Goal: Task Accomplishment & Management: Complete application form

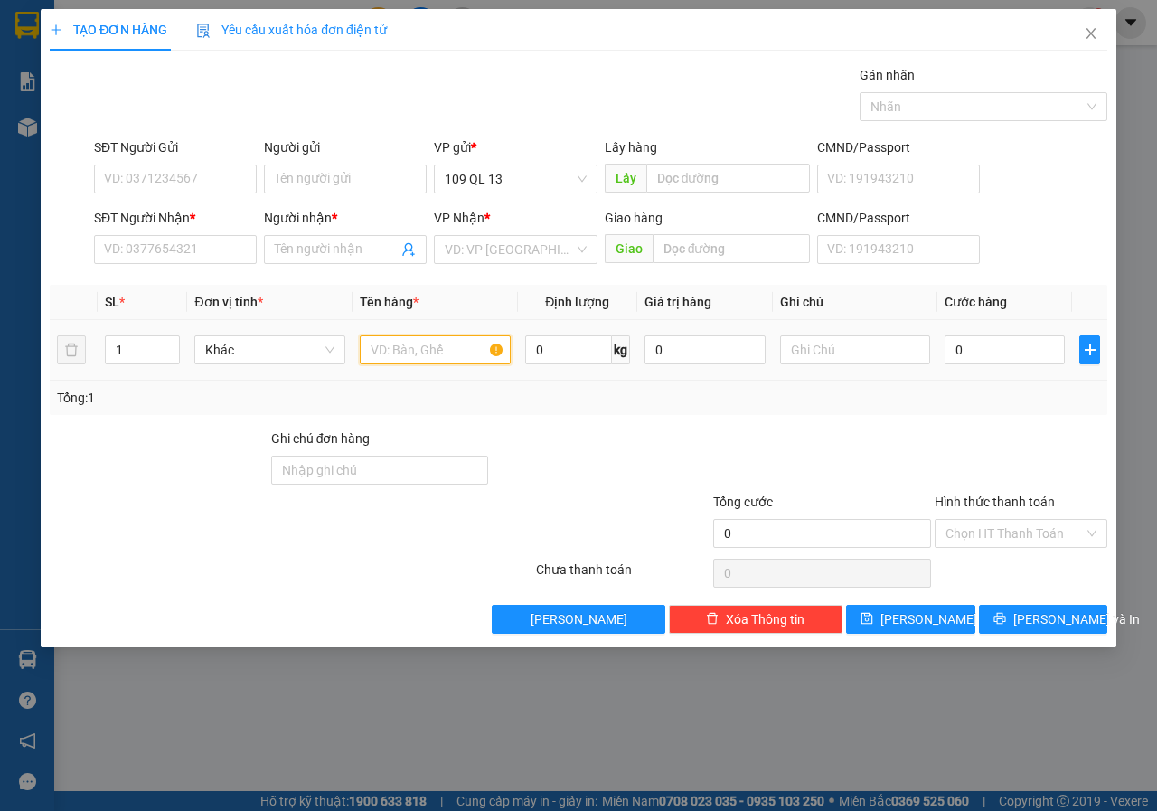
click at [404, 359] on input "text" at bounding box center [435, 349] width 151 height 29
click at [848, 360] on input "text" at bounding box center [854, 349] width 151 height 29
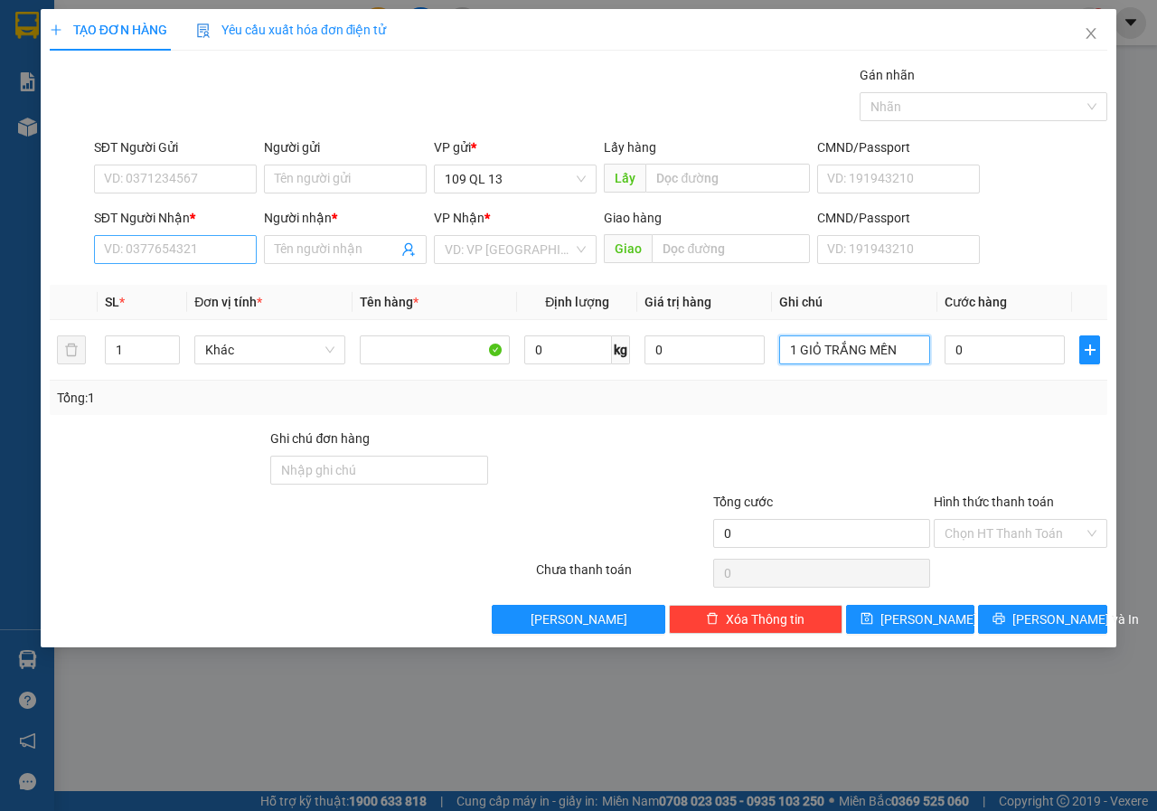
type input "1 GIỎ TRẮNG MỀN"
click at [190, 250] on input "SĐT Người Nhận *" at bounding box center [175, 249] width 163 height 29
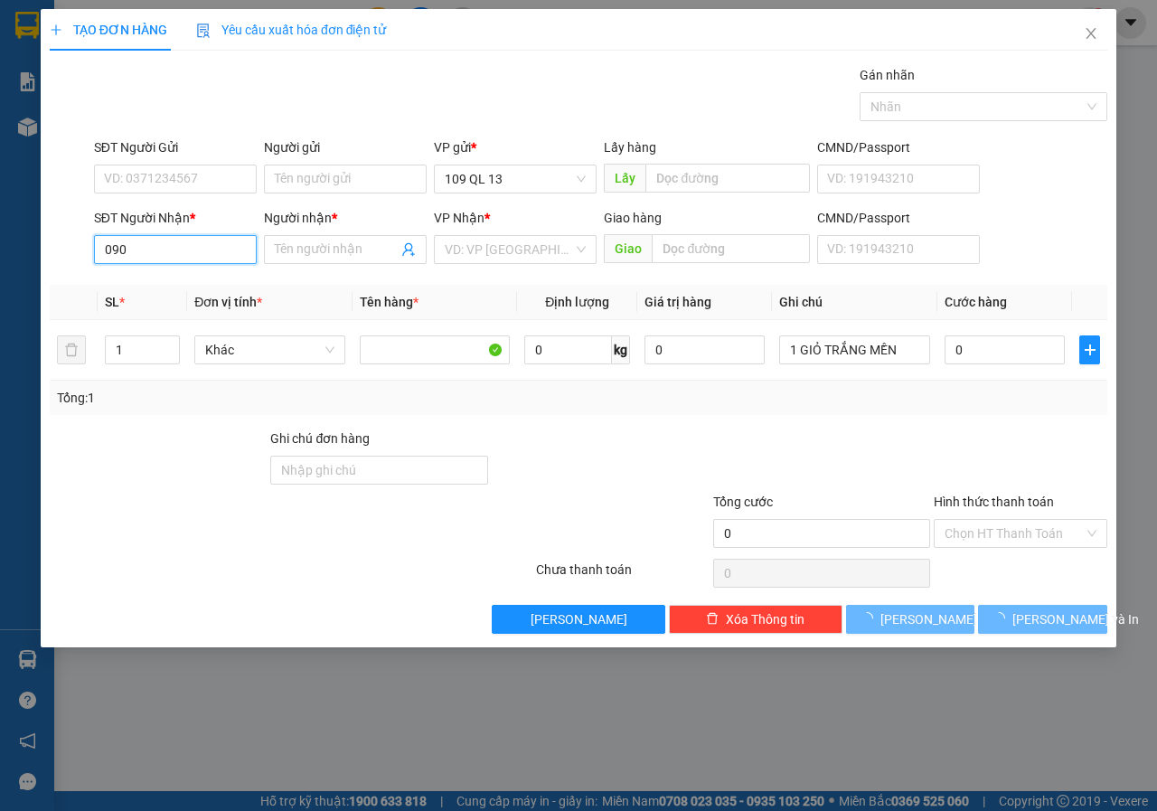
drag, startPoint x: 688, startPoint y: 311, endPoint x: 152, endPoint y: 254, distance: 539.2
click at [152, 254] on input "090" at bounding box center [175, 249] width 163 height 29
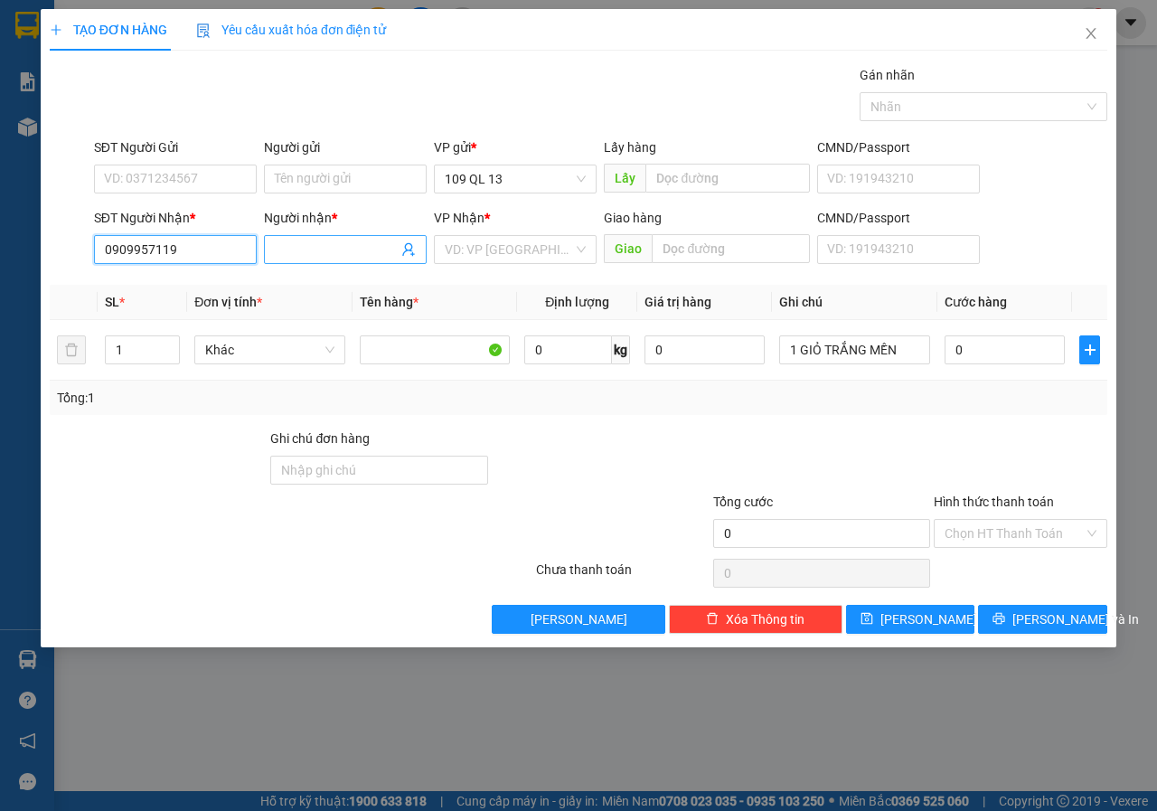
type input "0909957119"
click at [316, 234] on div "Người nhận * Tên người nhận" at bounding box center [345, 239] width 163 height 63
type input "D"
type input "ĐỨC"
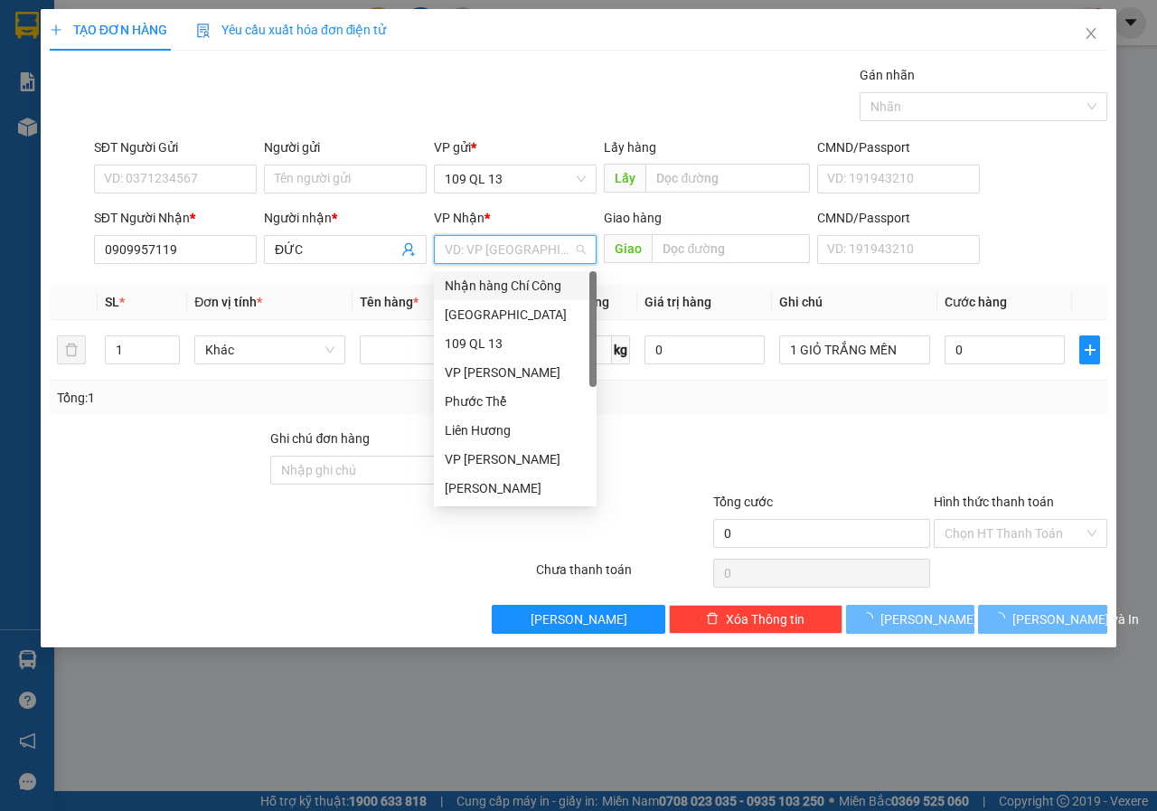
type input "L"
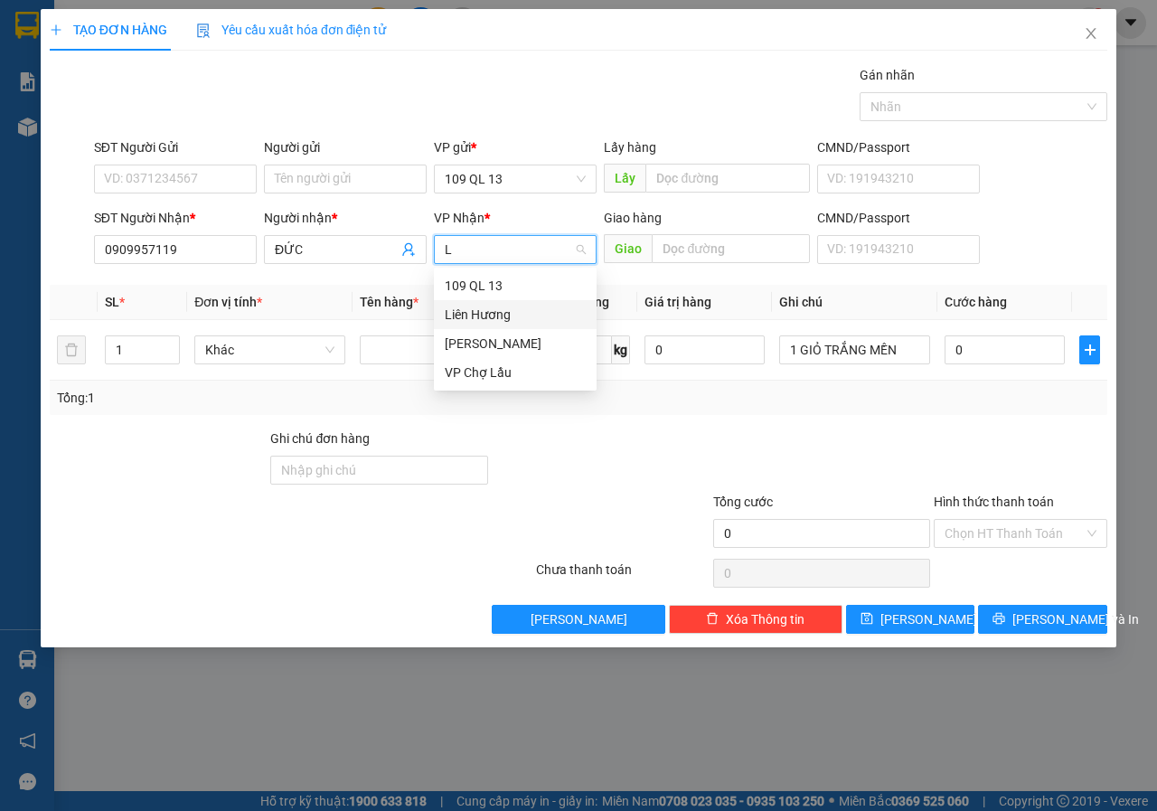
click at [457, 309] on div "Liên Hương" at bounding box center [515, 315] width 141 height 20
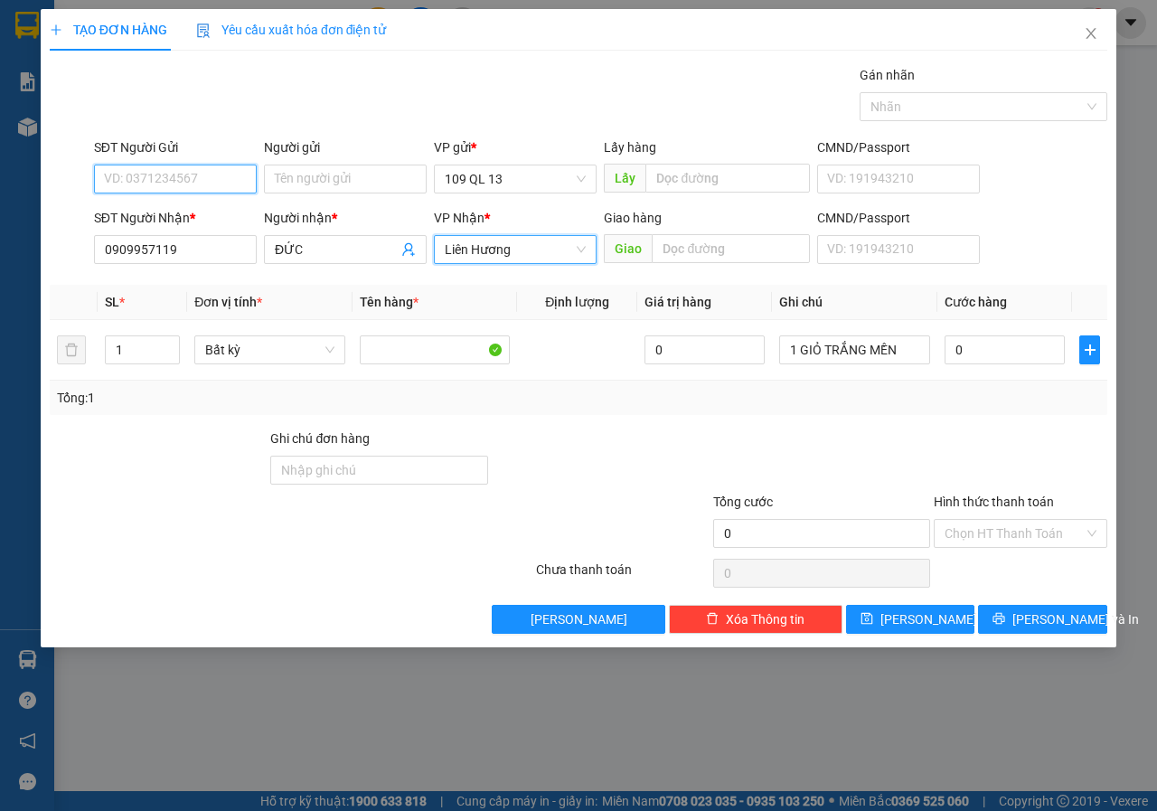
click at [130, 178] on input "SĐT Người Gửi" at bounding box center [175, 179] width 163 height 29
click at [195, 216] on div "0778027979" at bounding box center [175, 215] width 141 height 20
type input "0778027979"
click at [982, 342] on input "0" at bounding box center [1005, 349] width 120 height 29
type input "3"
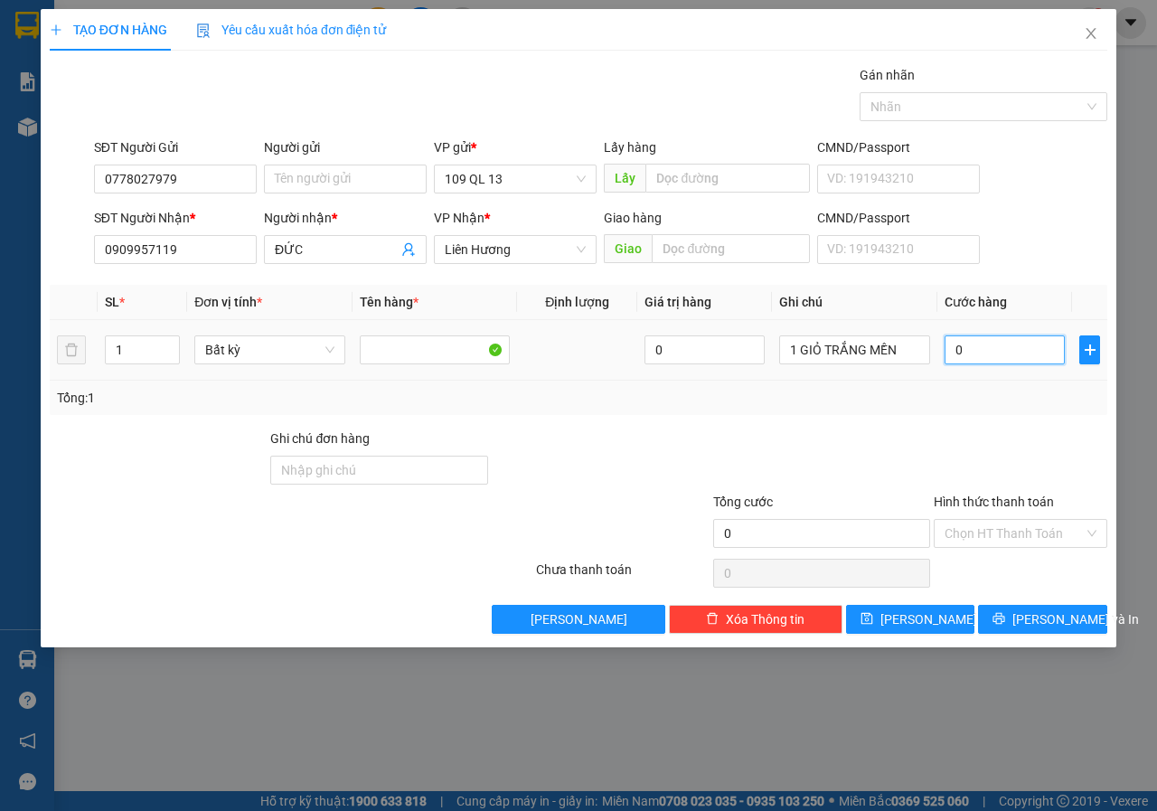
type input "3"
type input "30"
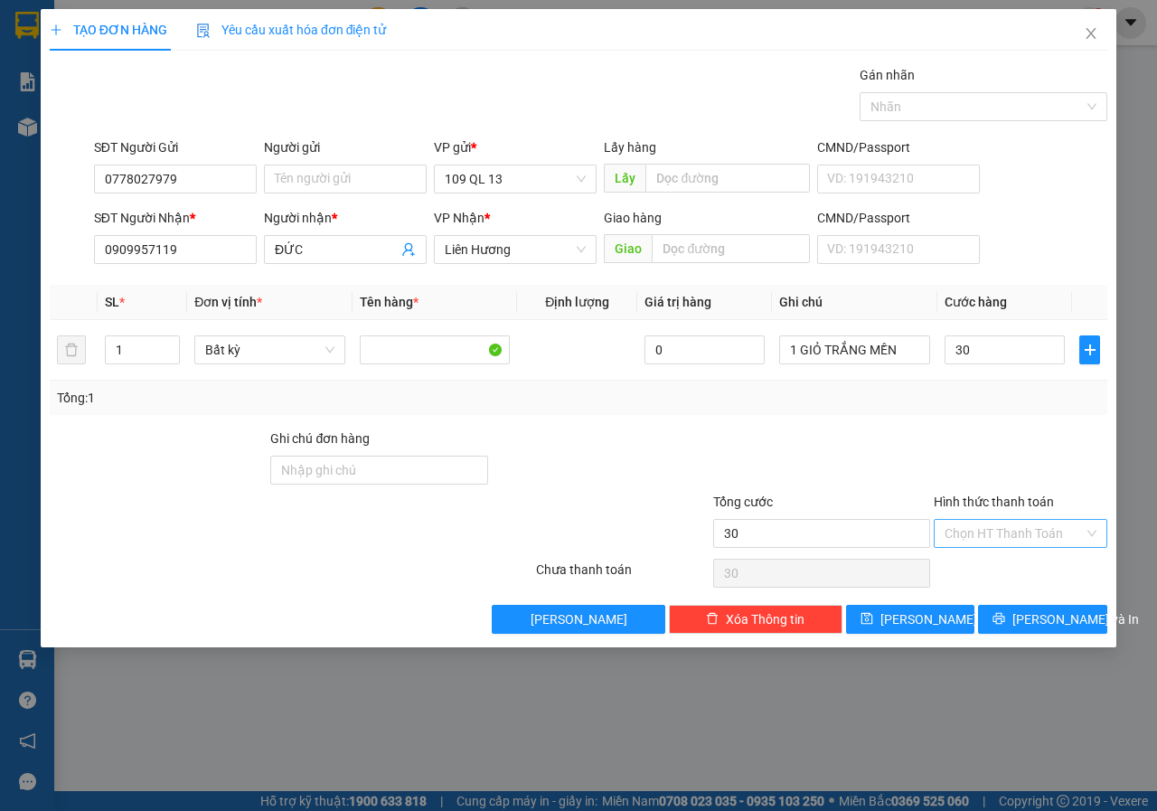
type input "30.000"
click at [956, 534] on input "Hình thức thanh toán" at bounding box center [1014, 533] width 139 height 27
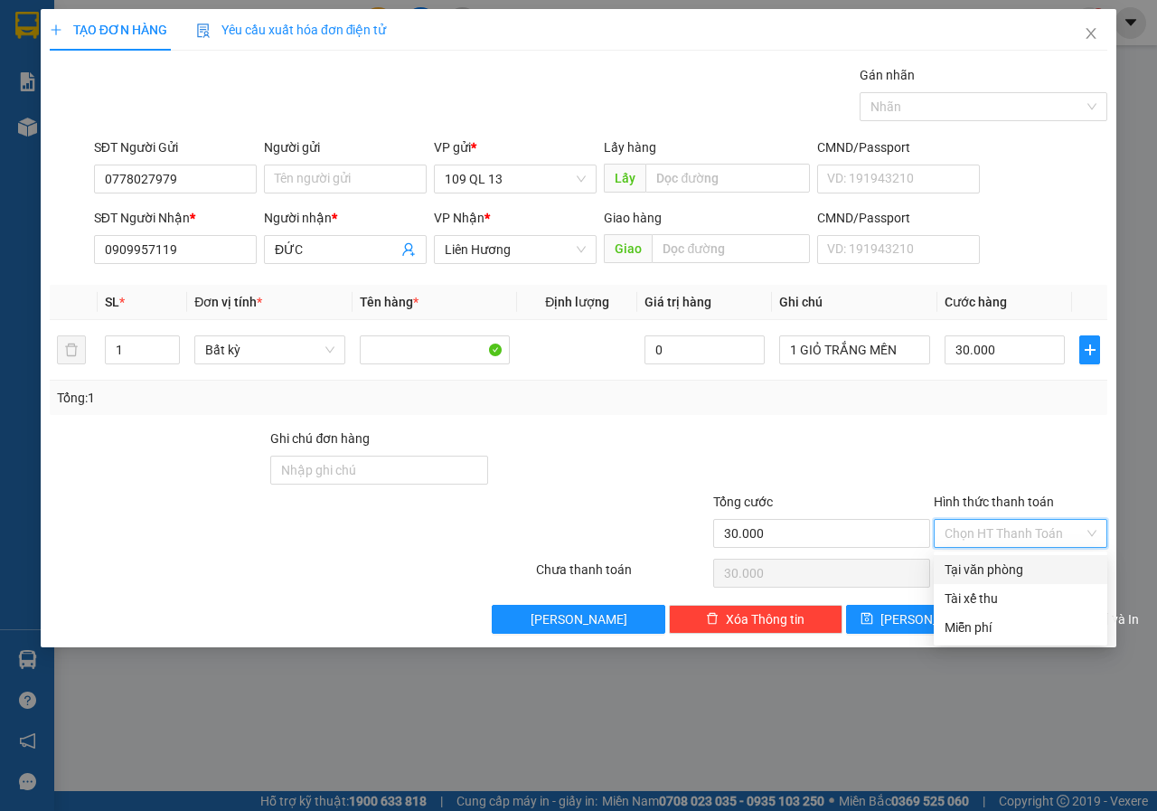
click at [951, 561] on div "Tại văn phòng" at bounding box center [1021, 570] width 152 height 20
type input "0"
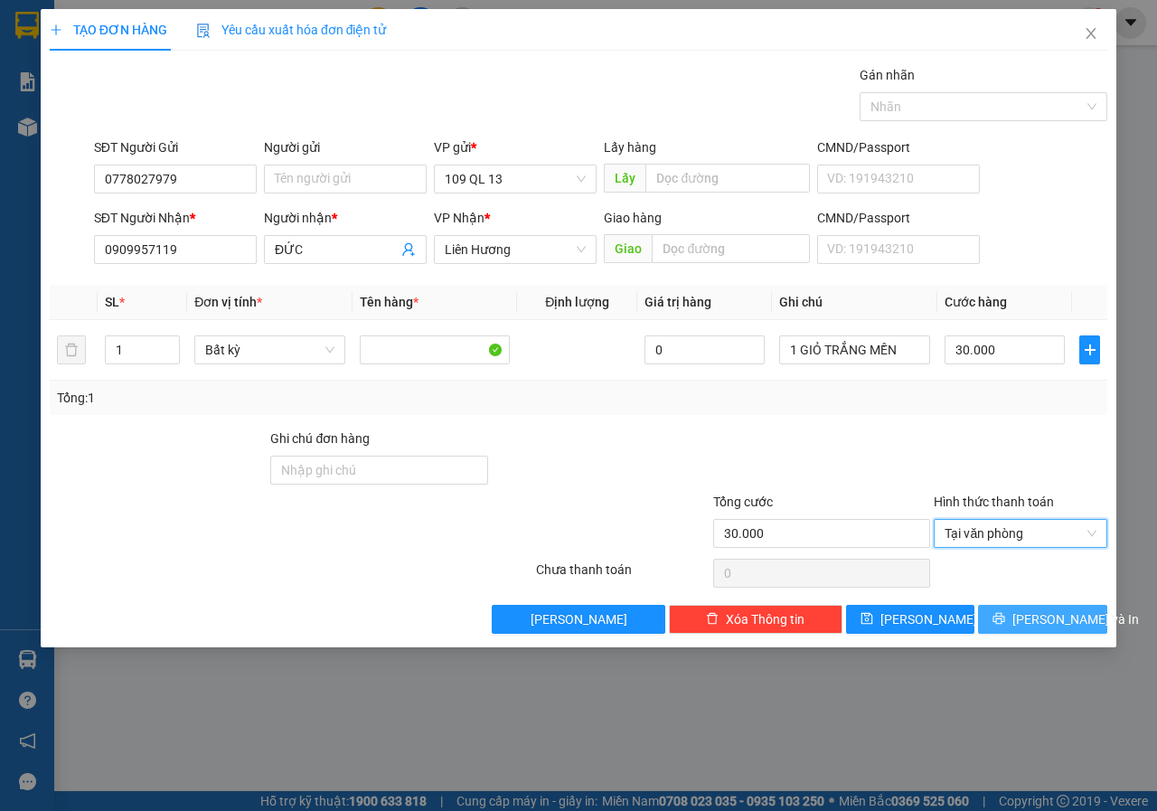
click at [1036, 625] on span "[PERSON_NAME] và In" at bounding box center [1076, 619] width 127 height 20
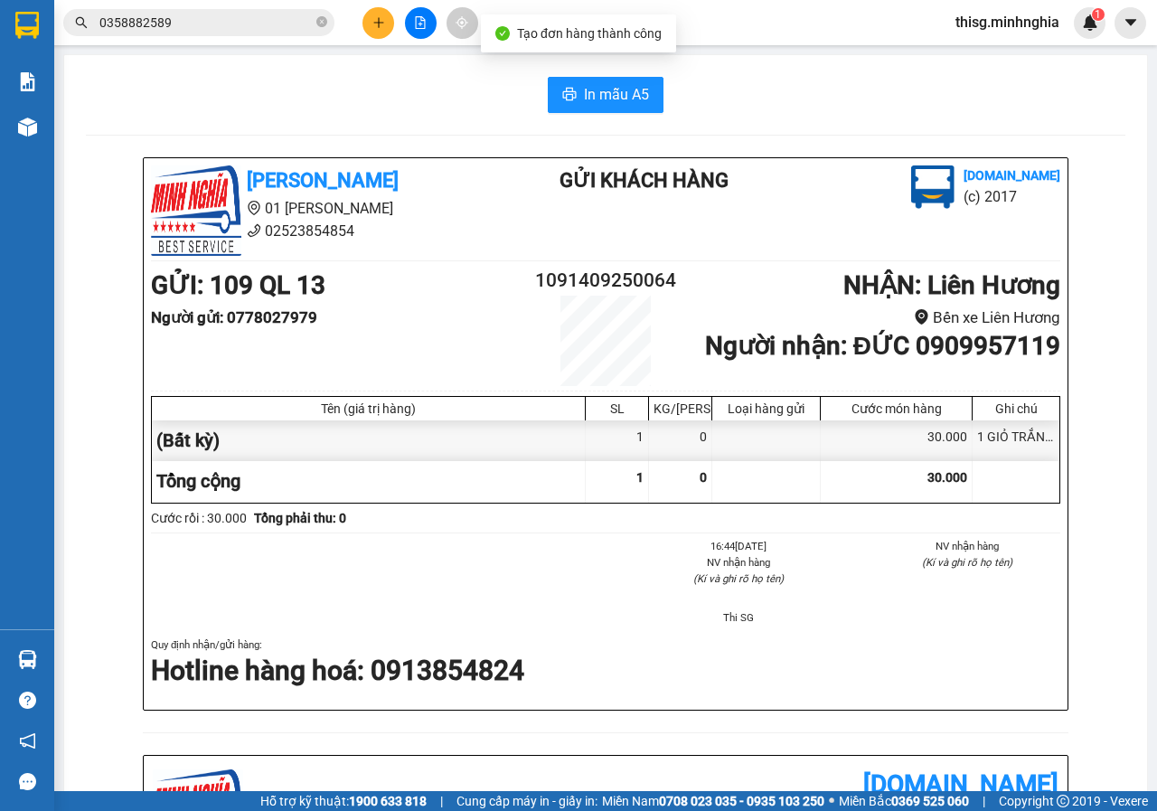
click at [608, 113] on div "In mẫu A5 [PERSON_NAME] 01 Đinh Tiên Hoàng 02523854854 Gửi khách hàng [DOMAIN_N…" at bounding box center [605, 750] width 1083 height 1391
click at [608, 98] on span "In mẫu A5" at bounding box center [616, 94] width 65 height 23
click at [376, 23] on icon "plus" at bounding box center [378, 22] width 10 height 1
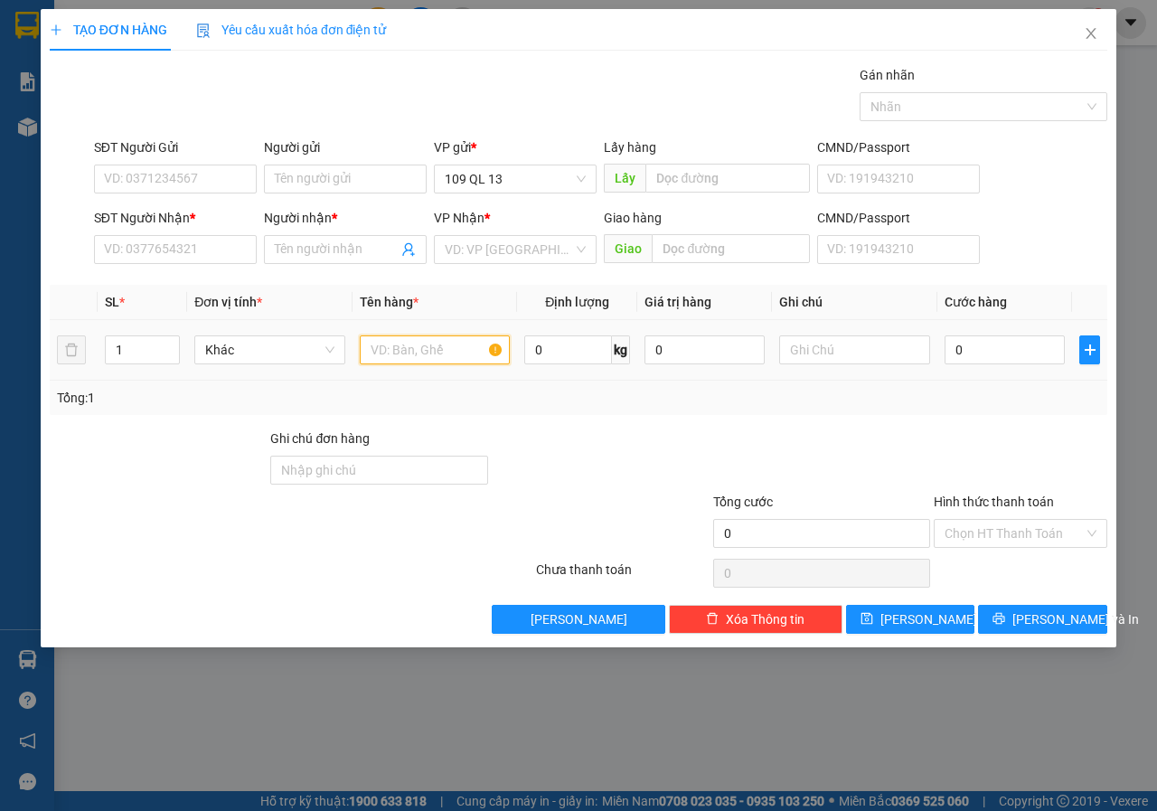
click at [467, 353] on input "text" at bounding box center [435, 349] width 151 height 29
click at [818, 350] on input "text" at bounding box center [854, 349] width 151 height 29
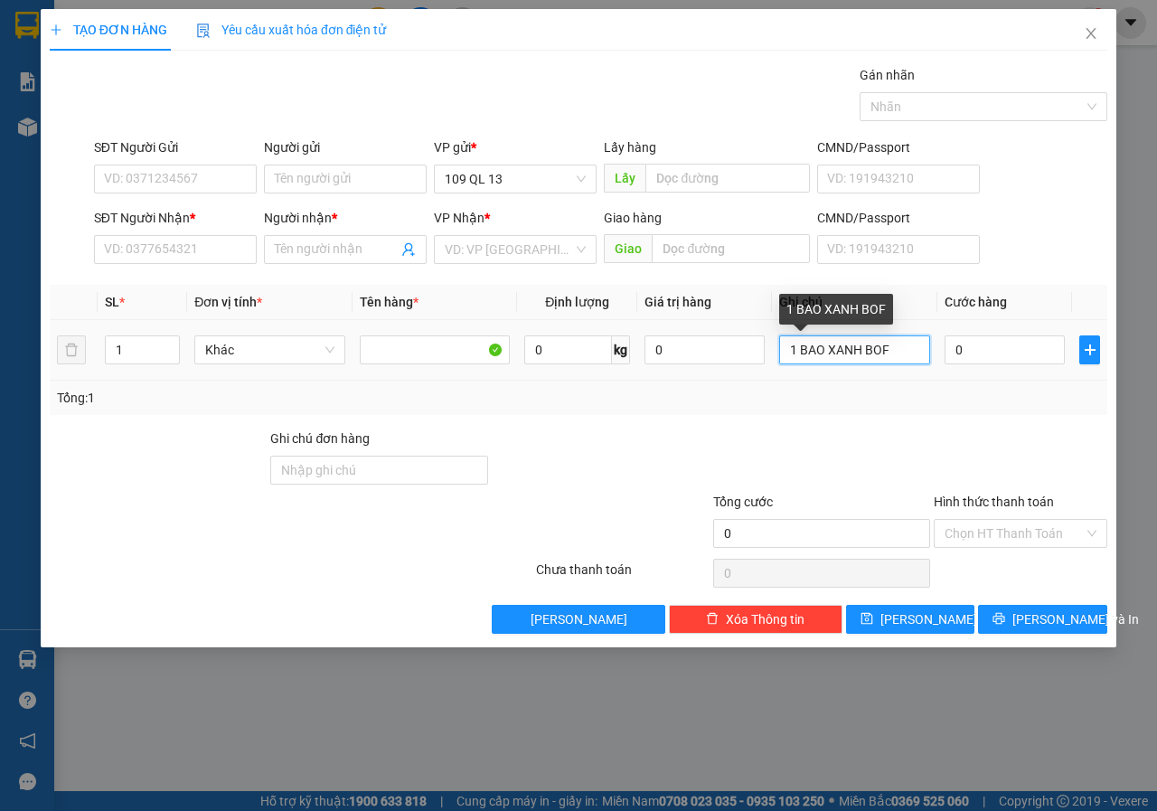
drag, startPoint x: 908, startPoint y: 355, endPoint x: 796, endPoint y: 353, distance: 112.1
click at [796, 353] on input "1 BAO XANH BOF" at bounding box center [854, 349] width 151 height 29
click at [881, 358] on input "1 BAO XANH BOF" at bounding box center [854, 349] width 151 height 29
click at [891, 357] on input "1 BAO XANH BOF" at bounding box center [854, 349] width 151 height 29
click at [881, 355] on input "1 BAO XANH BOF" at bounding box center [854, 349] width 151 height 29
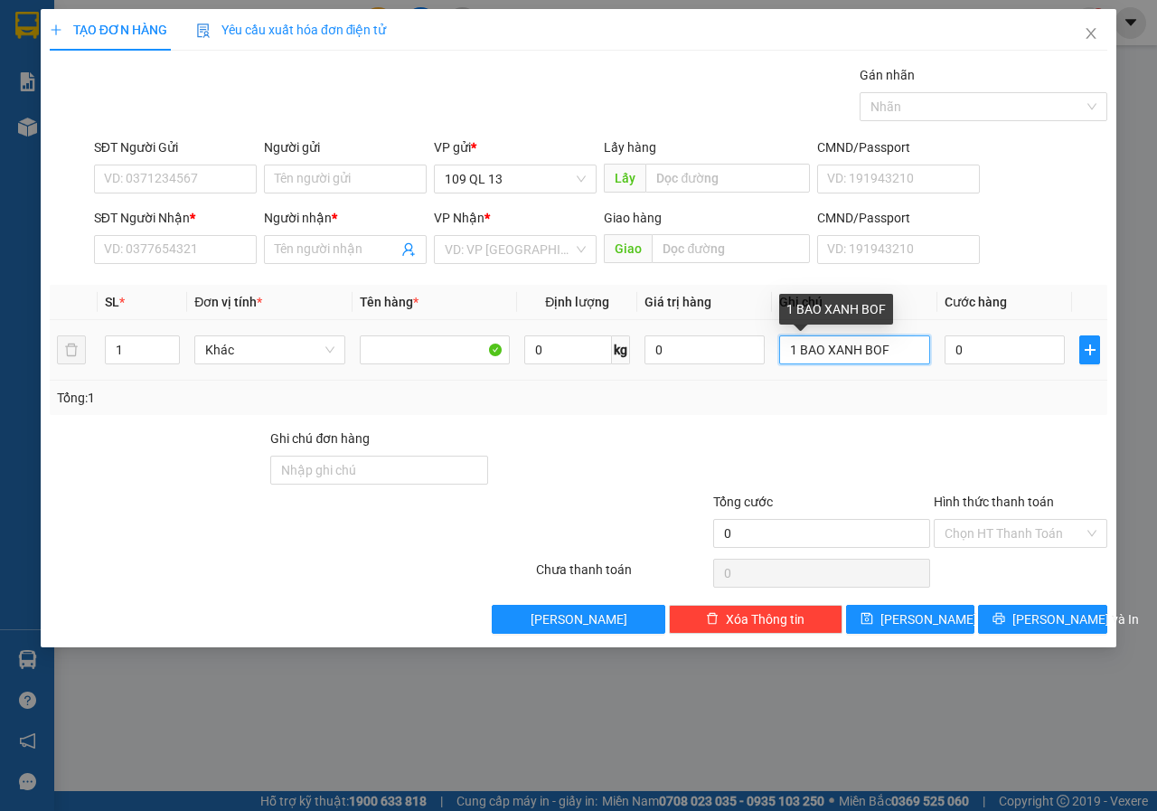
click at [881, 355] on input "1 BAO XANH BOF" at bounding box center [854, 349] width 151 height 29
type input "1 BAO XANH BÒ VIÊN"
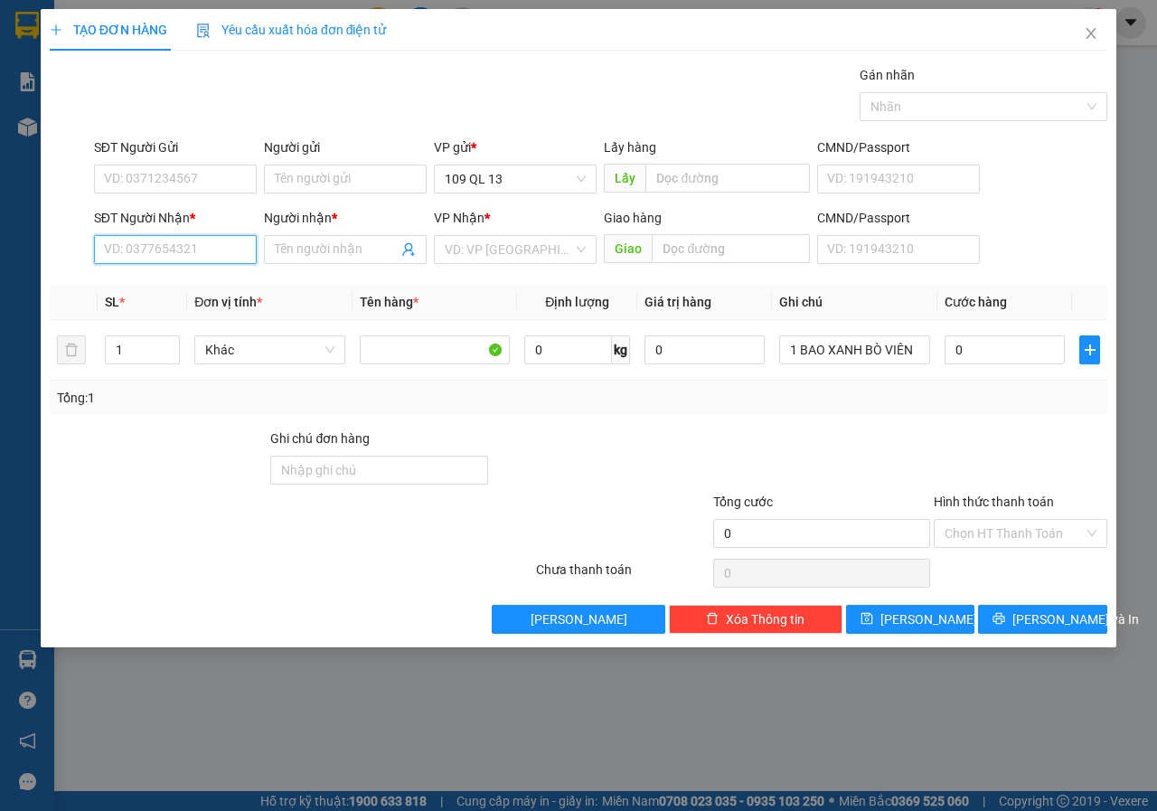
click at [131, 257] on input "SĐT Người Nhận *" at bounding box center [175, 249] width 163 height 29
click at [220, 284] on div "0941667741 - ANH THÀNH" at bounding box center [194, 286] width 178 height 20
type input "0941667741"
type input "ANH THÀNH"
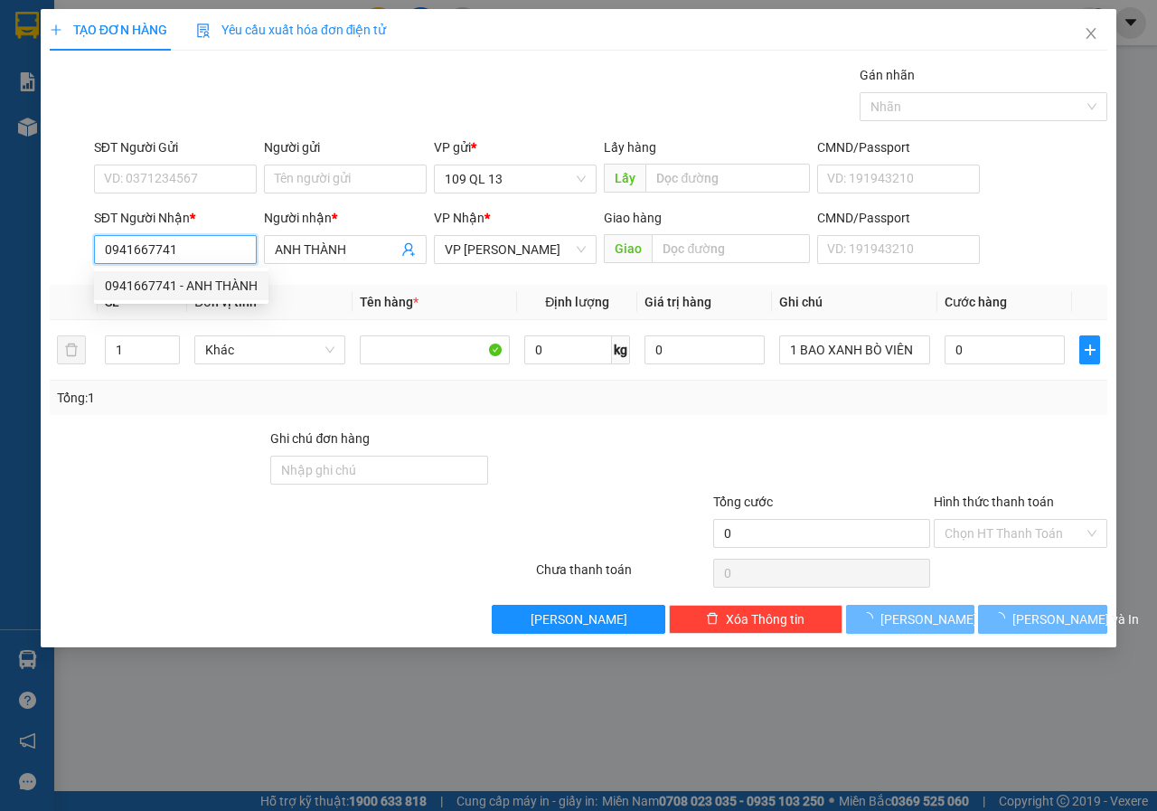
type input "0941667741"
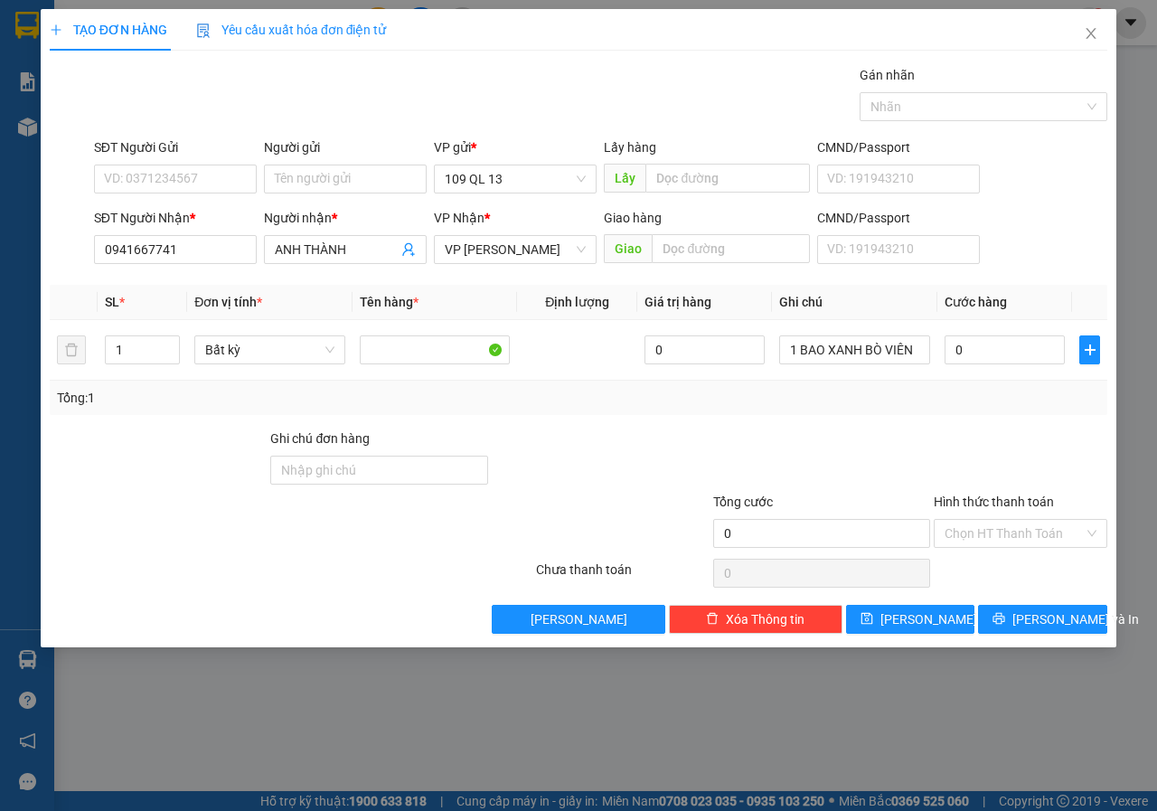
click at [209, 193] on div "SĐT Người Gửi VD: 0371234567" at bounding box center [175, 168] width 163 height 63
click at [208, 191] on input "SĐT Người Gửi" at bounding box center [175, 179] width 163 height 29
click at [206, 211] on div "0396777788 - tâm" at bounding box center [175, 215] width 141 height 20
type input "0396777788"
type input "tâm"
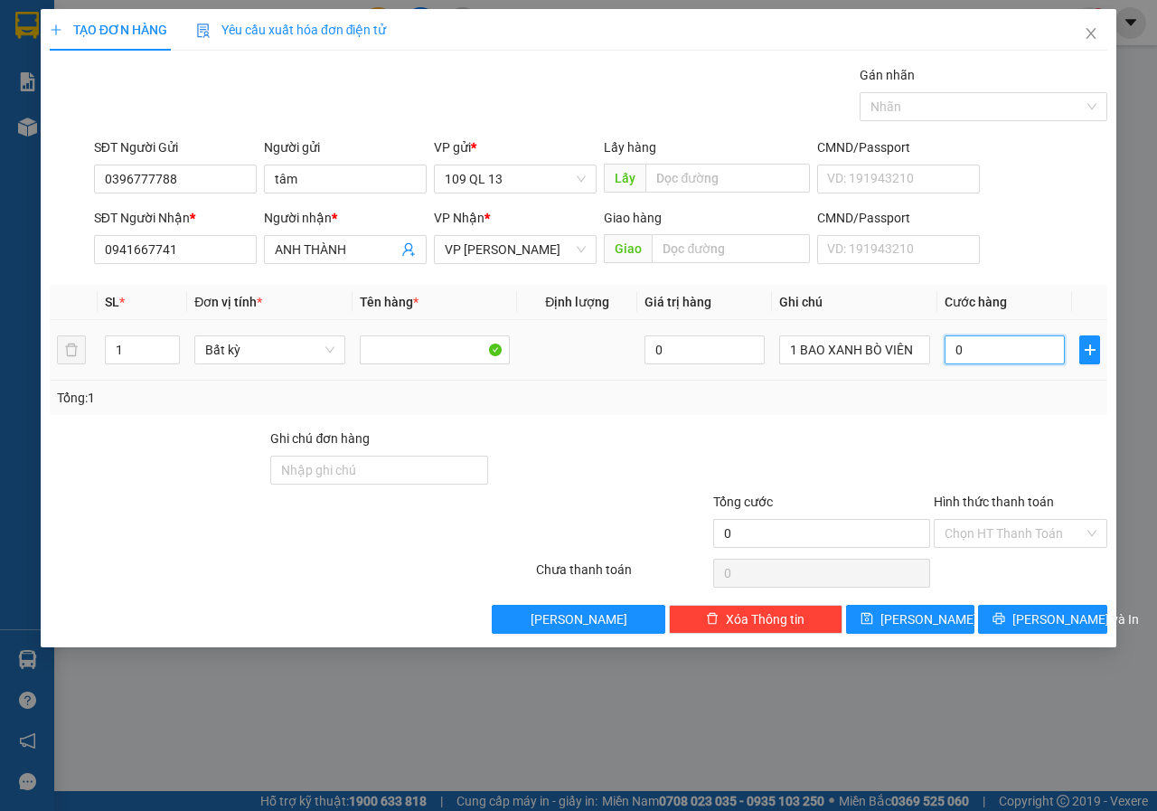
click at [989, 362] on input "0" at bounding box center [1005, 349] width 120 height 29
type input "4"
type input "40"
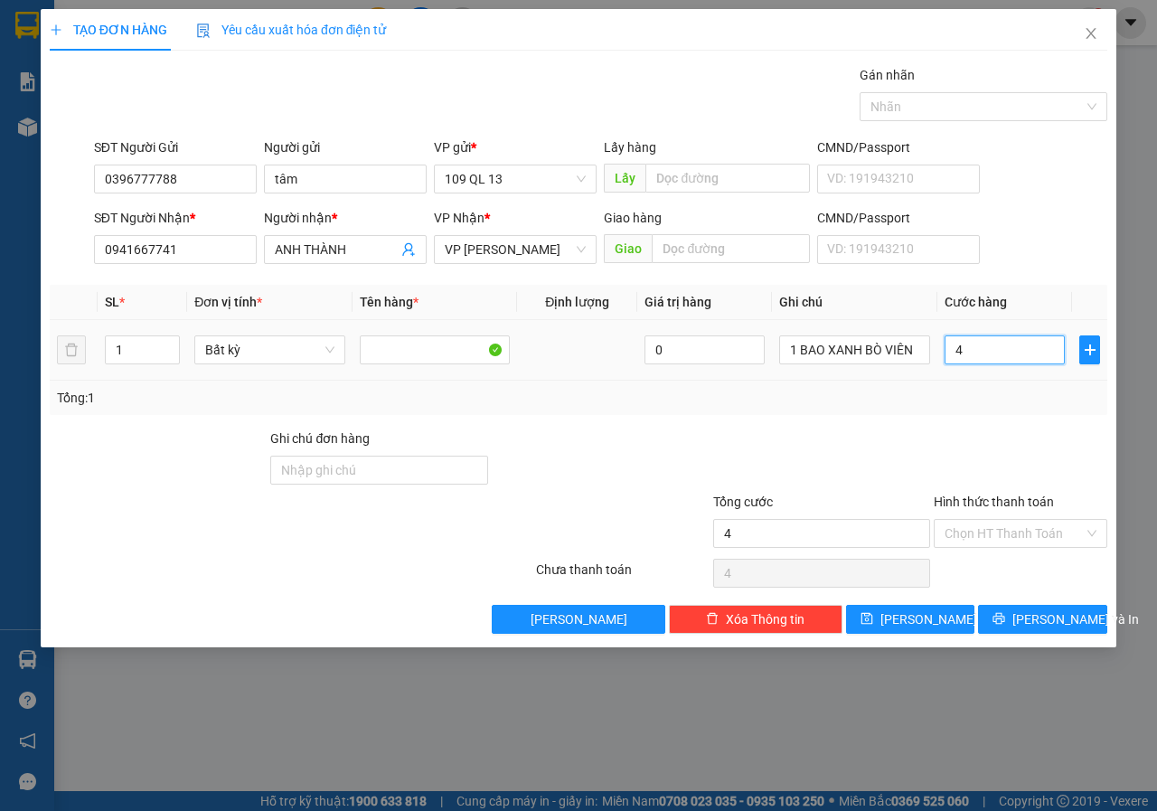
type input "40"
type input "40.000"
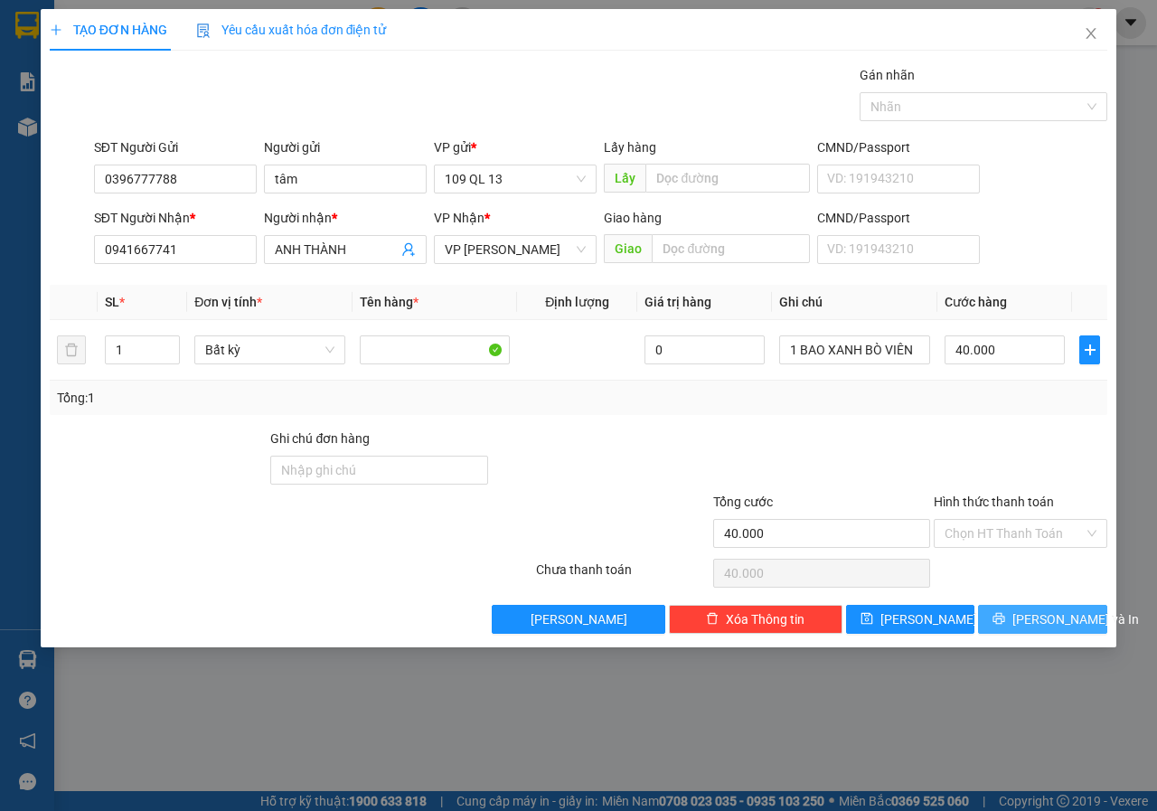
click at [1044, 624] on span "[PERSON_NAME] và In" at bounding box center [1076, 619] width 127 height 20
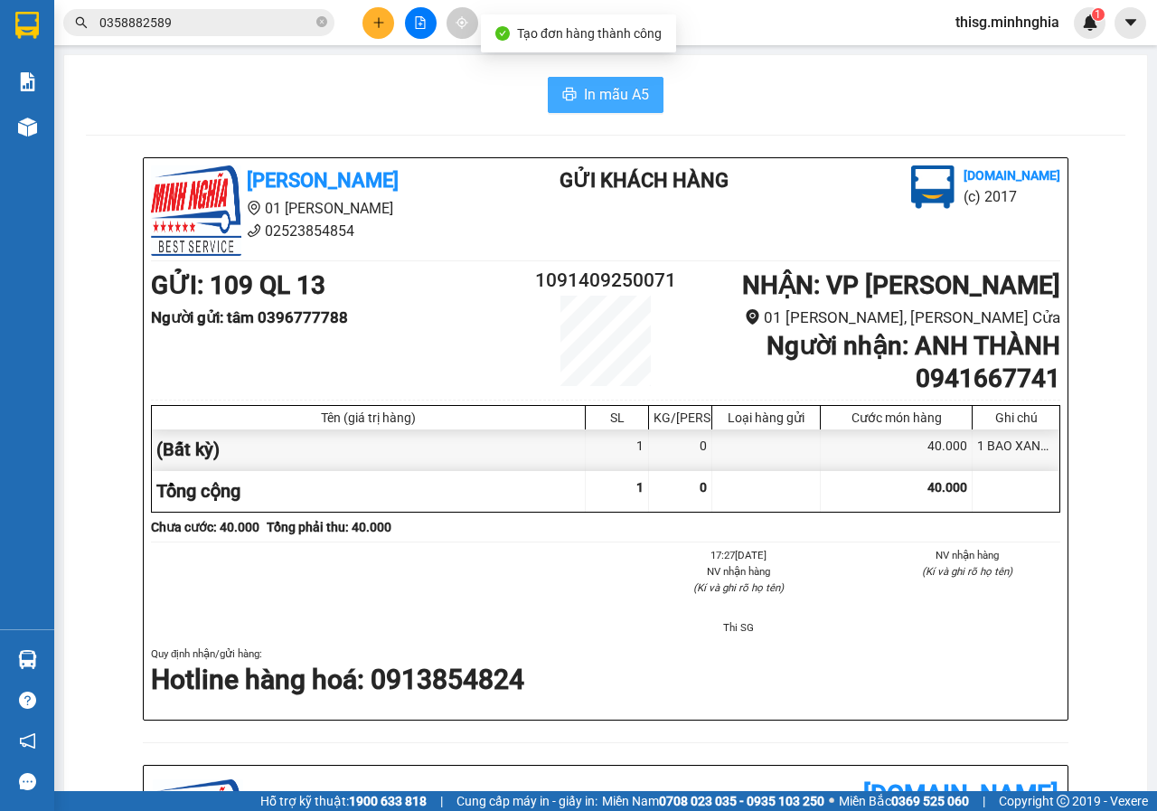
click at [548, 81] on button "In mẫu A5" at bounding box center [606, 95] width 116 height 36
click at [385, 30] on button at bounding box center [379, 23] width 32 height 32
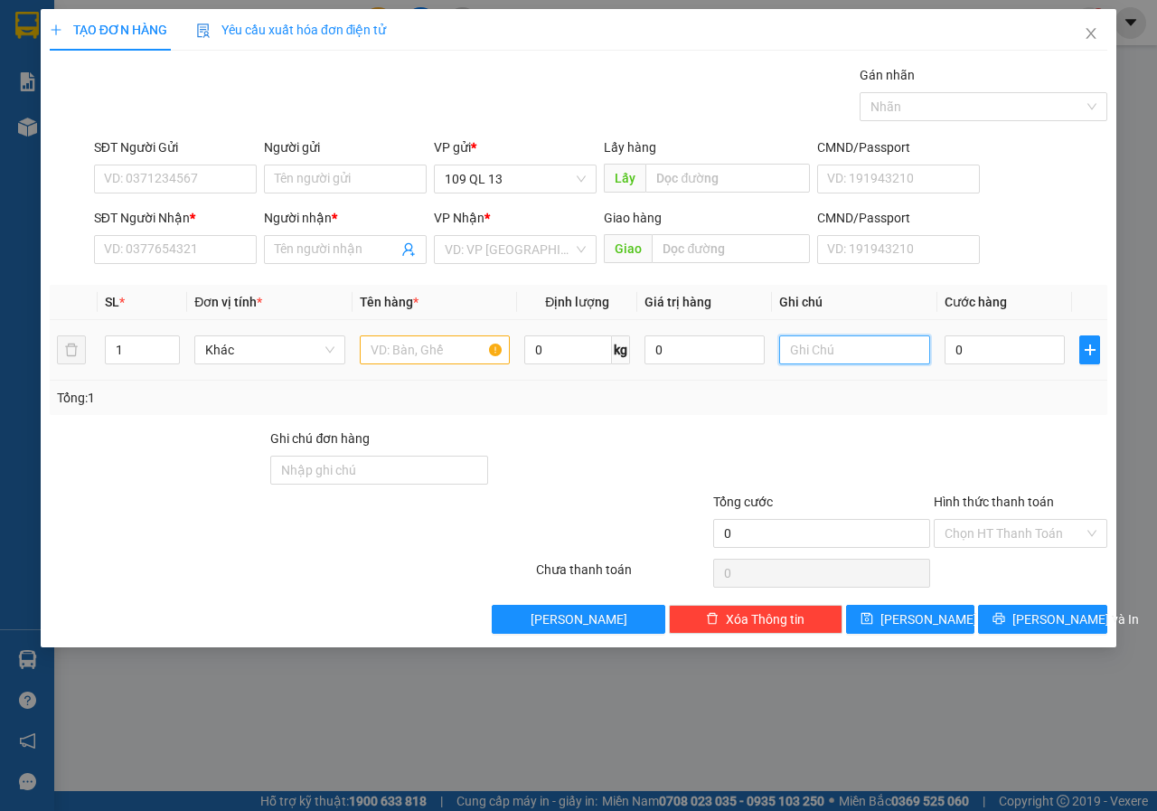
drag, startPoint x: 859, startPoint y: 352, endPoint x: 440, endPoint y: 343, distance: 418.7
click at [851, 350] on input "text" at bounding box center [854, 349] width 151 height 29
click at [399, 352] on input "text" at bounding box center [435, 349] width 151 height 29
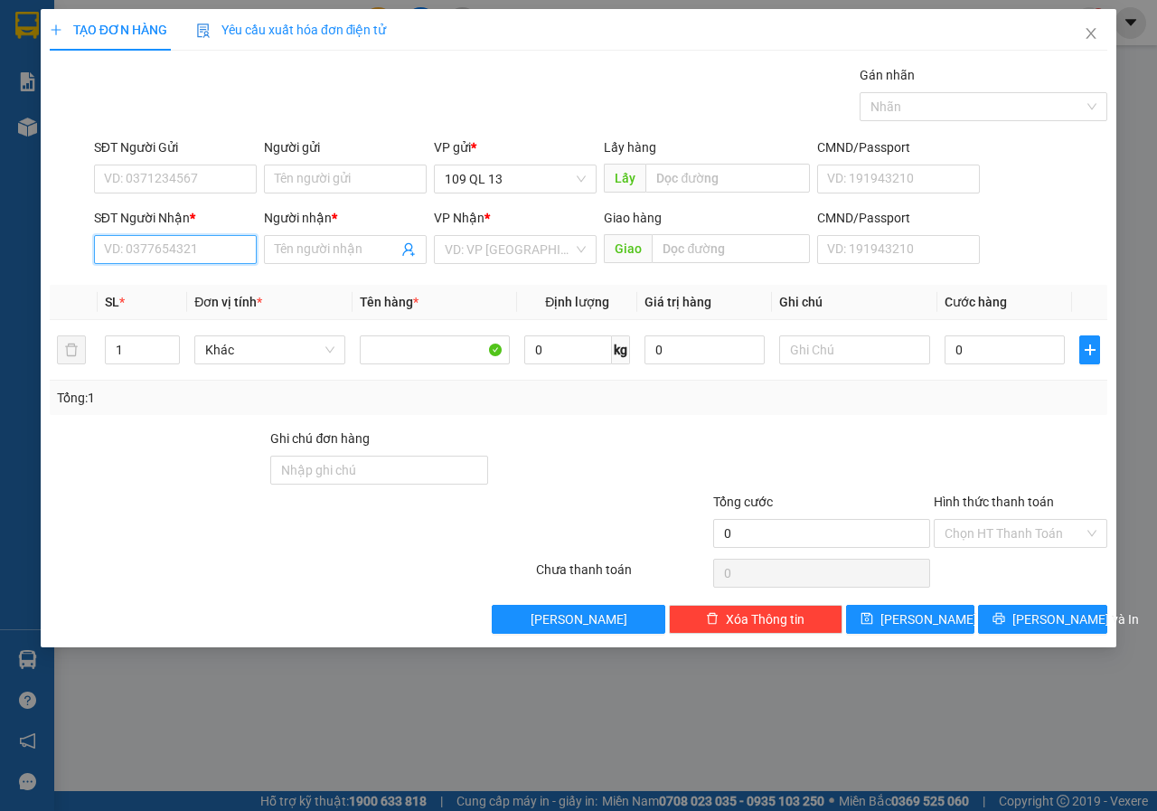
click at [177, 236] on input "SĐT Người Nhận *" at bounding box center [175, 249] width 163 height 29
click at [125, 243] on input "986" at bounding box center [175, 249] width 163 height 29
click at [207, 283] on div "0935677986 - VŨ" at bounding box center [175, 286] width 141 height 20
type input "0935677986"
type input "VŨ"
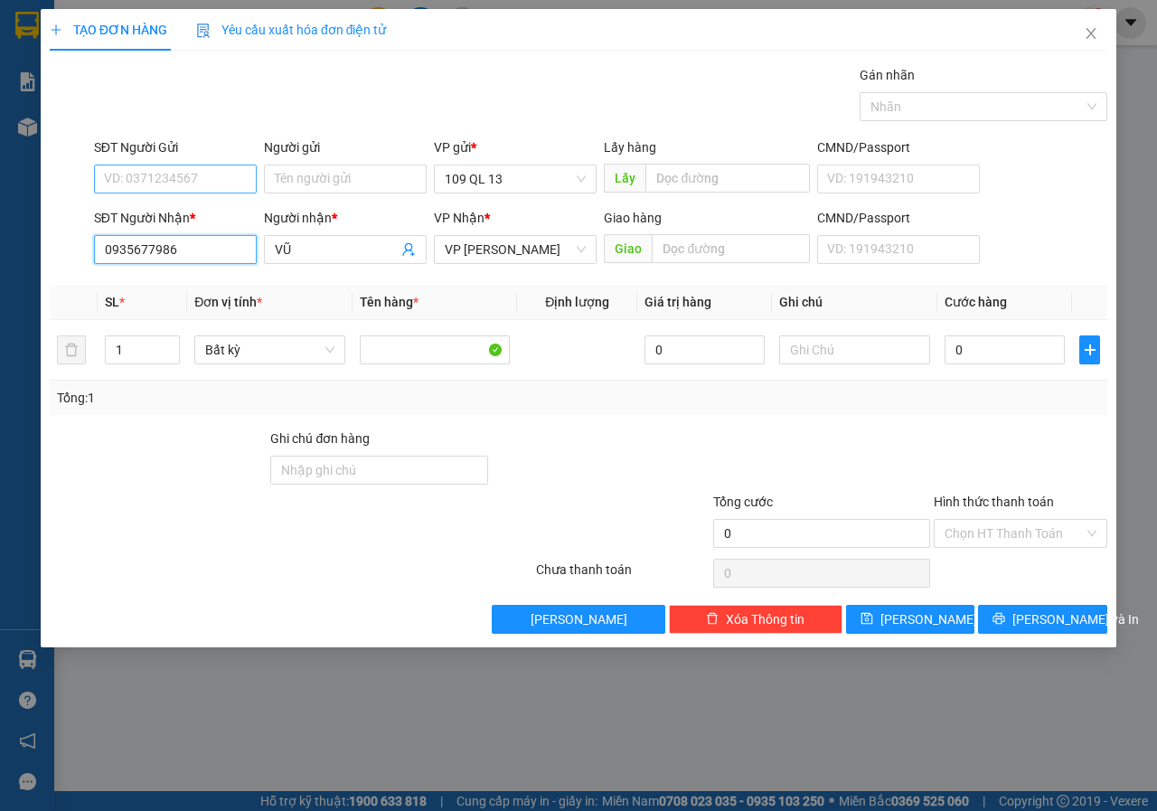
type input "0935677986"
click at [148, 187] on input "SĐT Người Gửi" at bounding box center [175, 179] width 163 height 29
click at [215, 217] on div "0396777788 - tâm" at bounding box center [175, 215] width 141 height 20
type input "0396777788"
type input "tâm"
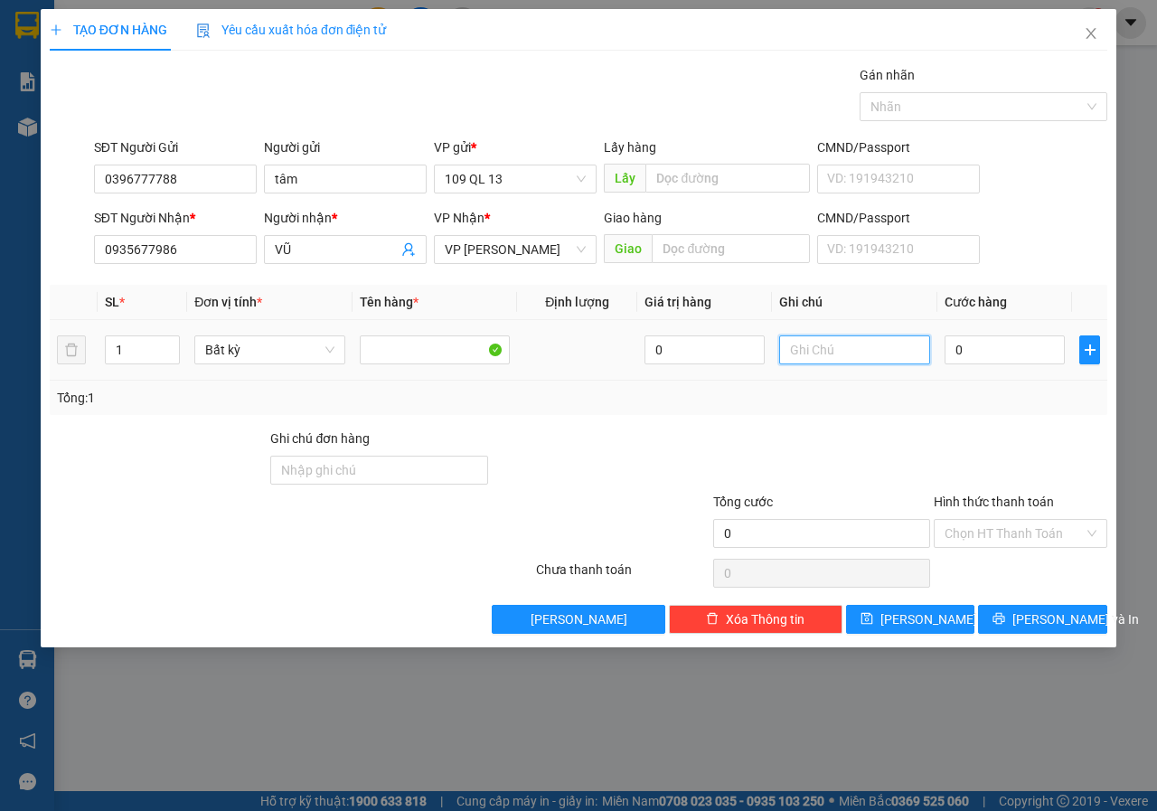
click at [848, 349] on input "text" at bounding box center [854, 349] width 151 height 29
type input "1 BAO XANH BÒ VIÊN"
type input "4"
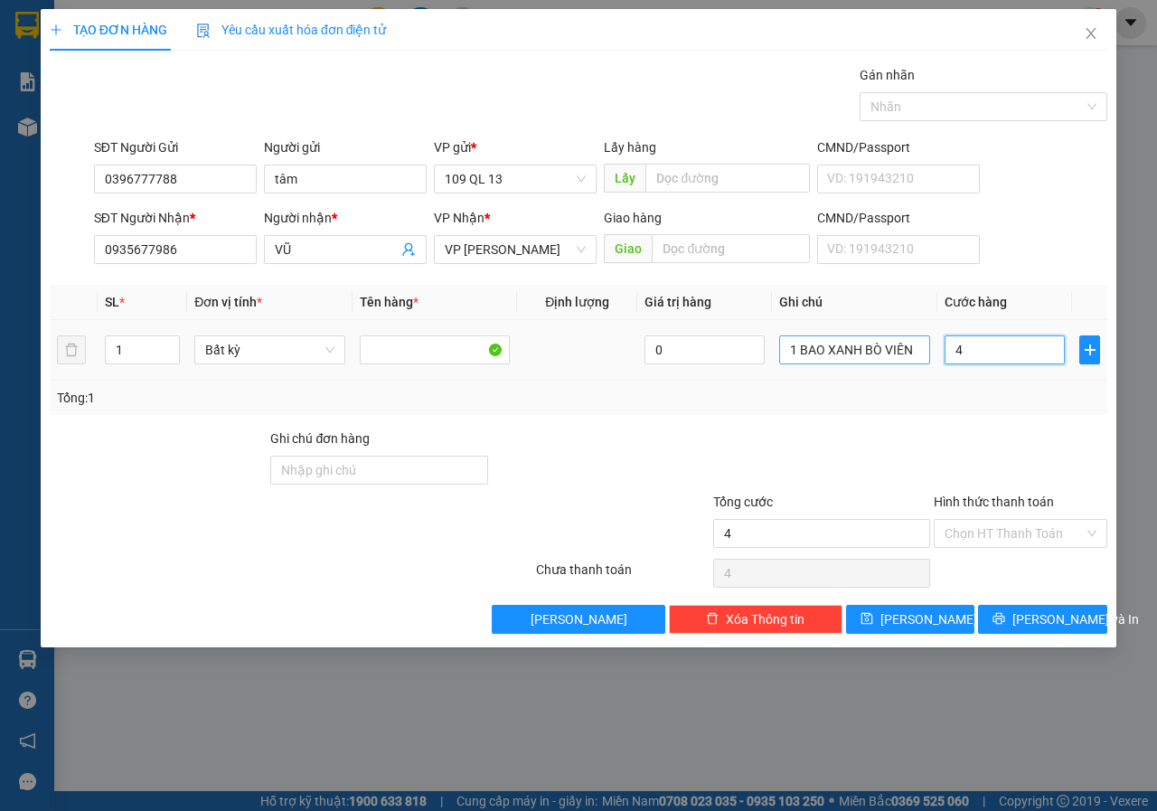
type input "40"
type input "40.000"
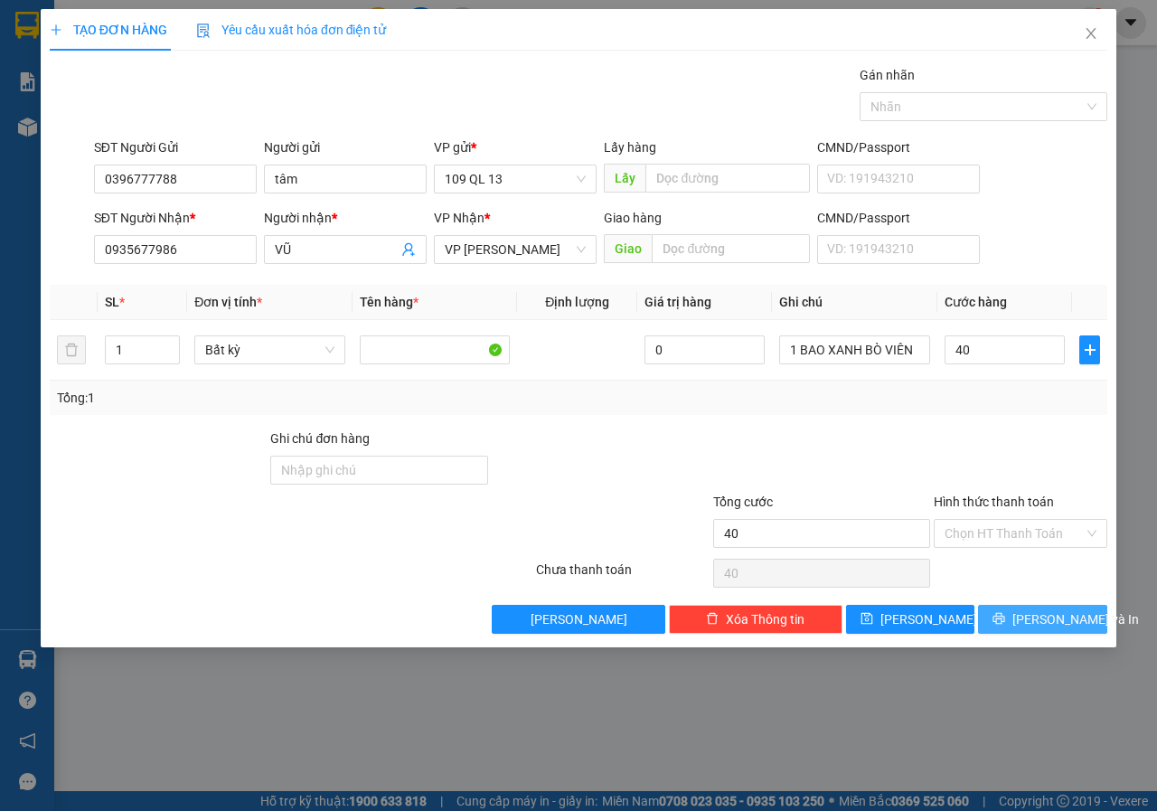
type input "40.000"
click at [1070, 613] on span "[PERSON_NAME] và In" at bounding box center [1076, 619] width 127 height 20
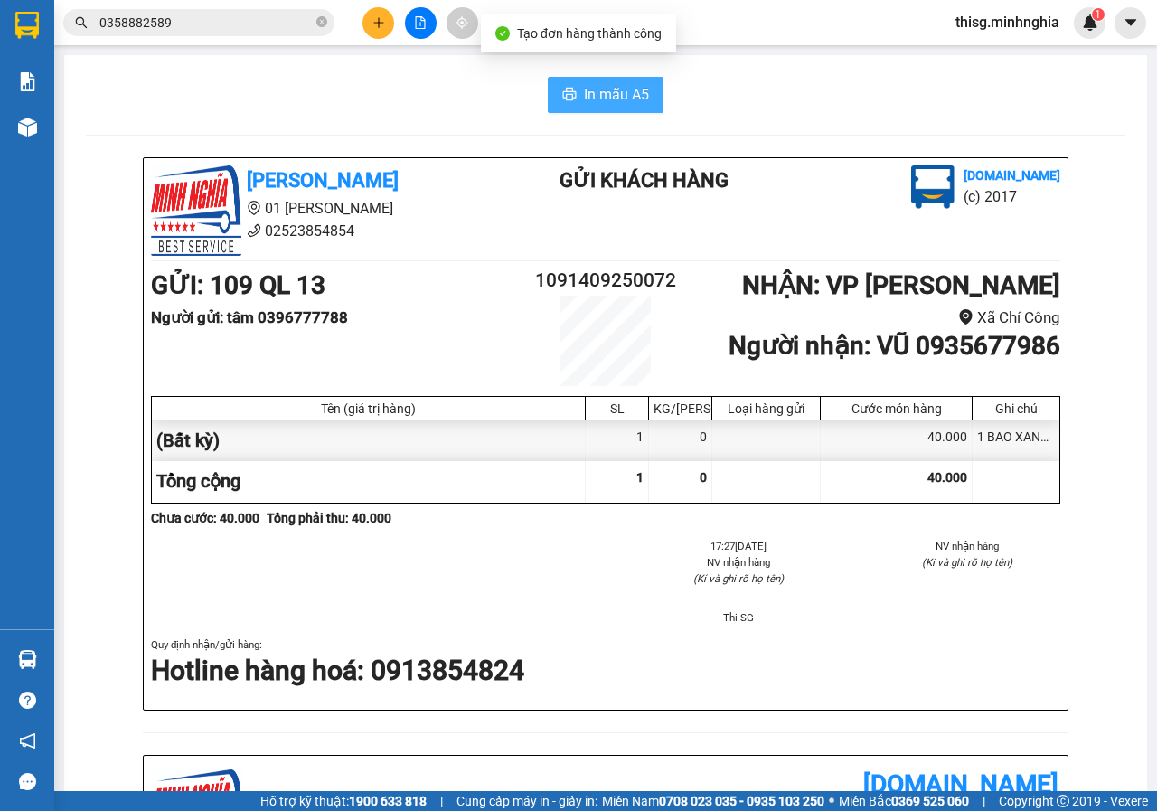
click at [570, 88] on button "In mẫu A5" at bounding box center [606, 95] width 116 height 36
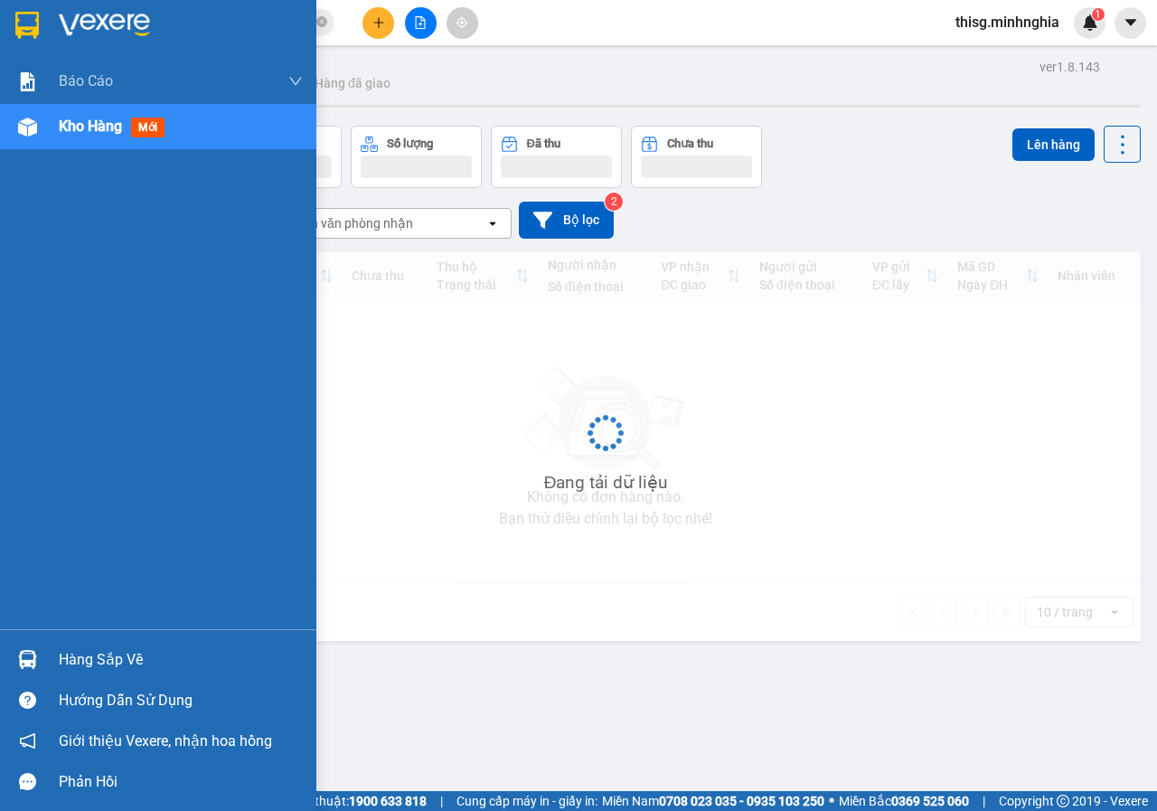
click at [27, 128] on img at bounding box center [27, 127] width 19 height 19
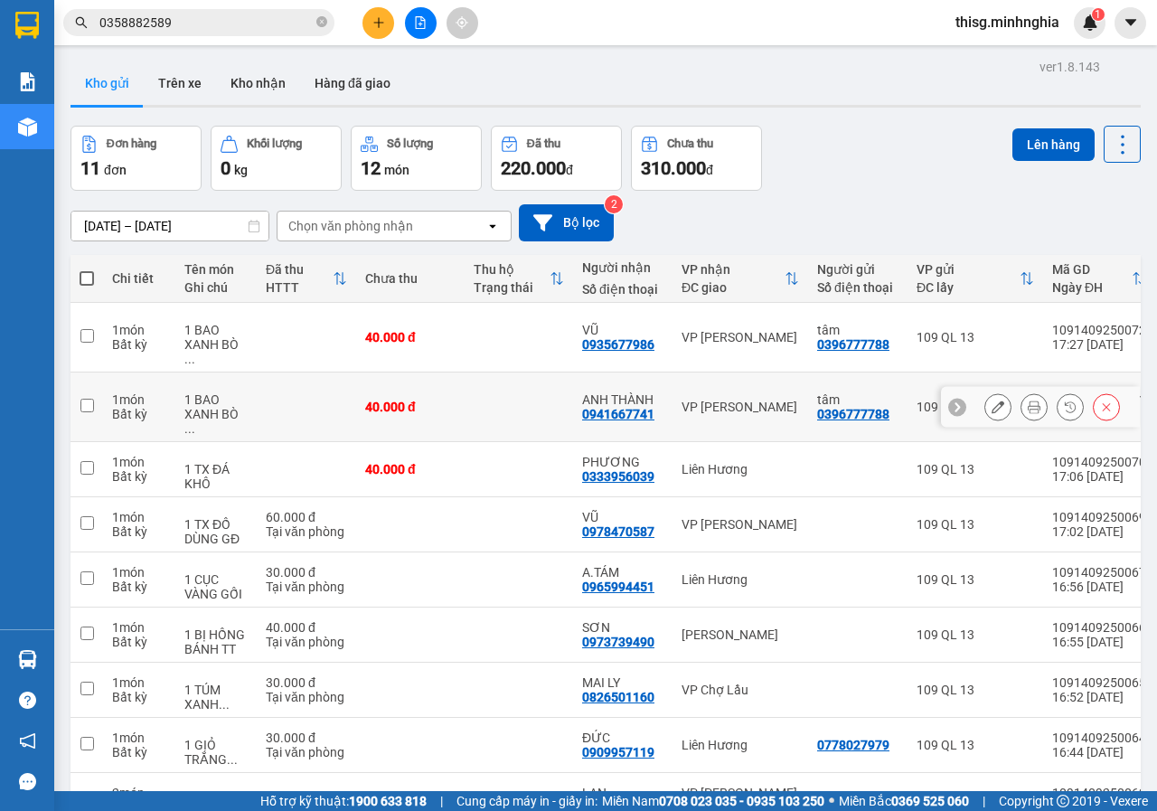
click at [992, 401] on icon at bounding box center [998, 407] width 13 height 13
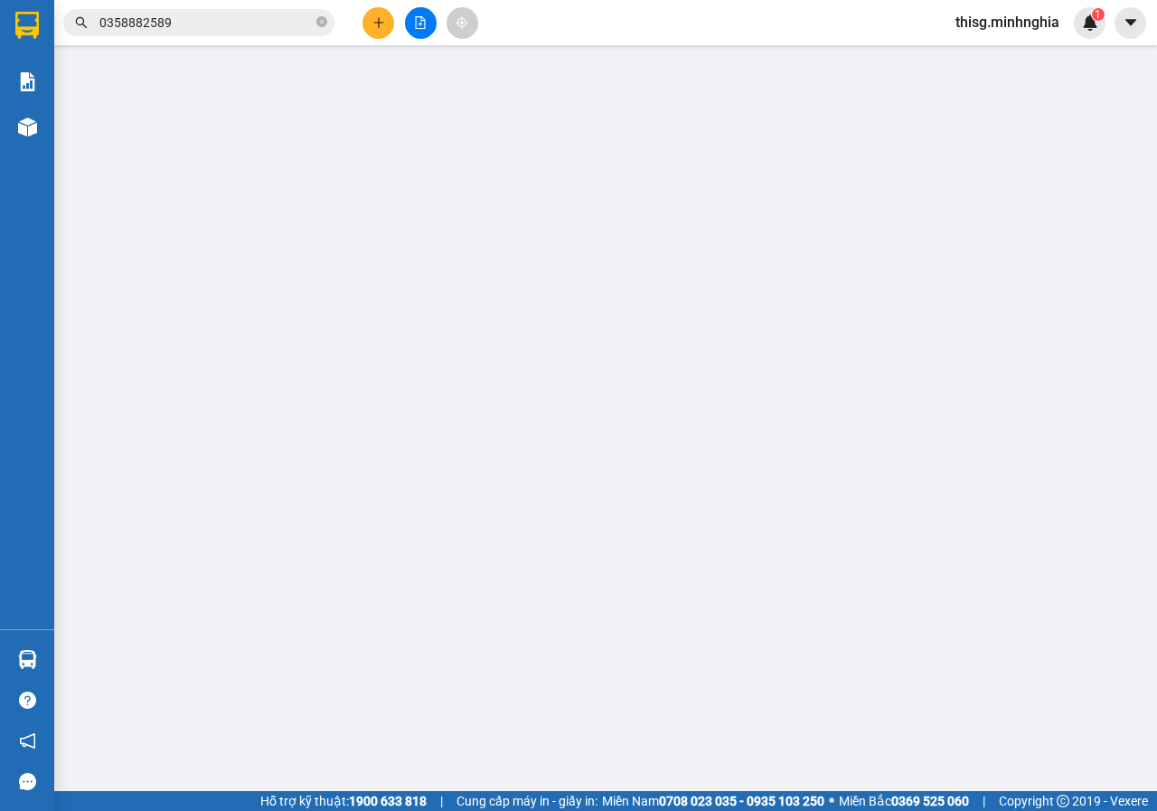
type input "0396777788"
type input "0941667741"
type input "40.000"
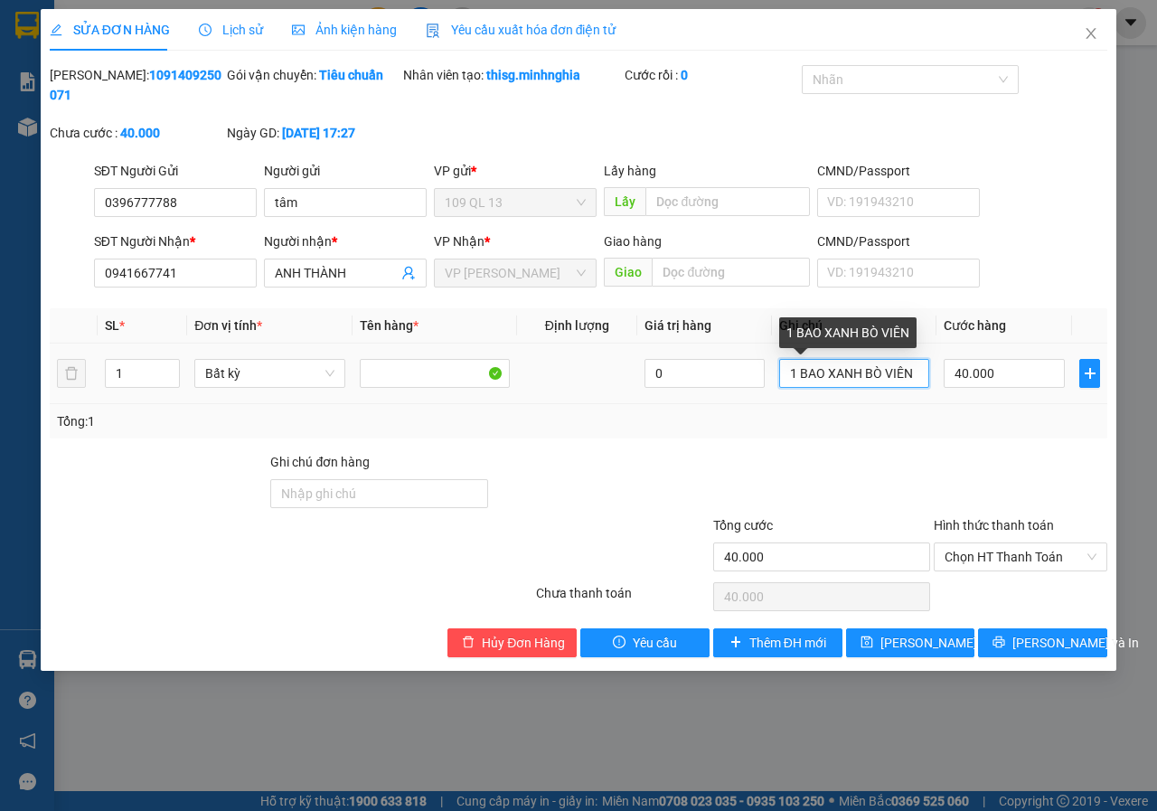
click at [853, 373] on input "1 BAO XANH BÒ VIÊN" at bounding box center [854, 373] width 150 height 29
drag, startPoint x: 802, startPoint y: 373, endPoint x: 860, endPoint y: 374, distance: 57.9
click at [860, 374] on input "1 BAO XANH BÒ VIÊN" at bounding box center [854, 373] width 150 height 29
type input "1 CỤC TR BÒ VIÊN"
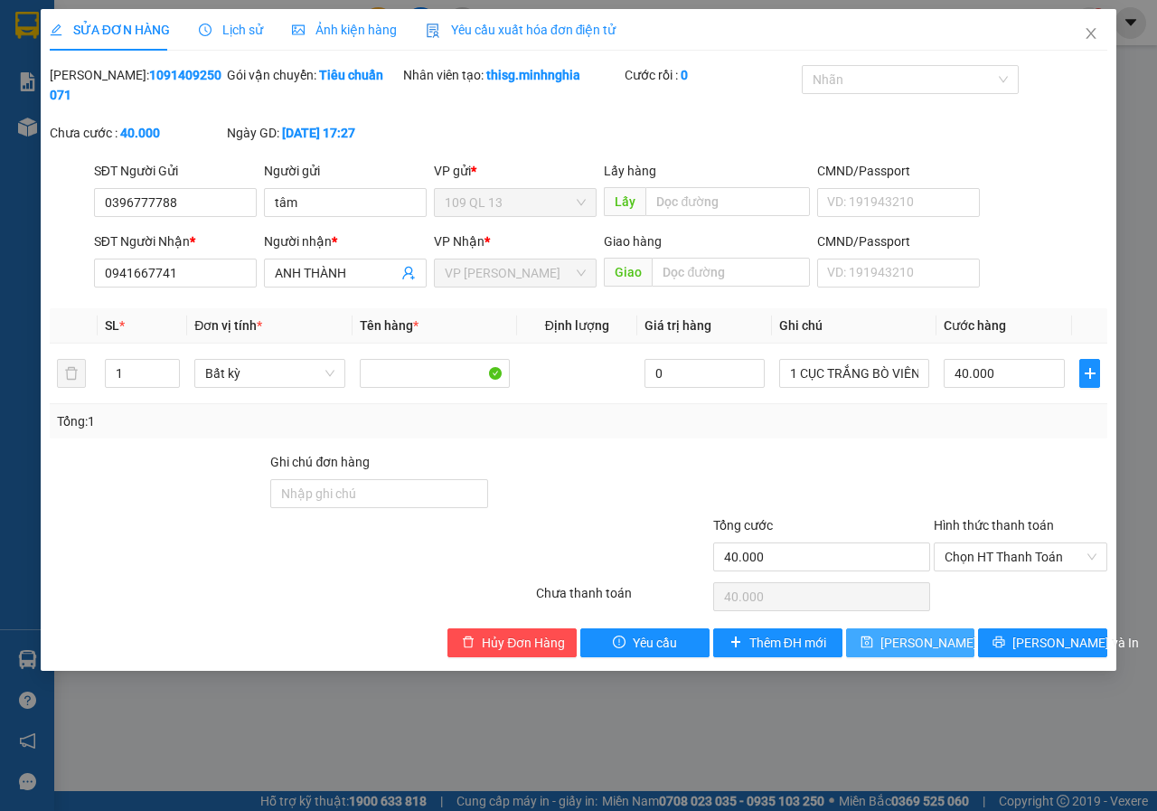
click at [927, 638] on span "[PERSON_NAME] thay đổi" at bounding box center [953, 643] width 145 height 20
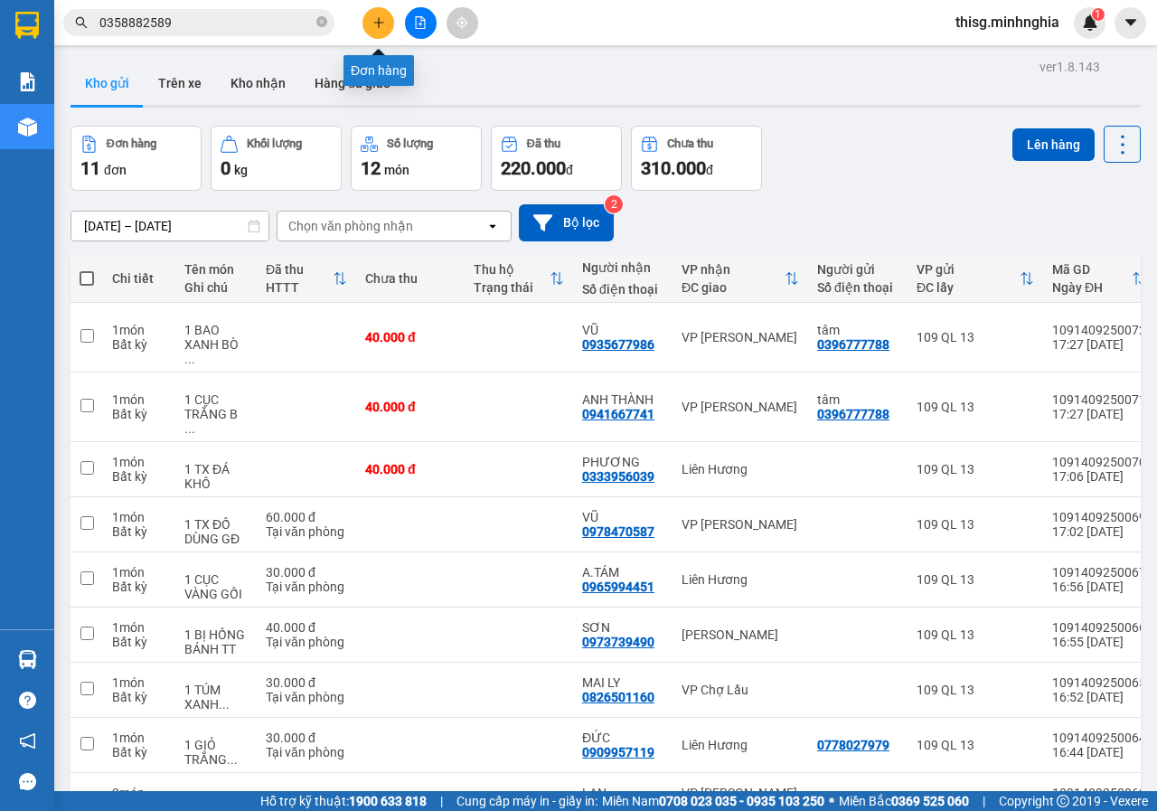
click at [373, 22] on button at bounding box center [379, 23] width 32 height 32
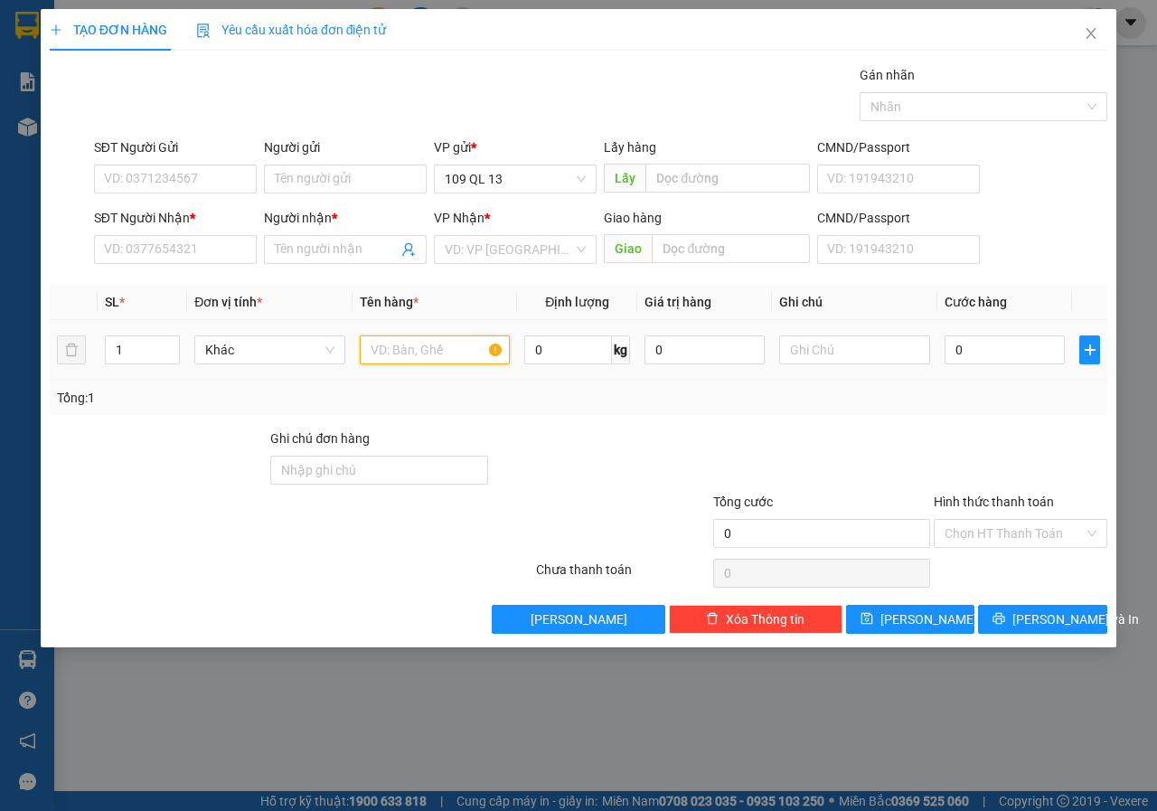
click at [401, 341] on input "text" at bounding box center [435, 349] width 151 height 29
click at [211, 245] on input "SĐT Người Nhận *" at bounding box center [175, 249] width 163 height 29
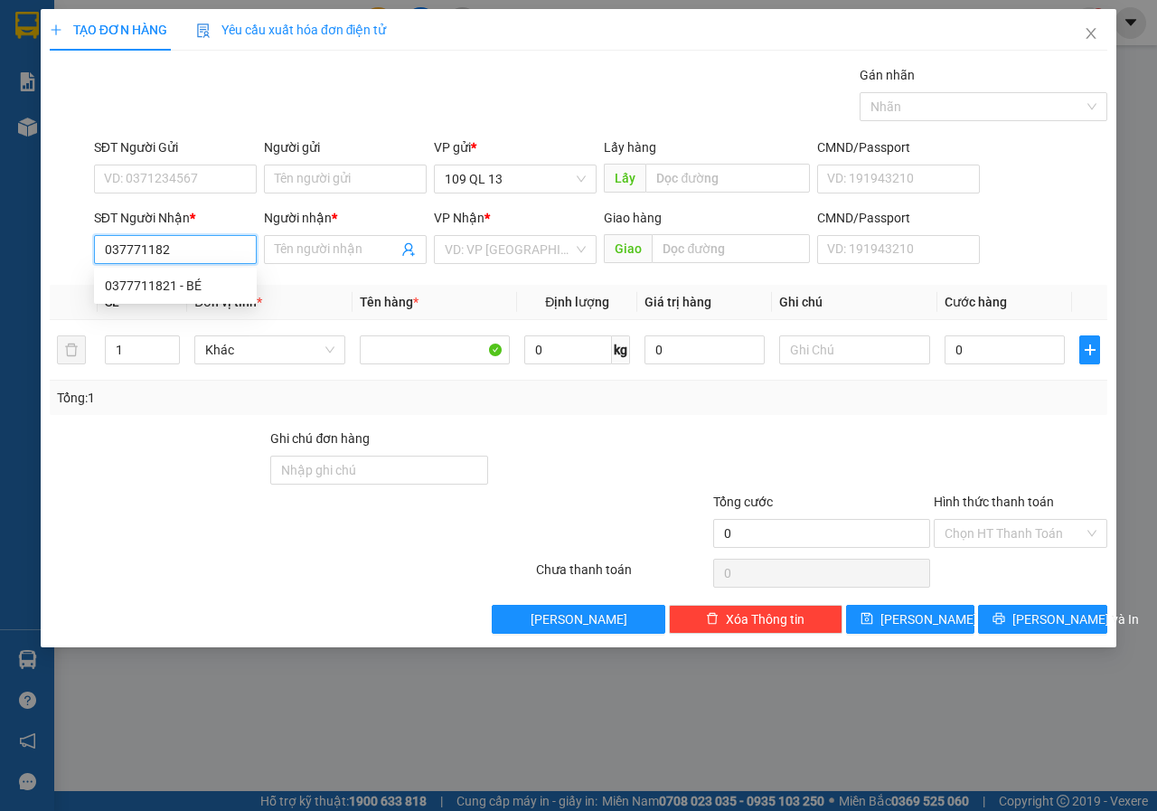
type input "0377711821"
click at [174, 293] on div "0377711821 - BÉ" at bounding box center [175, 286] width 141 height 20
type input "BÉ"
type input "0377711821"
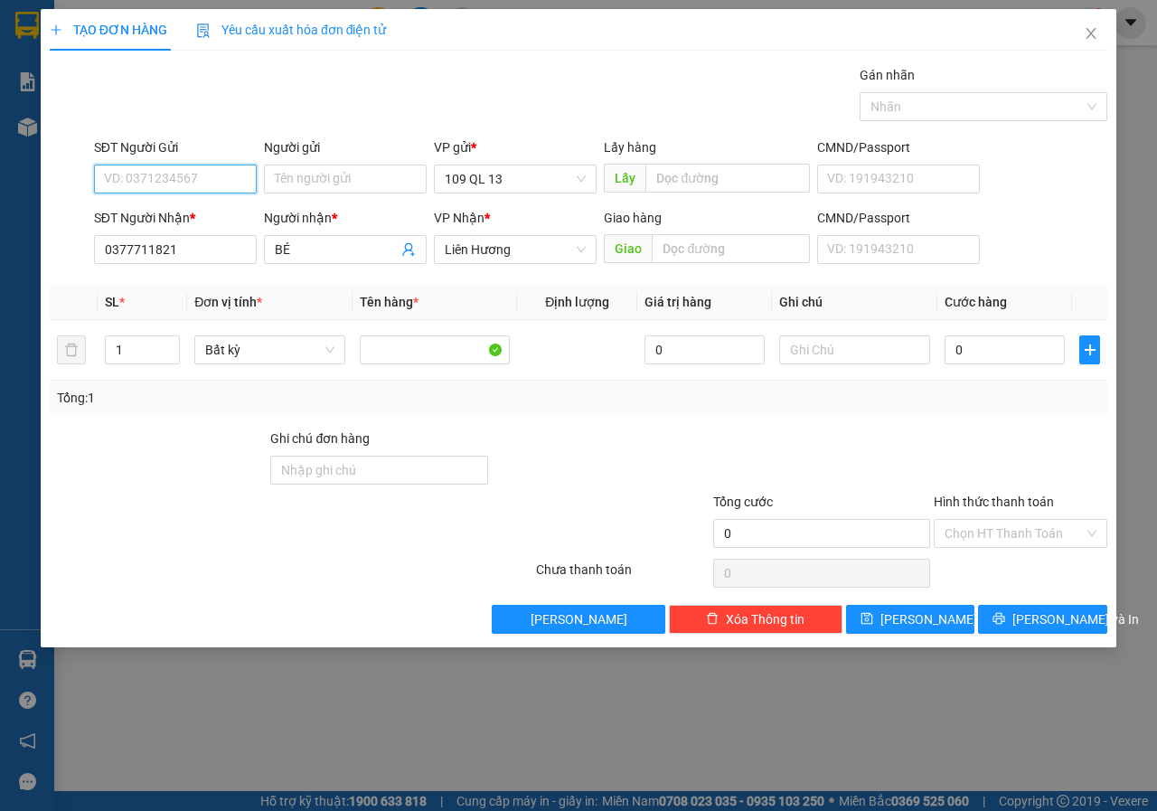
click at [217, 173] on input "SĐT Người Gửi" at bounding box center [175, 179] width 163 height 29
click at [207, 212] on div "0343500313 - YẾN" at bounding box center [175, 215] width 141 height 20
type input "0343500313"
type input "YẾN"
click at [855, 358] on input "text" at bounding box center [854, 349] width 151 height 29
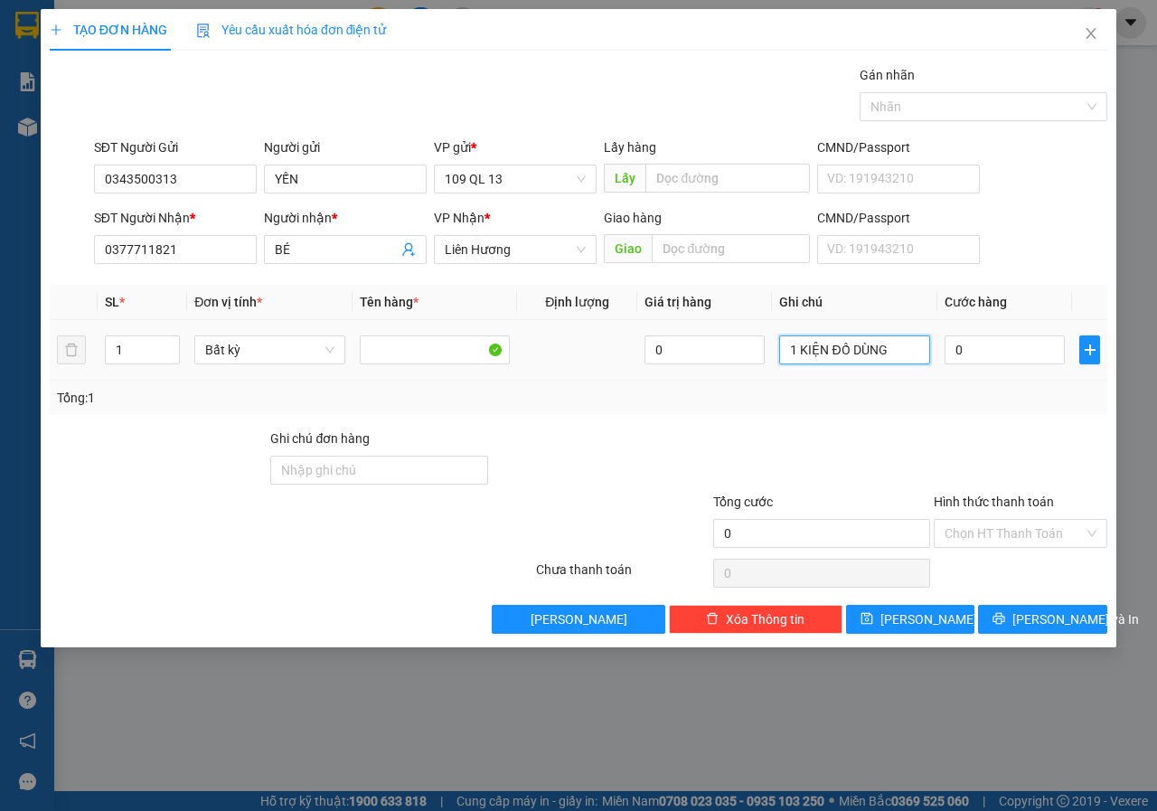
type input "1 KIỆN ĐỒ DÙNG"
type input "5"
click at [1031, 551] on div "Hình thức thanh toán Chọn HT Thanh Toán" at bounding box center [1021, 523] width 174 height 63
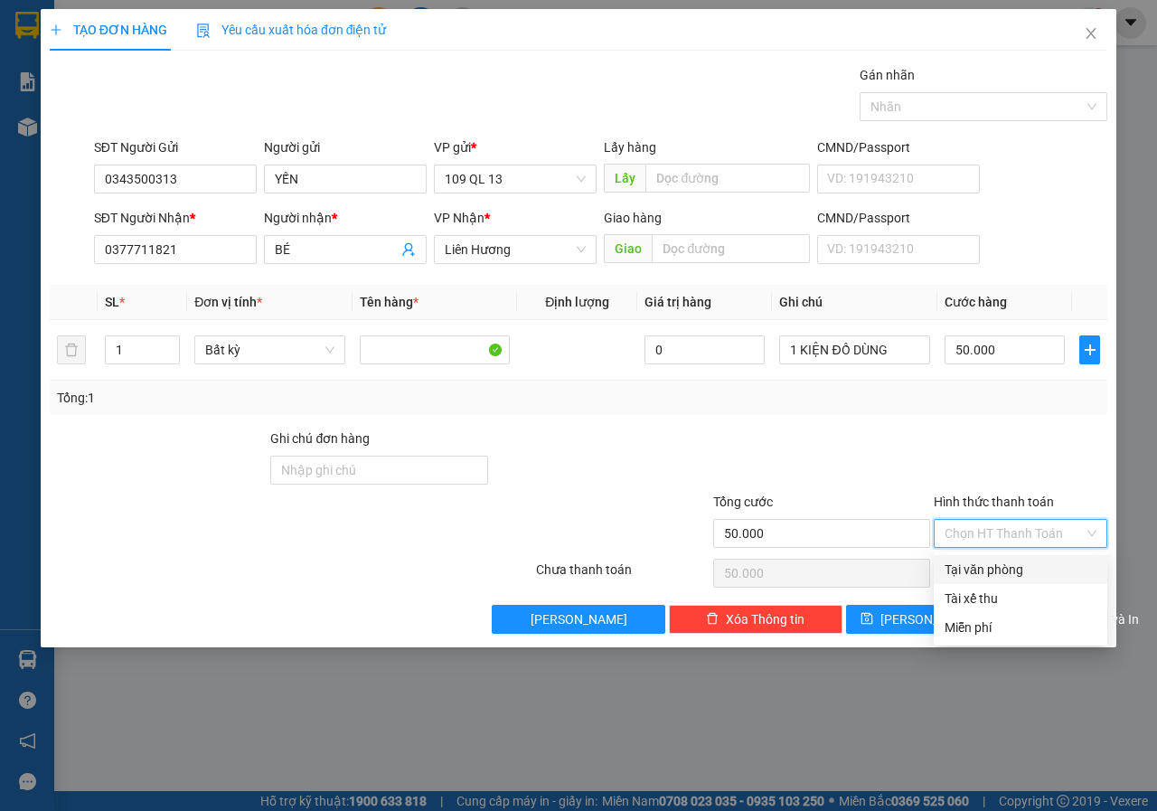
click at [1031, 536] on input "Hình thức thanh toán" at bounding box center [1014, 533] width 139 height 27
click at [1018, 563] on div "Tại văn phòng" at bounding box center [1021, 570] width 152 height 20
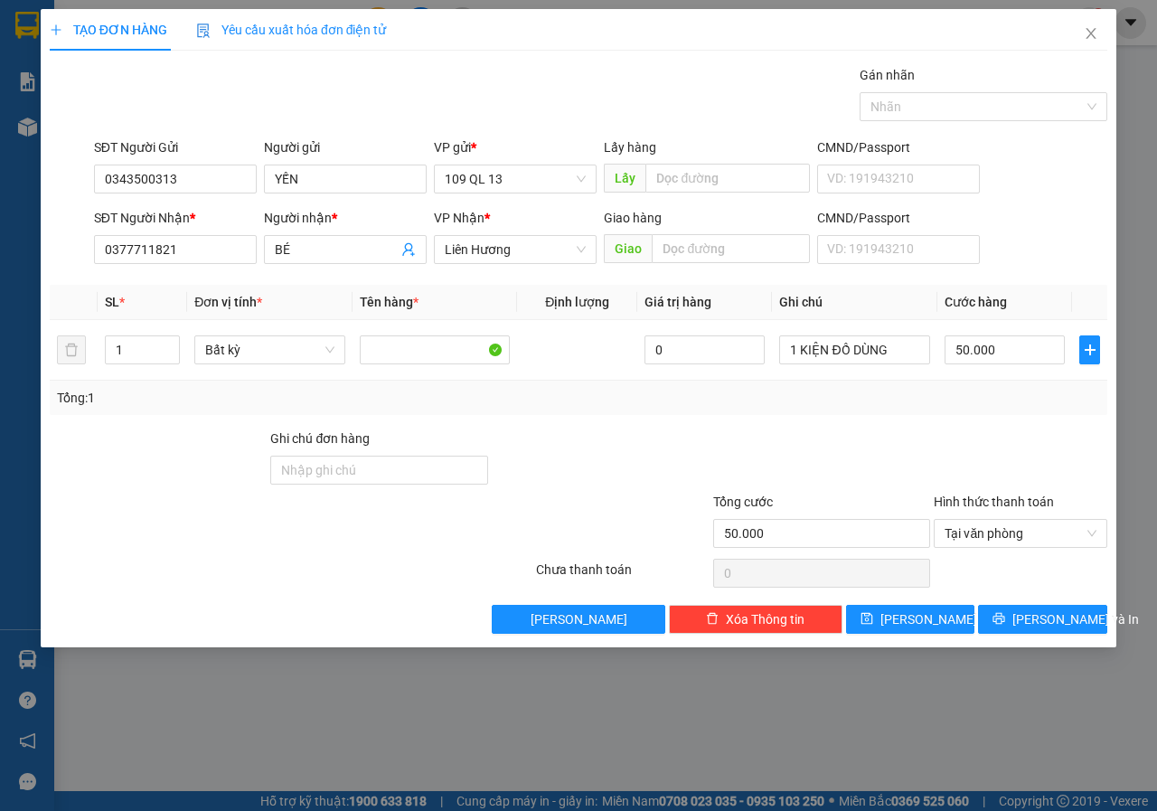
click at [1051, 647] on div "TẠO ĐƠN HÀNG Yêu cầu xuất hóa đơn điện tử Transit Pickup Surcharge Ids Transit …" at bounding box center [578, 405] width 1157 height 811
click at [1051, 633] on button "[PERSON_NAME] và In" at bounding box center [1042, 619] width 129 height 29
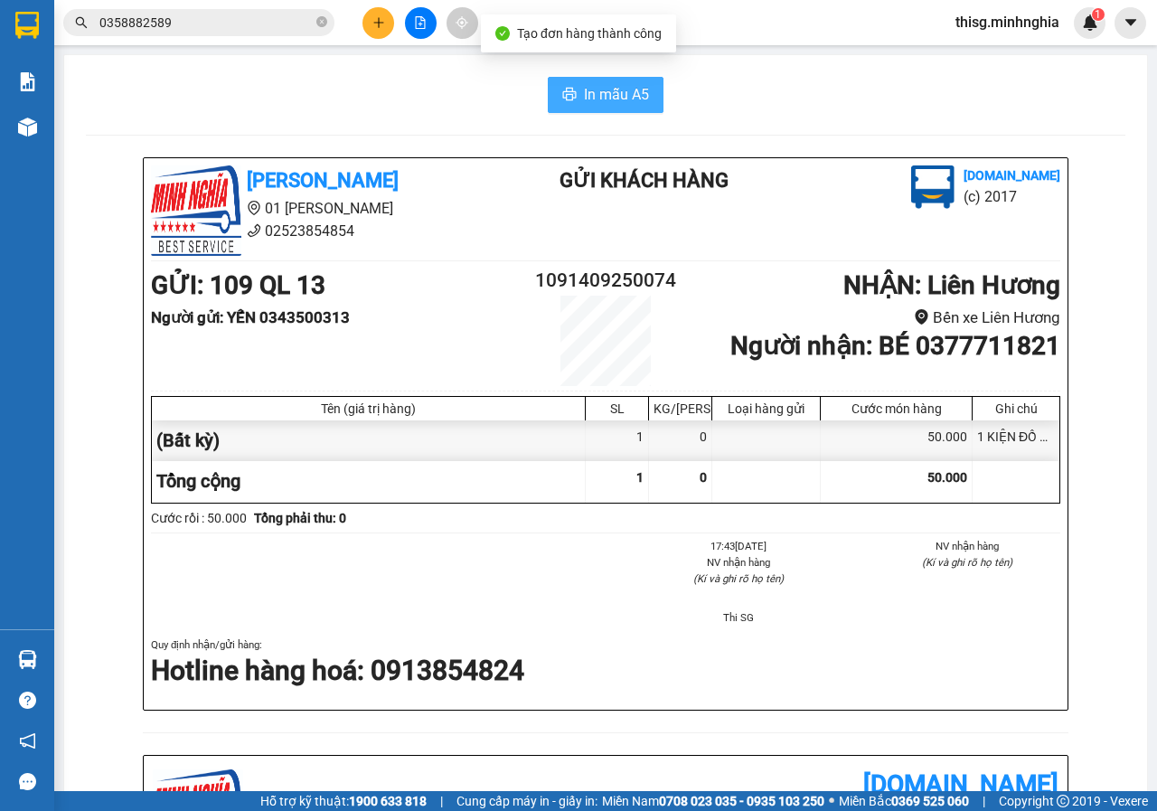
click at [588, 86] on span "In mẫu A5" at bounding box center [616, 94] width 65 height 23
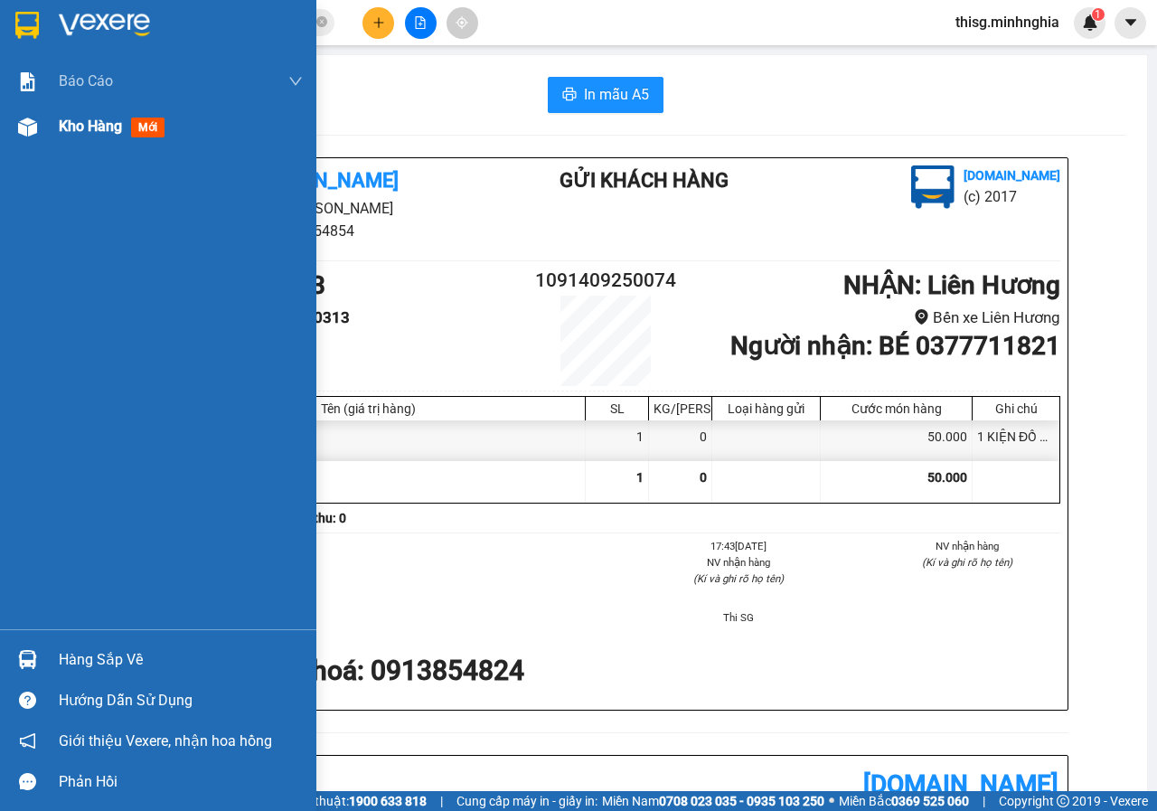
click at [82, 126] on span "Kho hàng" at bounding box center [90, 126] width 63 height 17
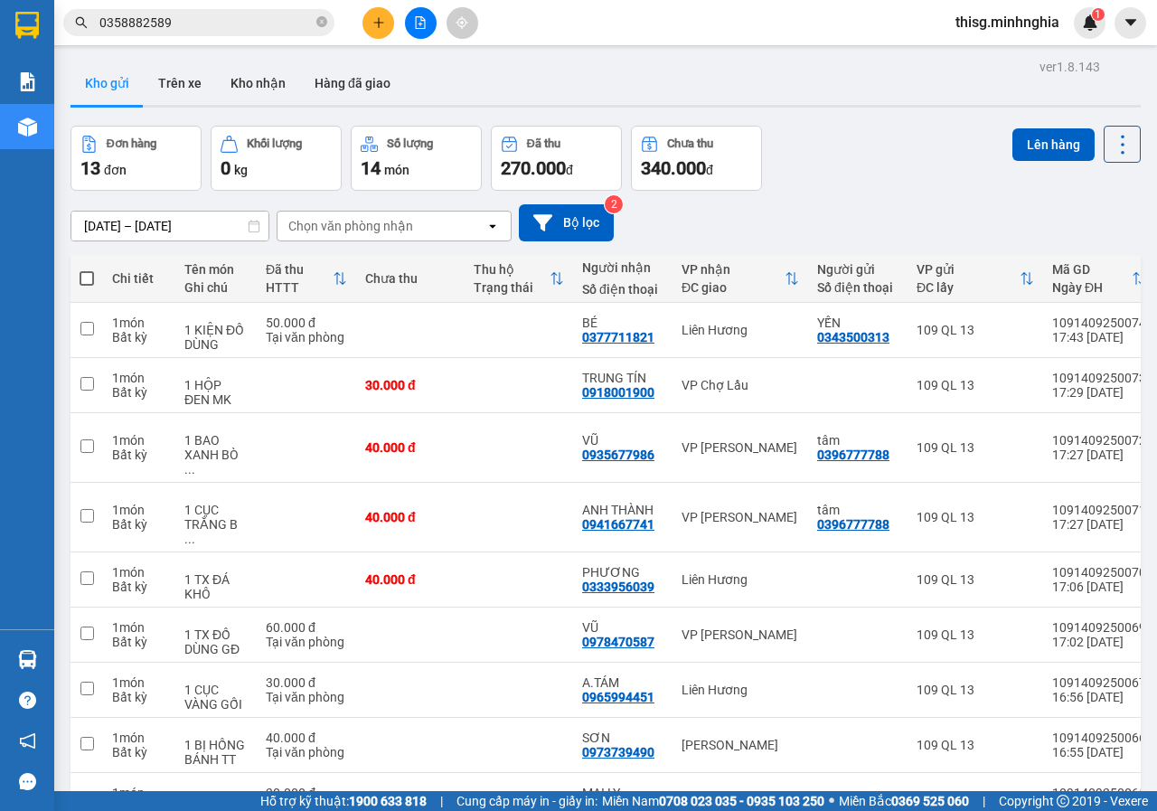
click at [88, 281] on span at bounding box center [87, 278] width 14 height 14
click at [87, 269] on input "checkbox" at bounding box center [87, 269] width 0 height 0
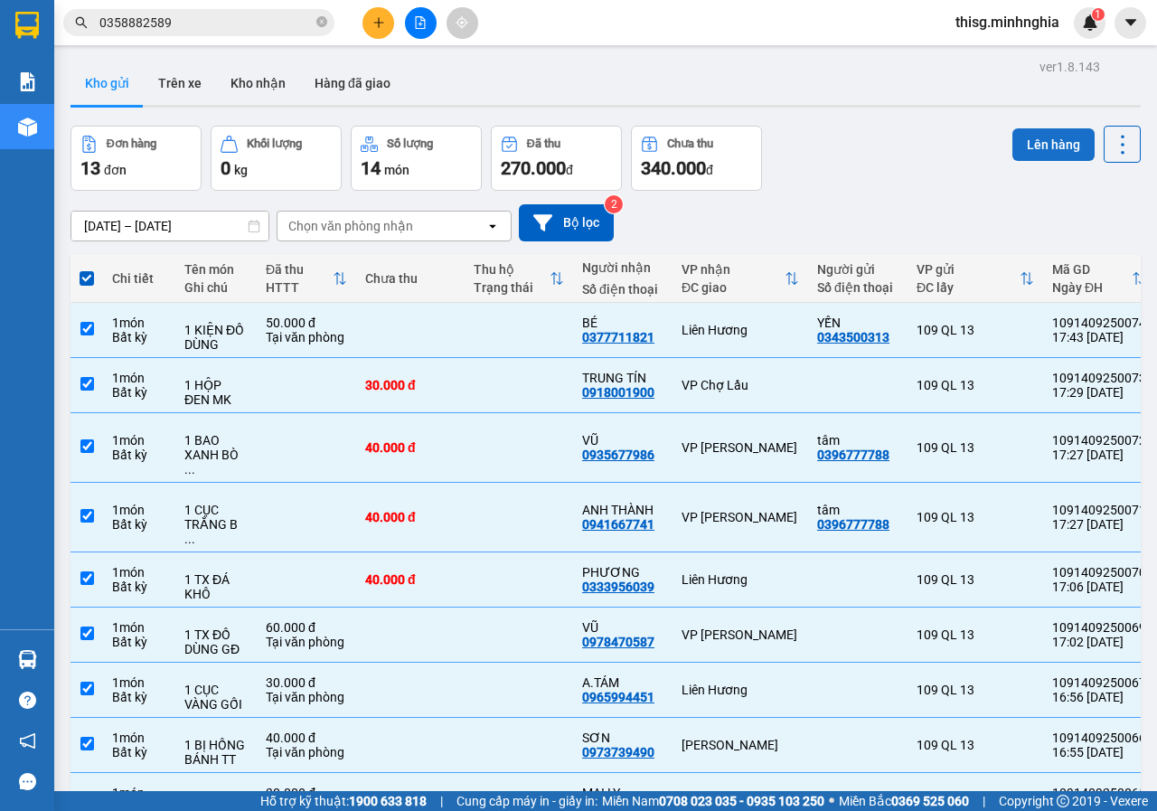
click at [1013, 132] on button "Lên hàng" at bounding box center [1054, 144] width 82 height 33
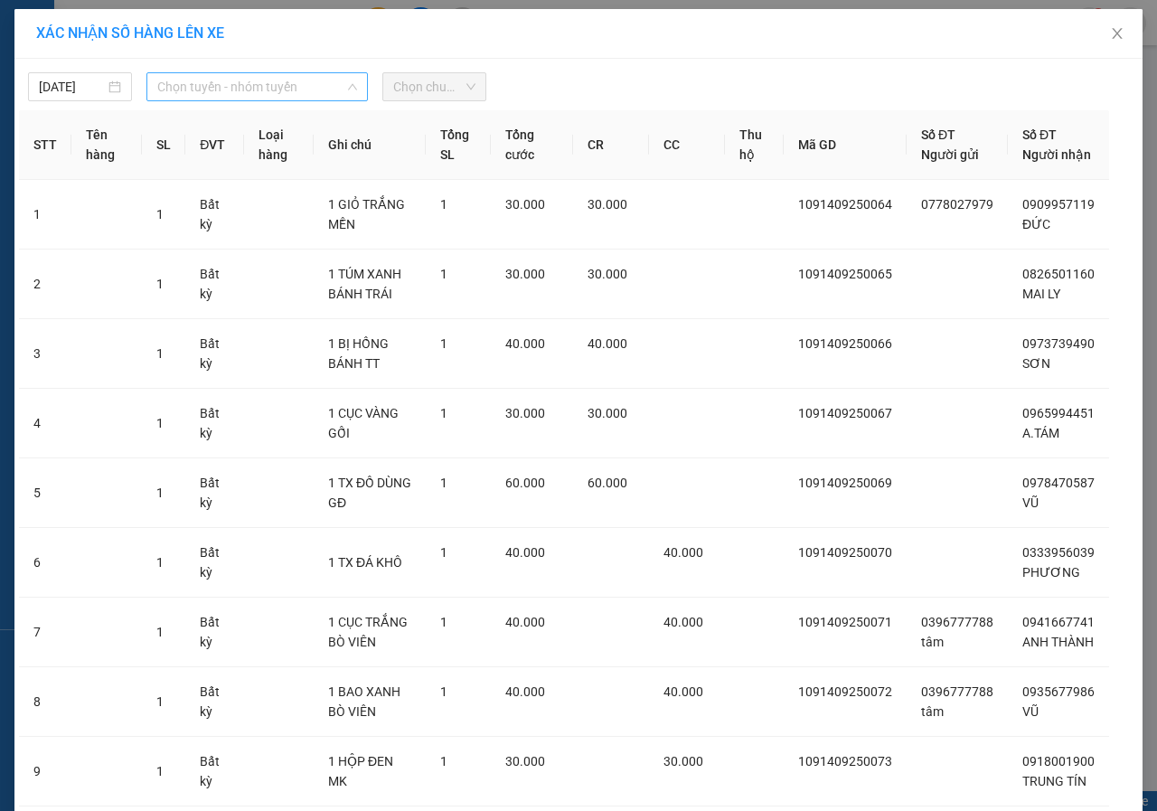
click at [251, 90] on span "Chọn tuyến - nhóm tuyến" at bounding box center [257, 86] width 200 height 27
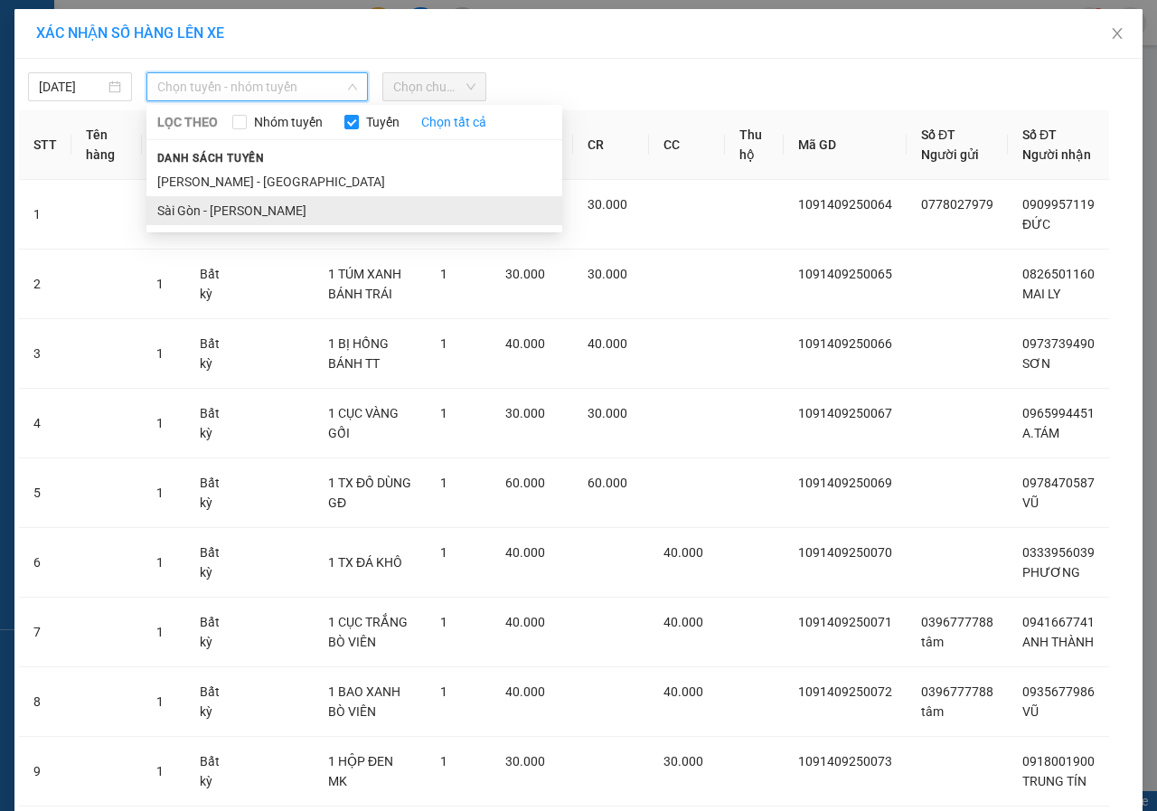
click at [239, 215] on li "Sài Gòn - [PERSON_NAME]" at bounding box center [354, 210] width 416 height 29
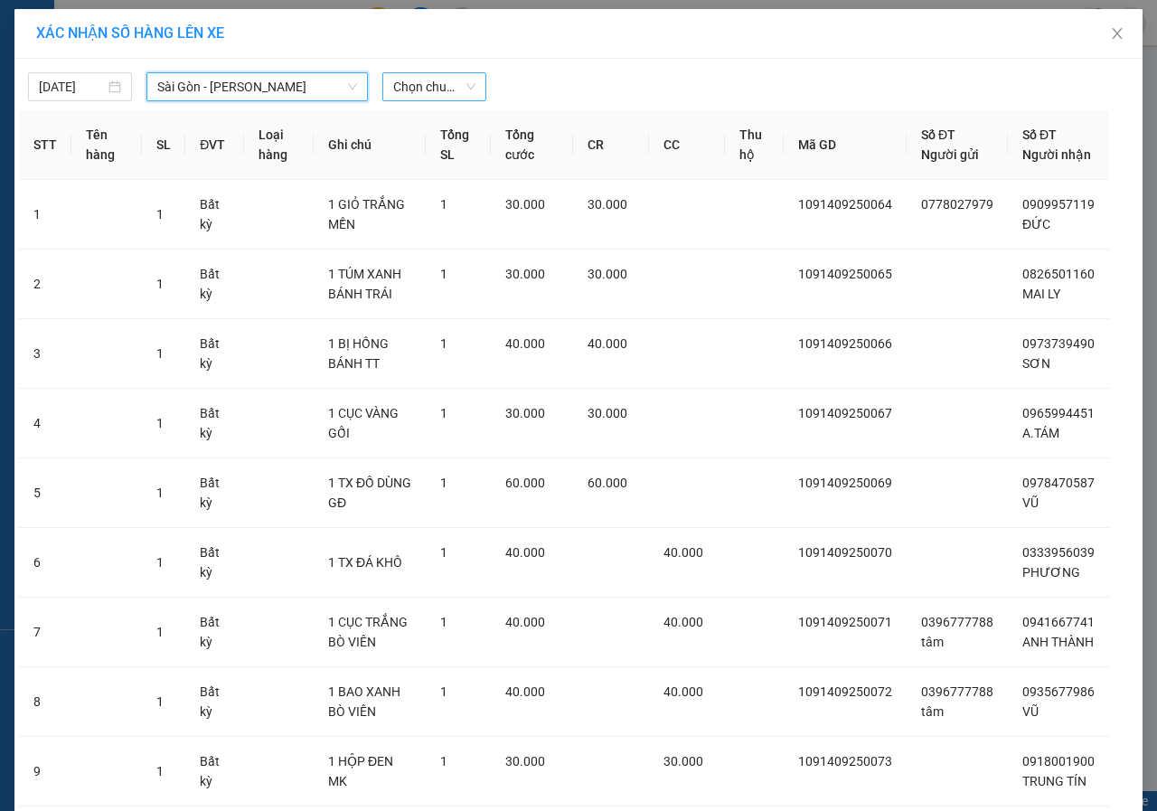
click at [455, 88] on span "Chọn chuyến" at bounding box center [434, 86] width 82 height 27
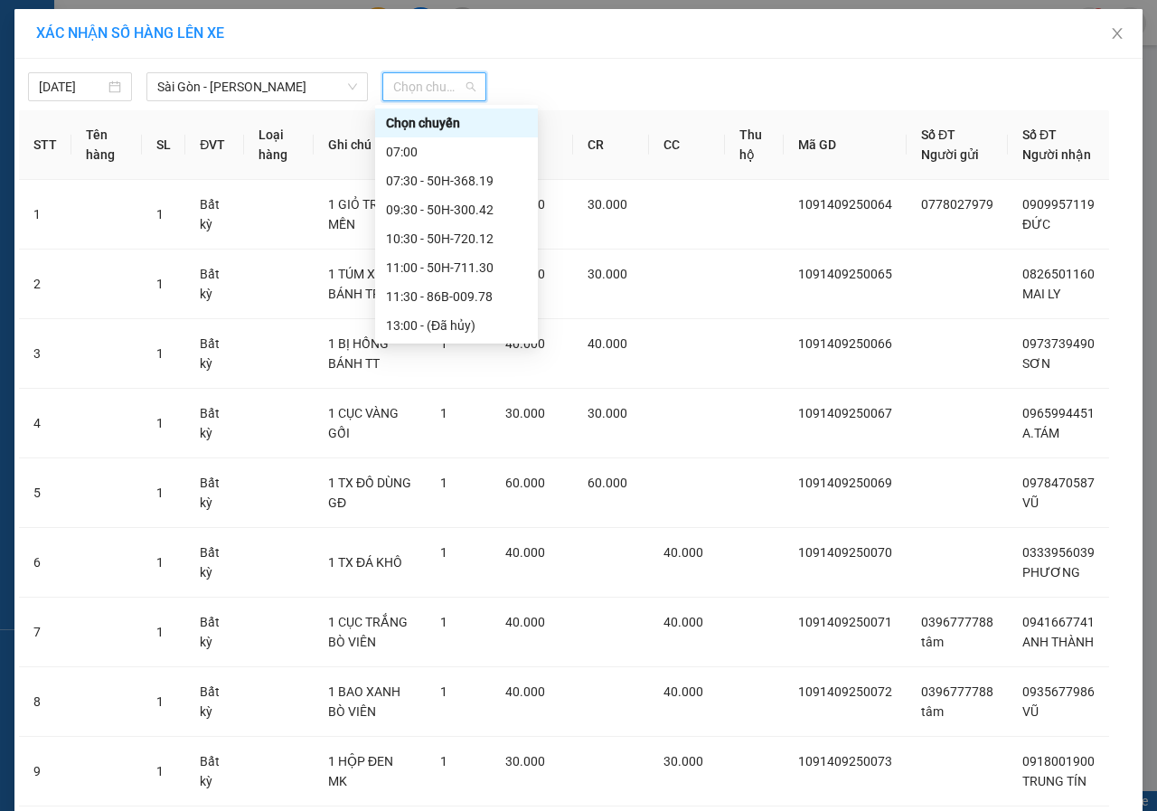
click at [429, 402] on div "18:00 - 50H-350.51" at bounding box center [456, 412] width 141 height 20
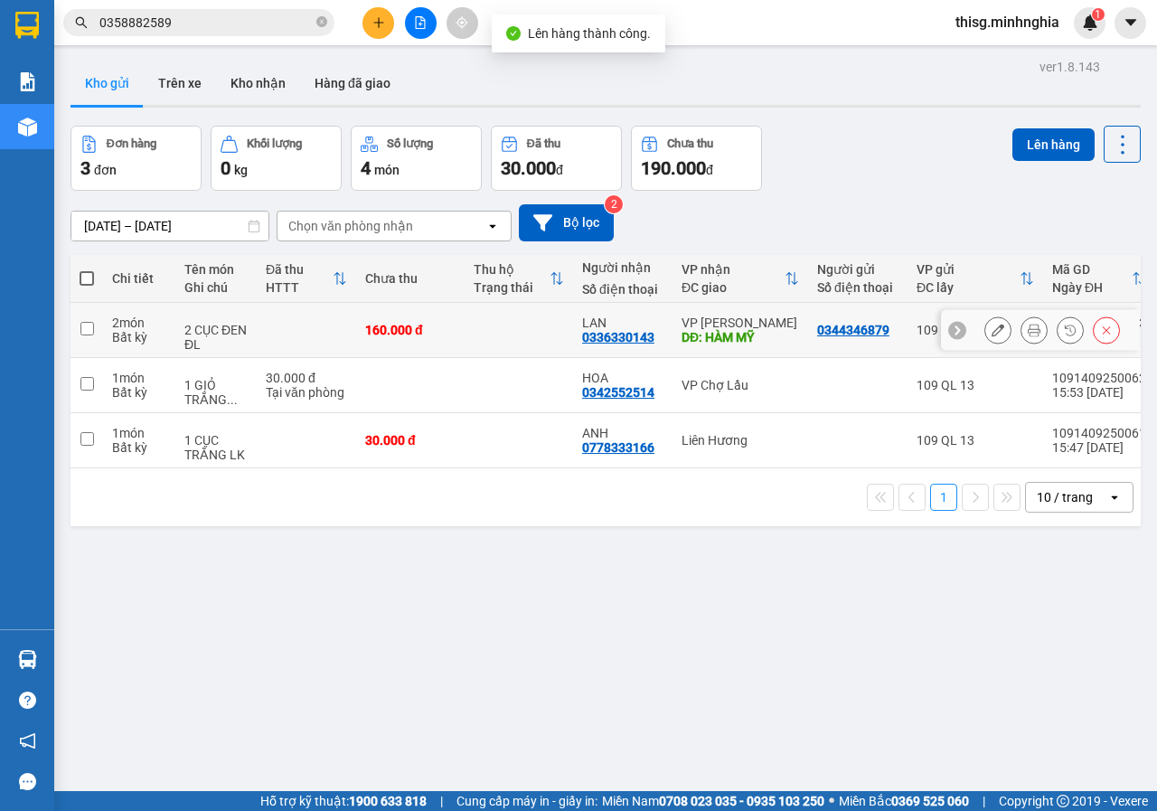
click at [512, 343] on td at bounding box center [519, 330] width 108 height 55
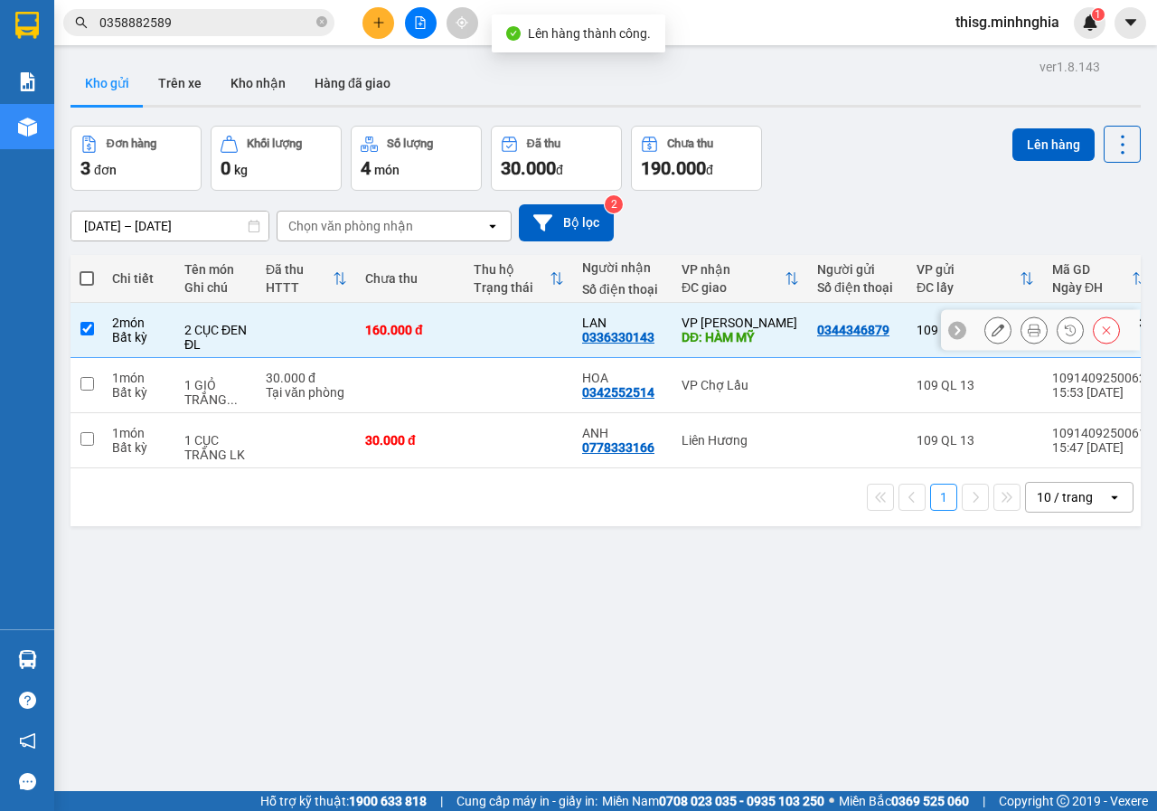
drag, startPoint x: 461, startPoint y: 388, endPoint x: 456, endPoint y: 413, distance: 25.9
click at [460, 393] on td at bounding box center [410, 385] width 108 height 55
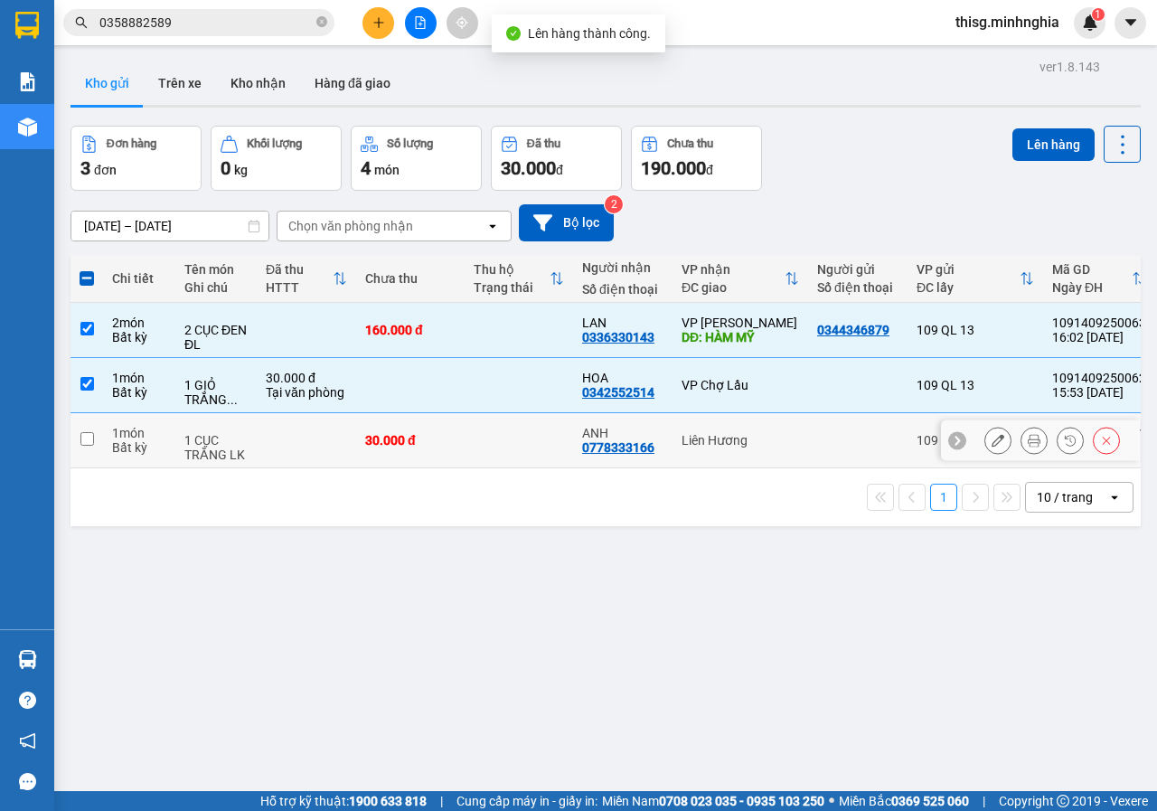
click at [453, 439] on div "30.000 đ" at bounding box center [410, 440] width 90 height 14
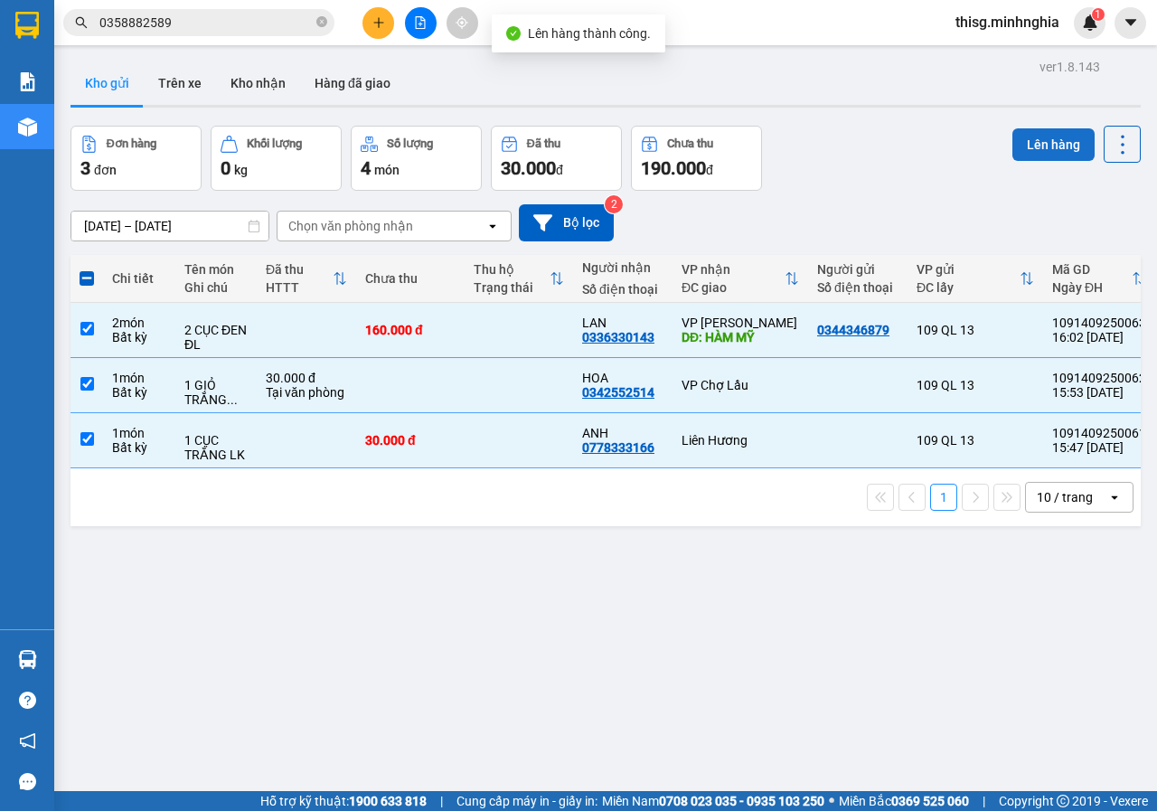
click at [1030, 154] on button "Lên hàng" at bounding box center [1054, 144] width 82 height 33
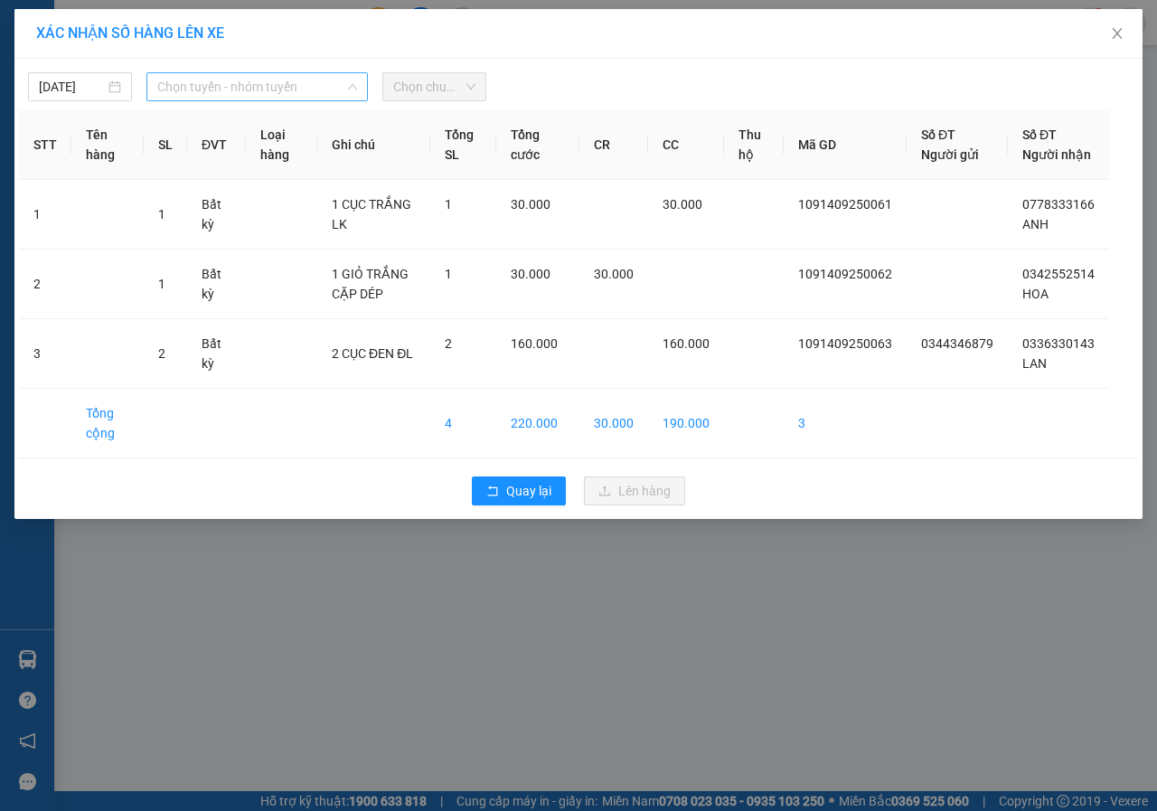
drag, startPoint x: 237, startPoint y: 89, endPoint x: 246, endPoint y: 200, distance: 111.6
click at [238, 89] on span "Chọn tuyến - nhóm tuyến" at bounding box center [257, 86] width 200 height 27
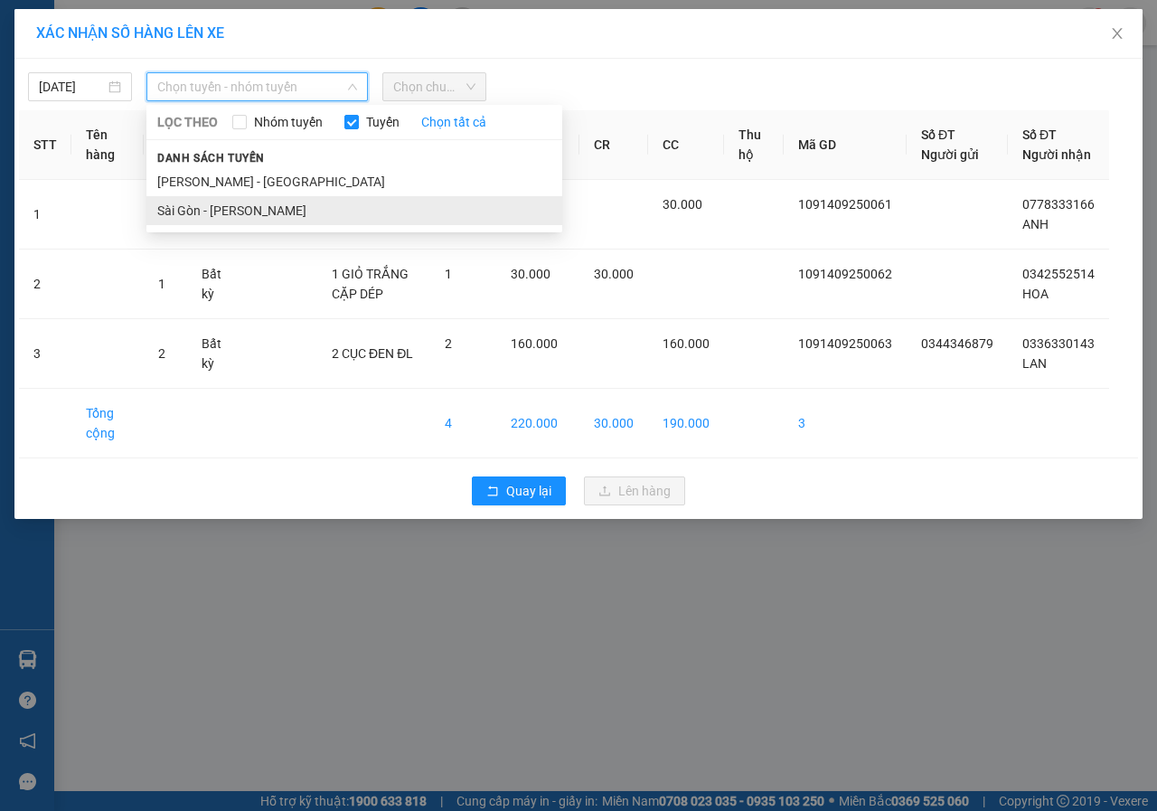
click at [240, 214] on li "Sài Gòn - [PERSON_NAME]" at bounding box center [354, 210] width 416 height 29
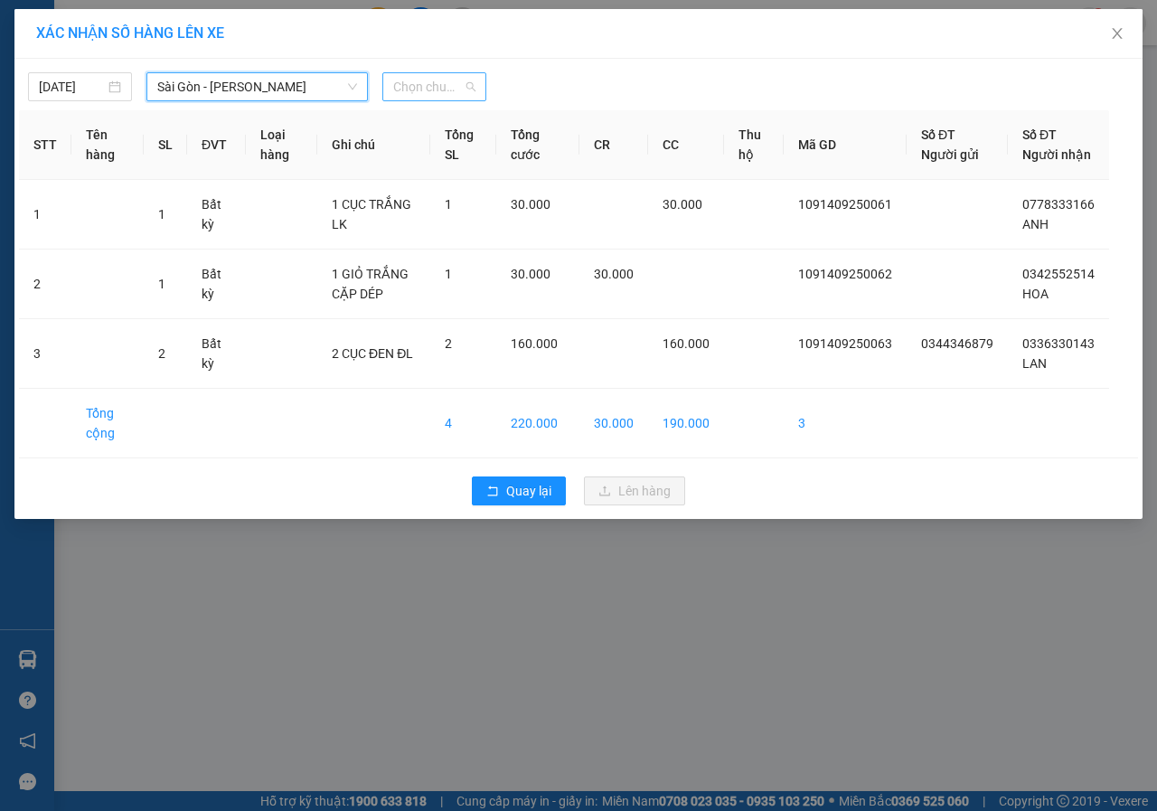
click at [436, 88] on span "Chọn chuyến" at bounding box center [434, 86] width 82 height 27
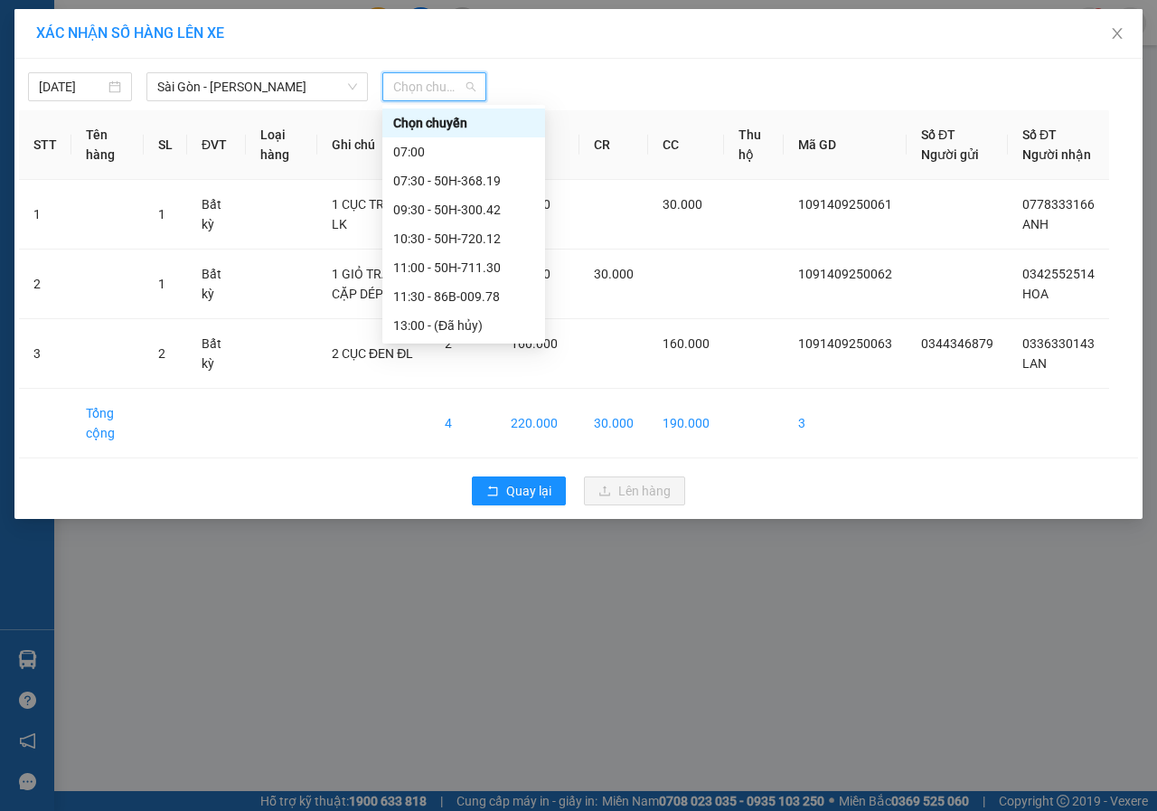
click at [443, 402] on div "18:00 - 50H-350.51" at bounding box center [463, 412] width 141 height 20
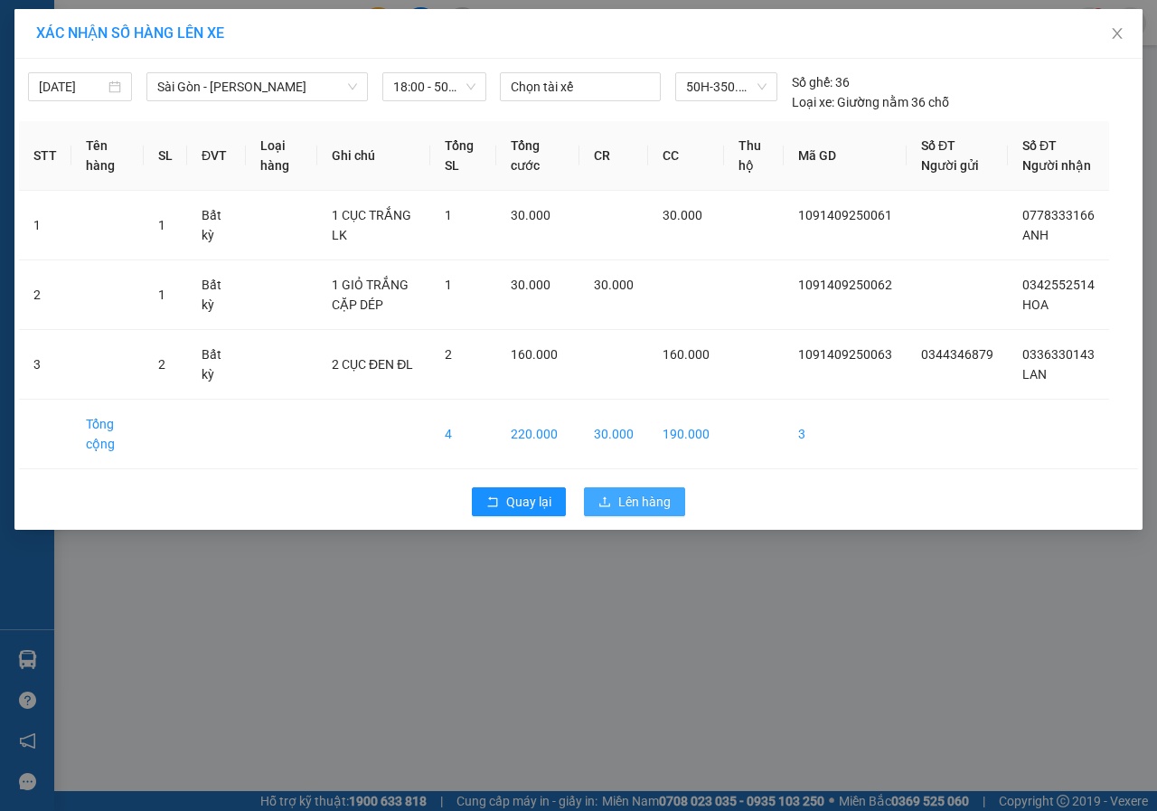
click at [668, 512] on span "Lên hàng" at bounding box center [644, 502] width 52 height 20
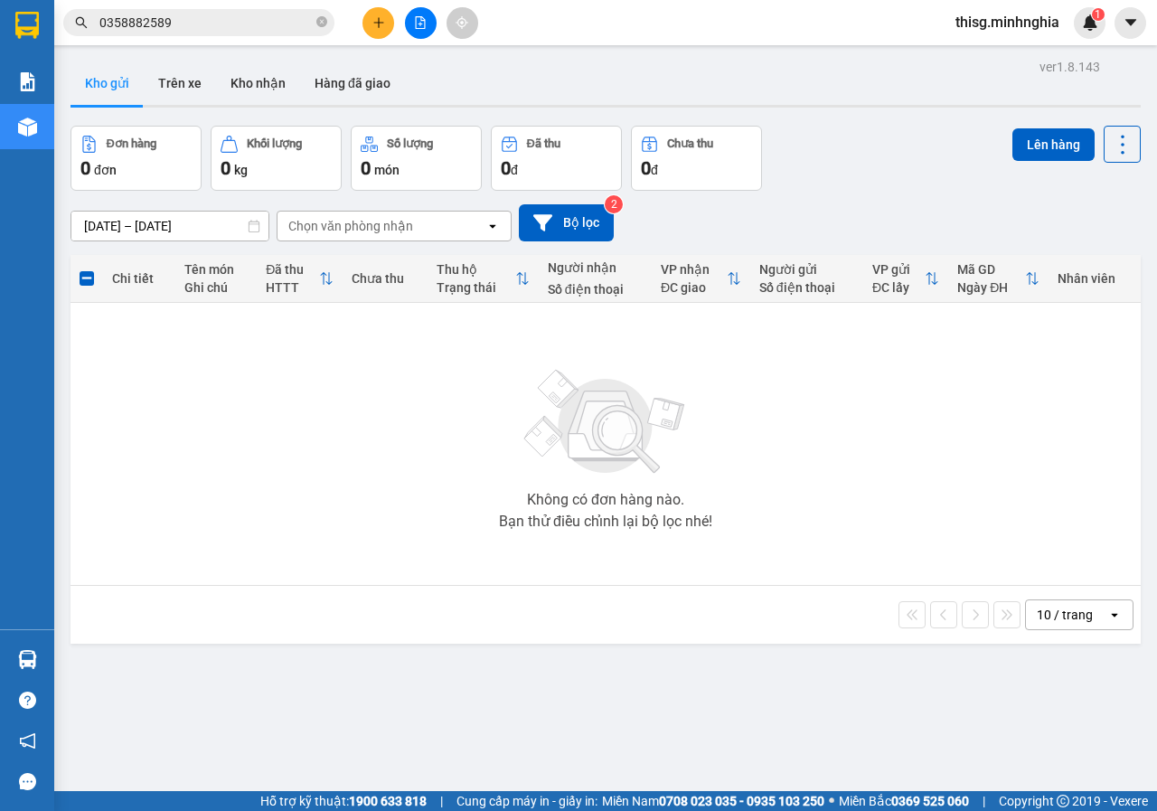
click at [388, 16] on button at bounding box center [379, 23] width 32 height 32
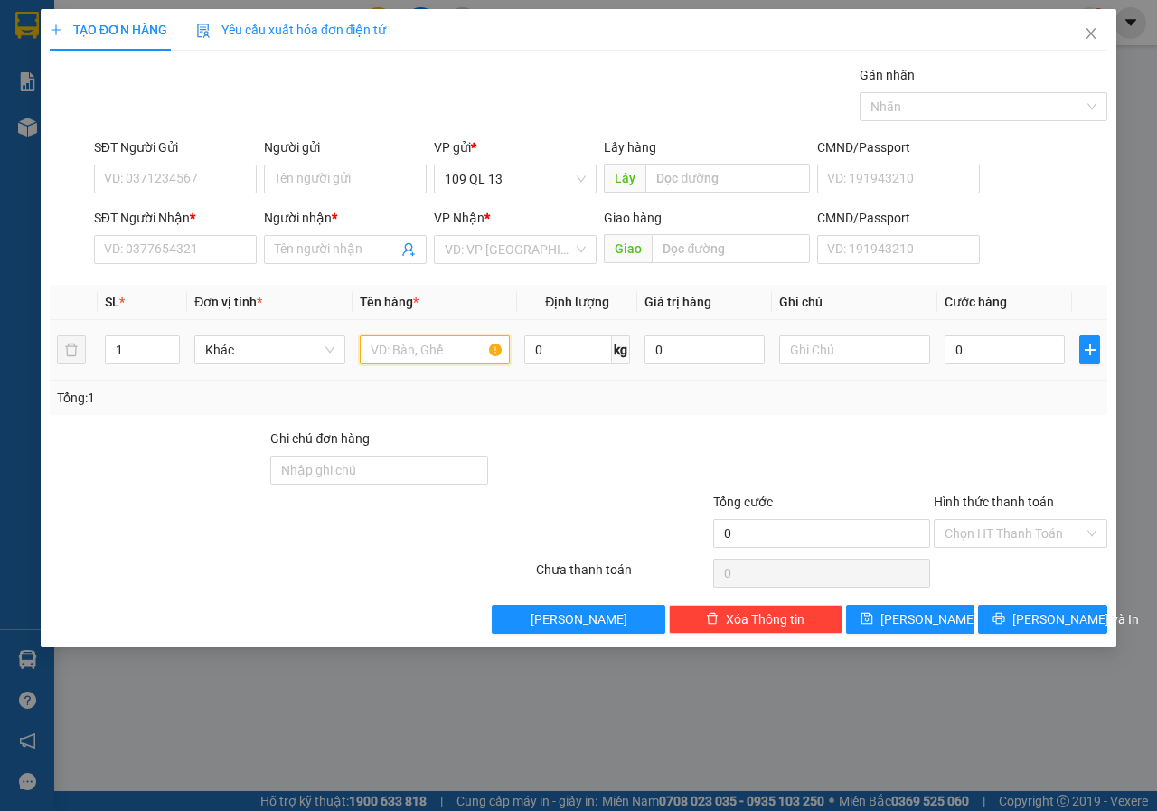
drag, startPoint x: 418, startPoint y: 342, endPoint x: 680, endPoint y: 366, distance: 263.3
click at [418, 343] on input "text" at bounding box center [435, 349] width 151 height 29
click at [814, 354] on input "text" at bounding box center [854, 349] width 151 height 29
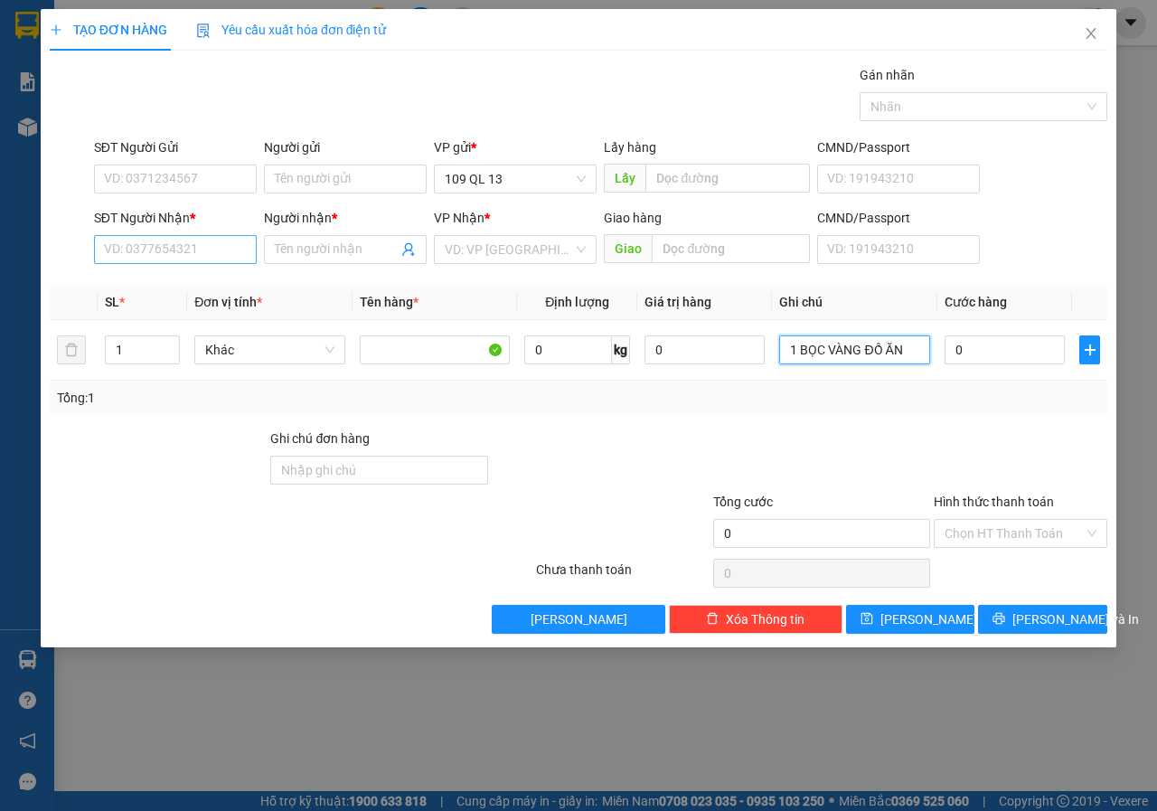
type input "1 BỌC VÀNG ĐỒ ĂN"
click at [137, 252] on input "SĐT Người Nhận *" at bounding box center [175, 249] width 163 height 29
click at [156, 283] on div "0334742428 - TỶ" at bounding box center [175, 286] width 141 height 20
type input "0334742428"
type input "TỶ"
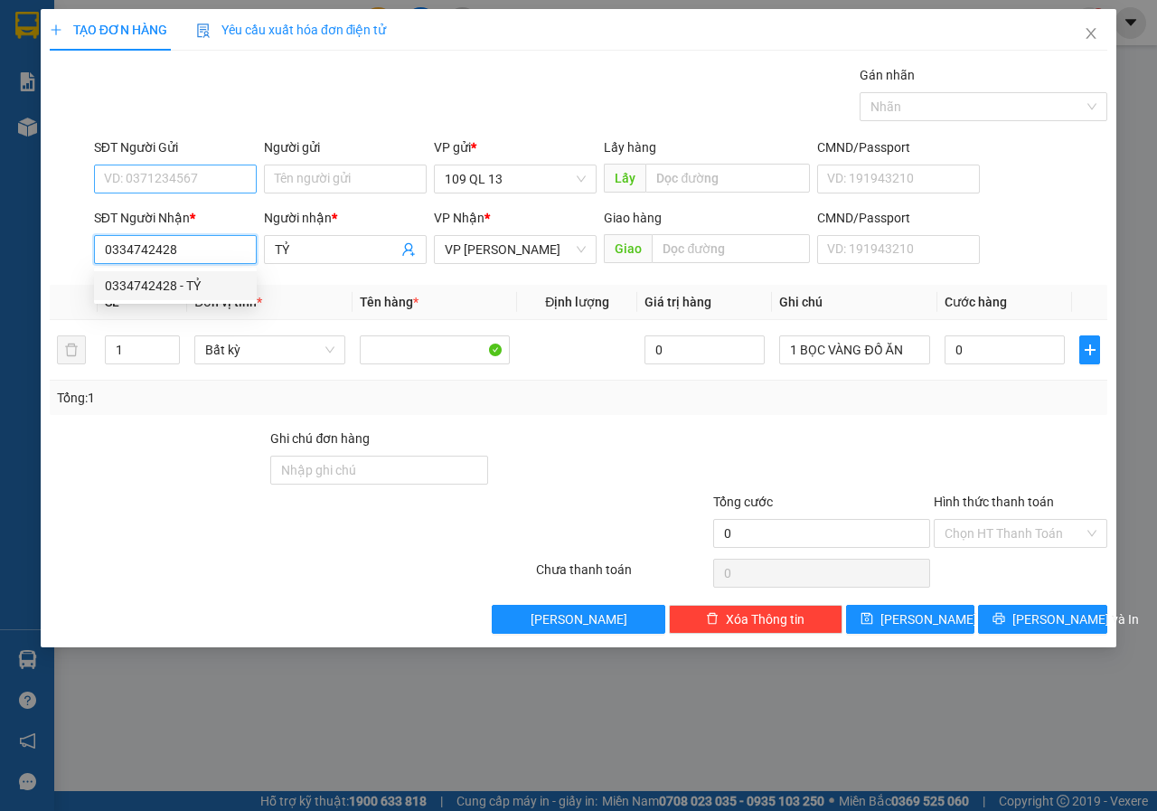
type input "0334742428"
click at [165, 165] on input "SĐT Người Gửi" at bounding box center [175, 179] width 163 height 29
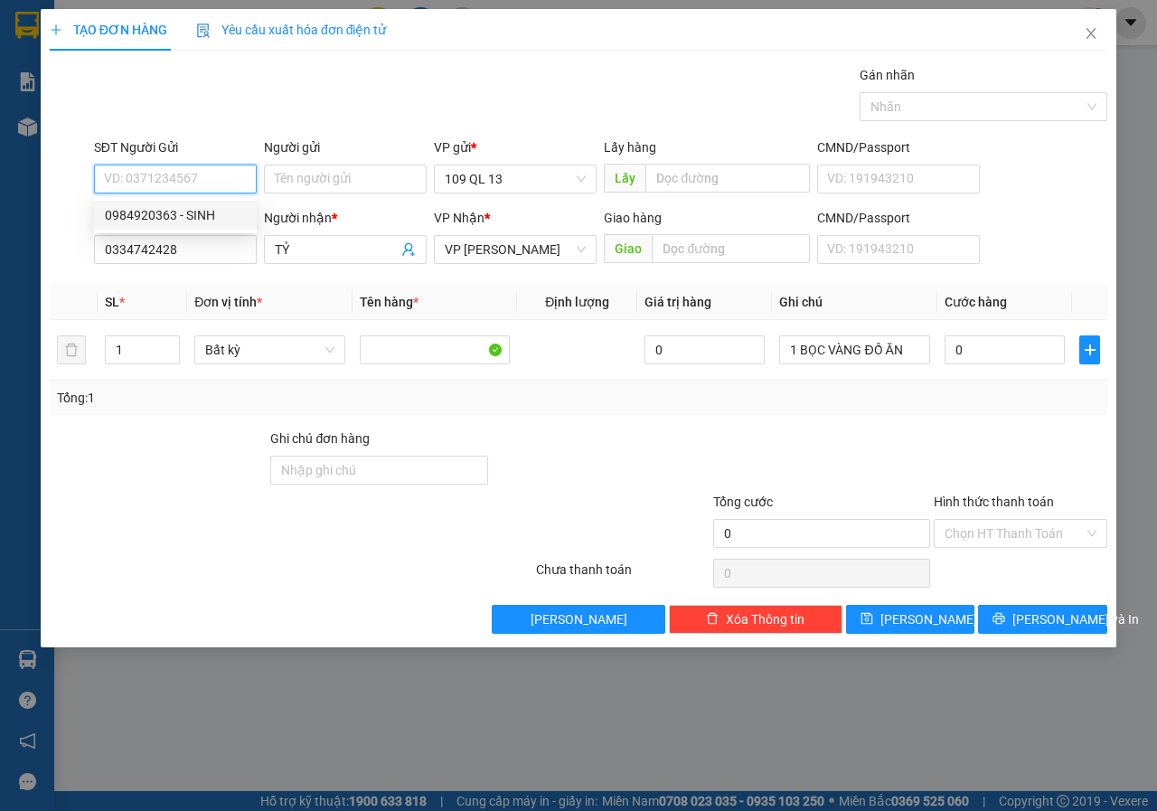
click at [156, 217] on div "0984920363 - SINH" at bounding box center [175, 215] width 141 height 20
type input "0984920363"
type input "SINH"
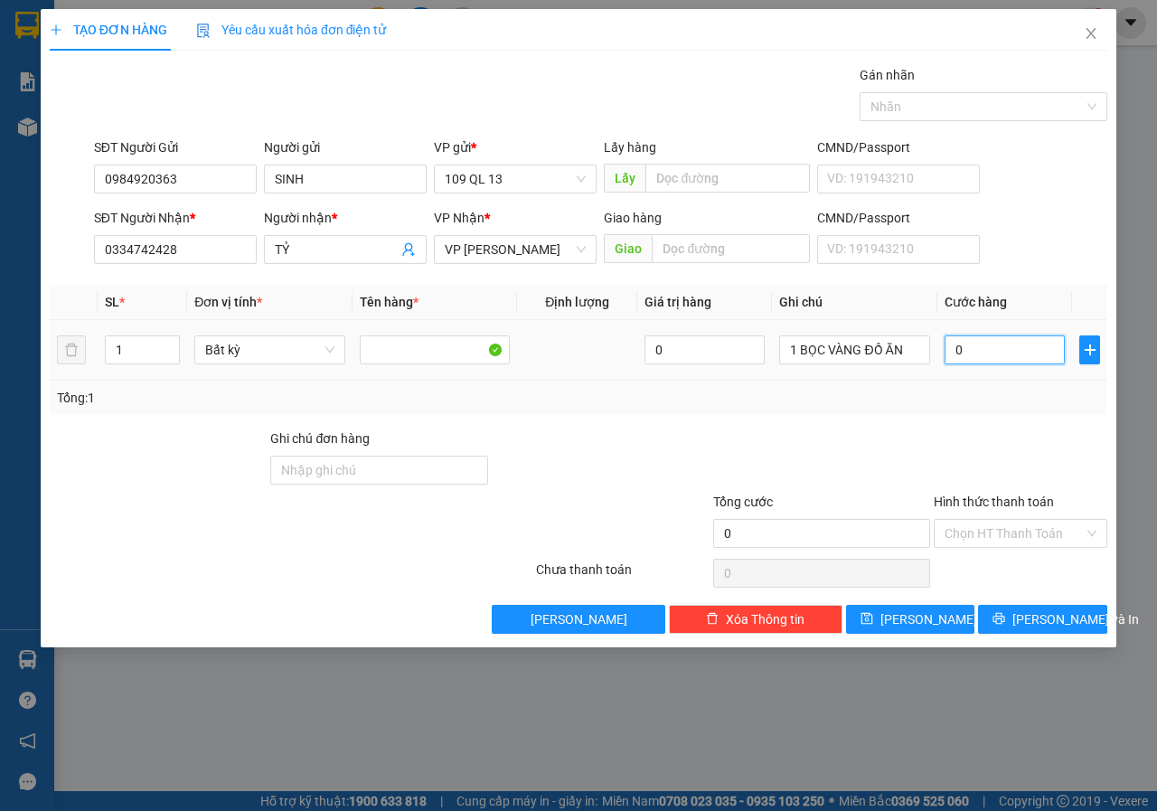
click at [1025, 349] on input "0" at bounding box center [1005, 349] width 120 height 29
type input "2"
type input "0"
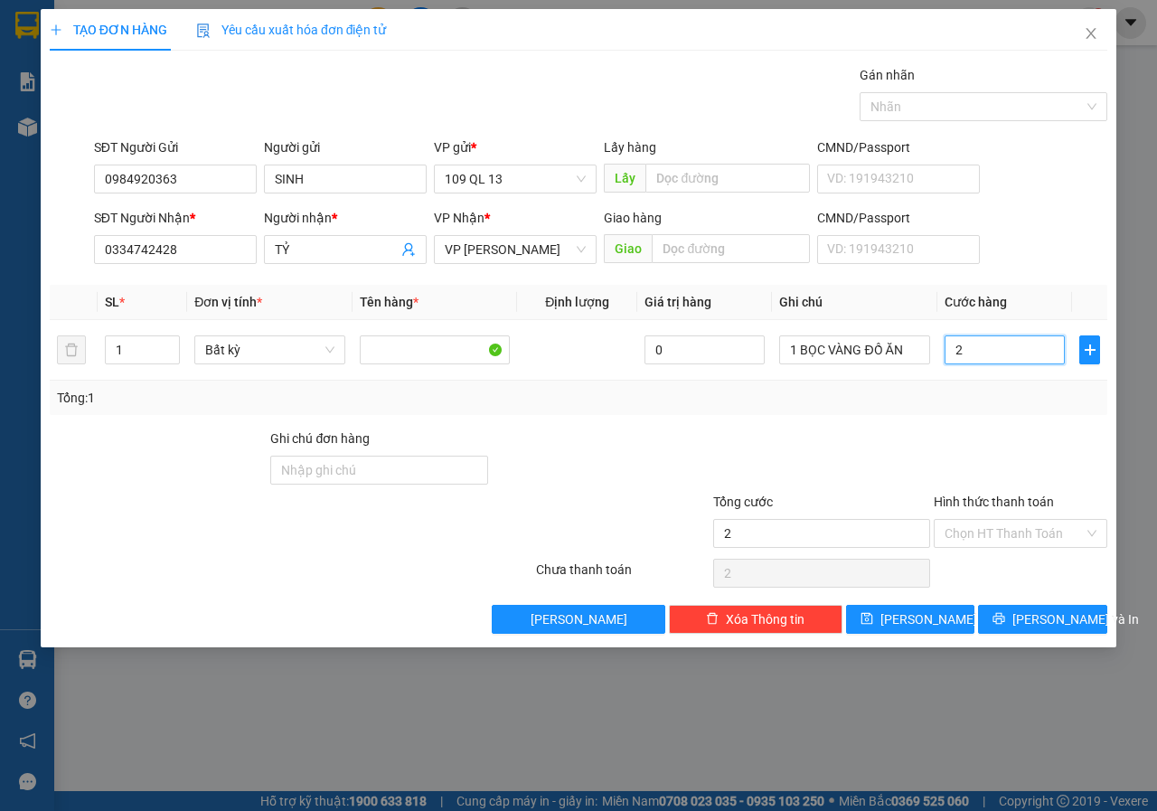
type input "0"
type input "03"
type input "3"
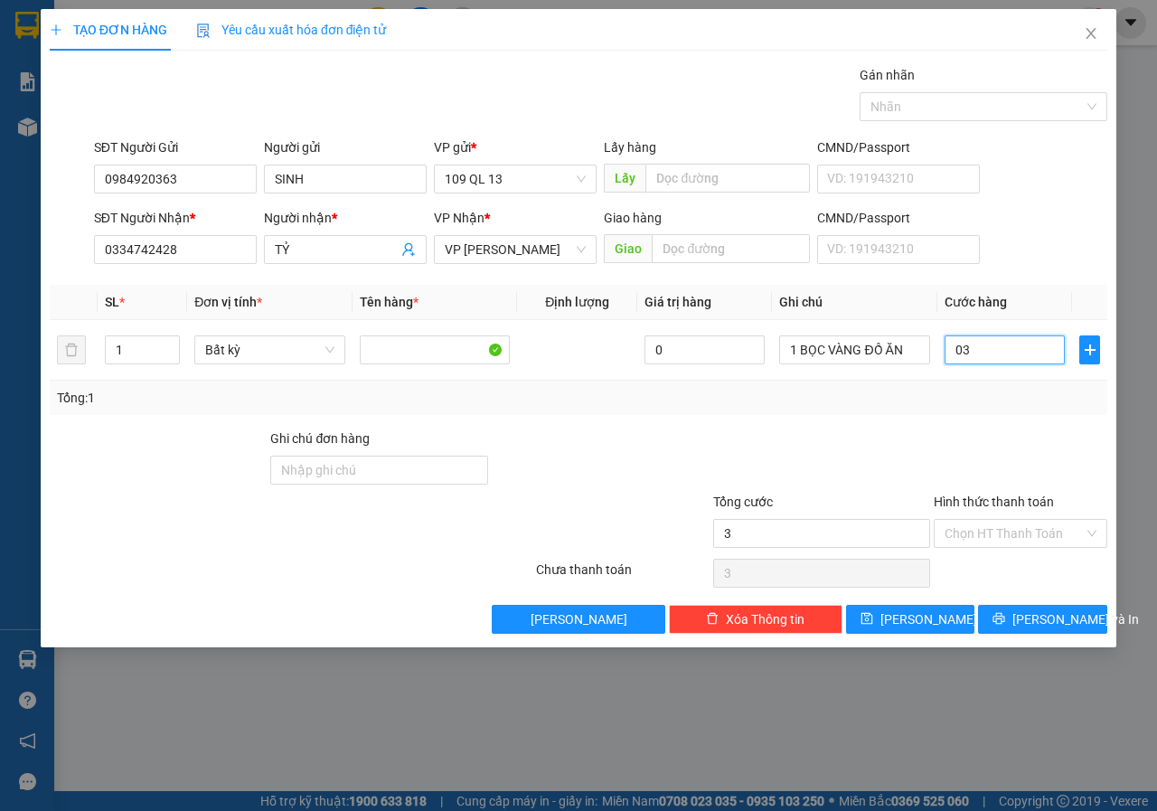
type input "030"
type input "30"
type input "30.000"
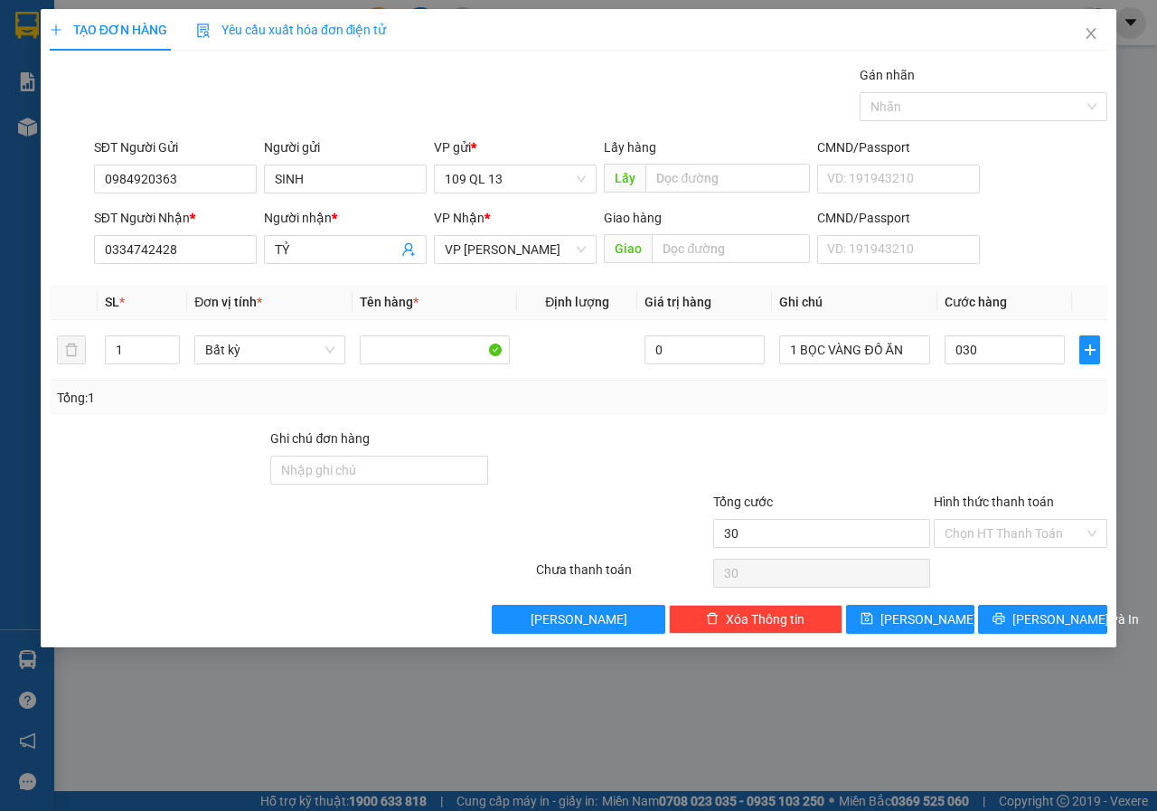
type input "30.000"
click at [1040, 251] on div "SĐT Người Nhận * 0334742428 Người nhận * TỶ VP Nhận * VP [PERSON_NAME] hàng Gia…" at bounding box center [600, 239] width 1021 height 63
click at [1042, 533] on input "Hình thức thanh toán" at bounding box center [1014, 533] width 139 height 27
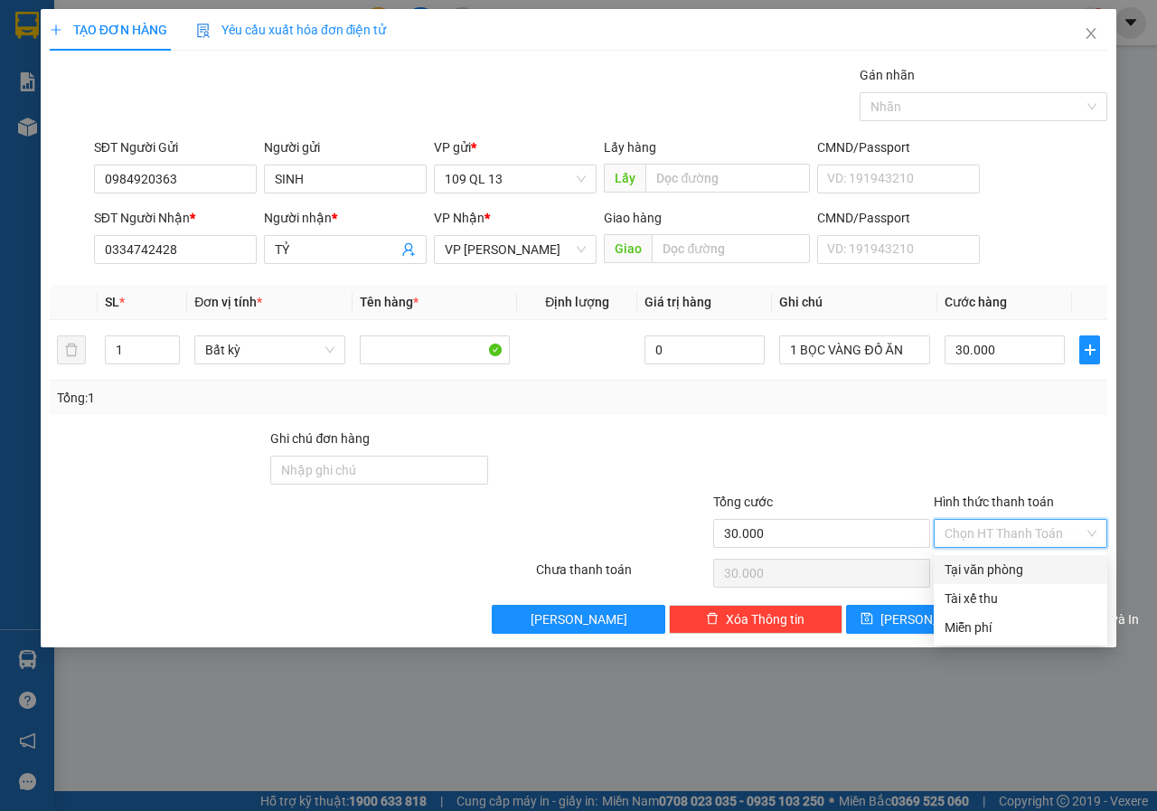
click at [1010, 563] on div "Tại văn phòng" at bounding box center [1021, 570] width 152 height 20
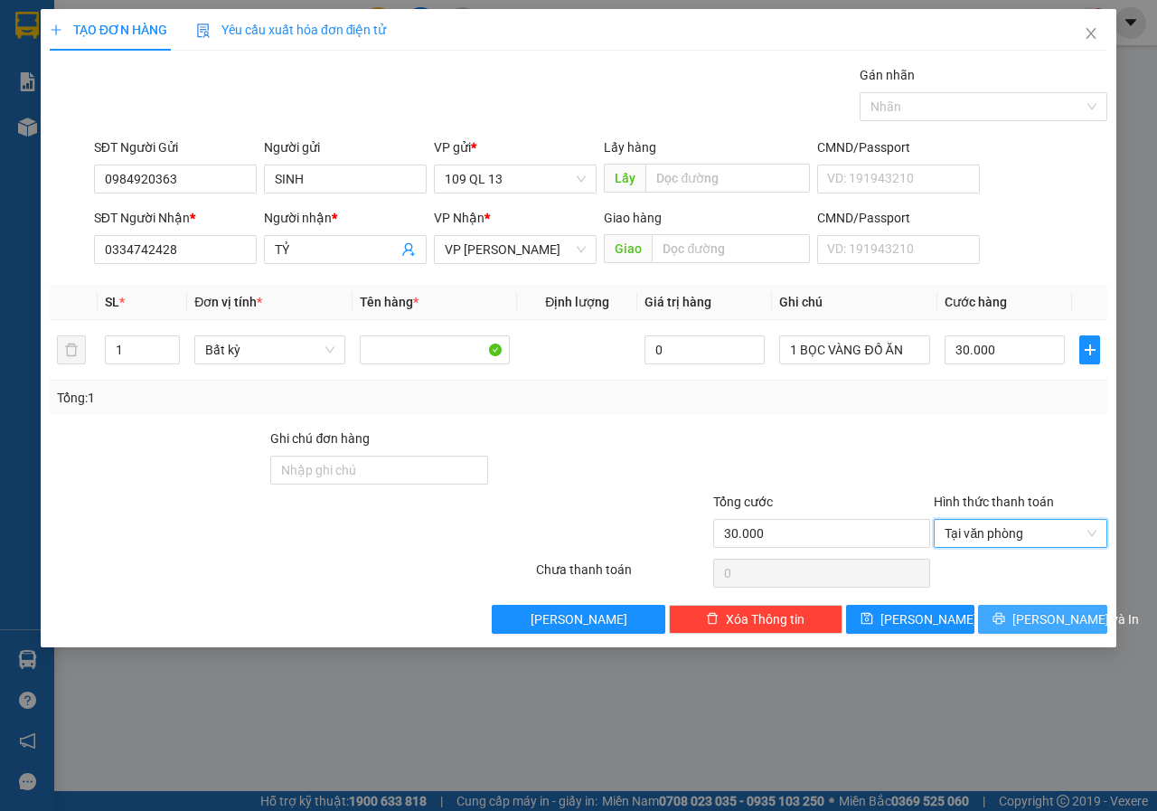
click at [1072, 630] on button "[PERSON_NAME] và In" at bounding box center [1042, 619] width 129 height 29
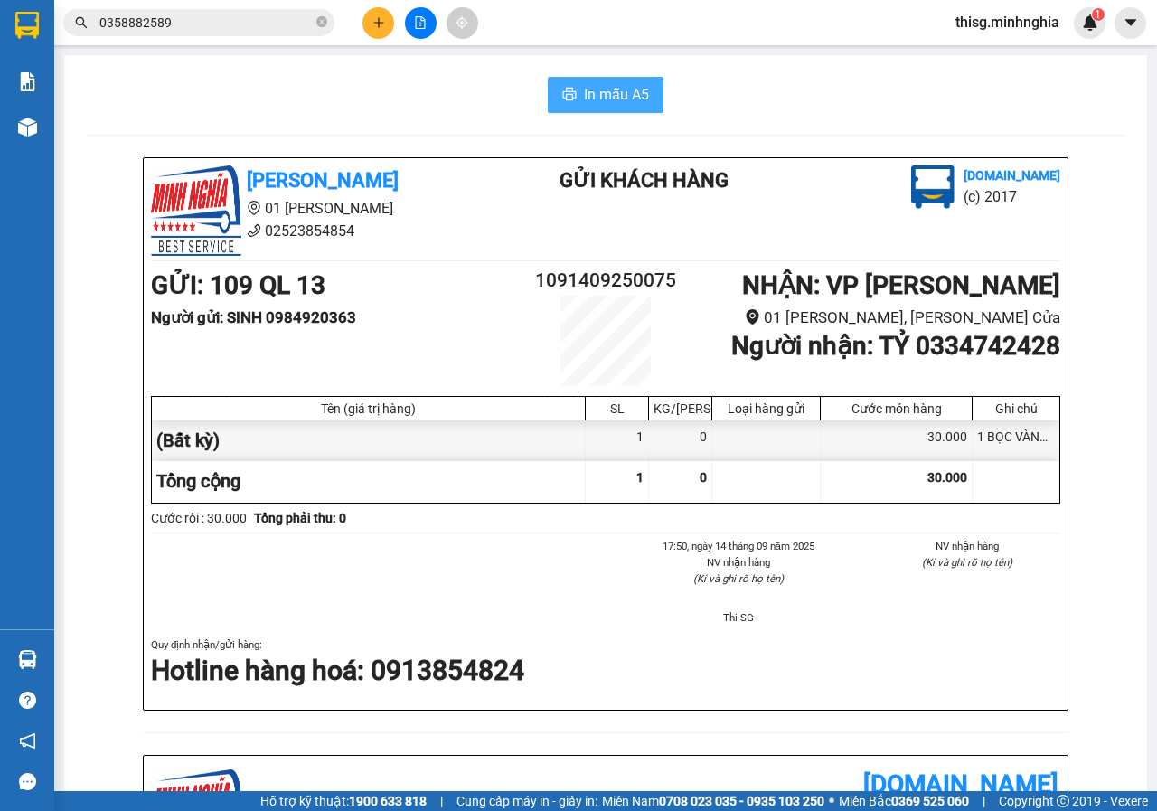
click at [616, 77] on button "In mẫu A5" at bounding box center [606, 95] width 116 height 36
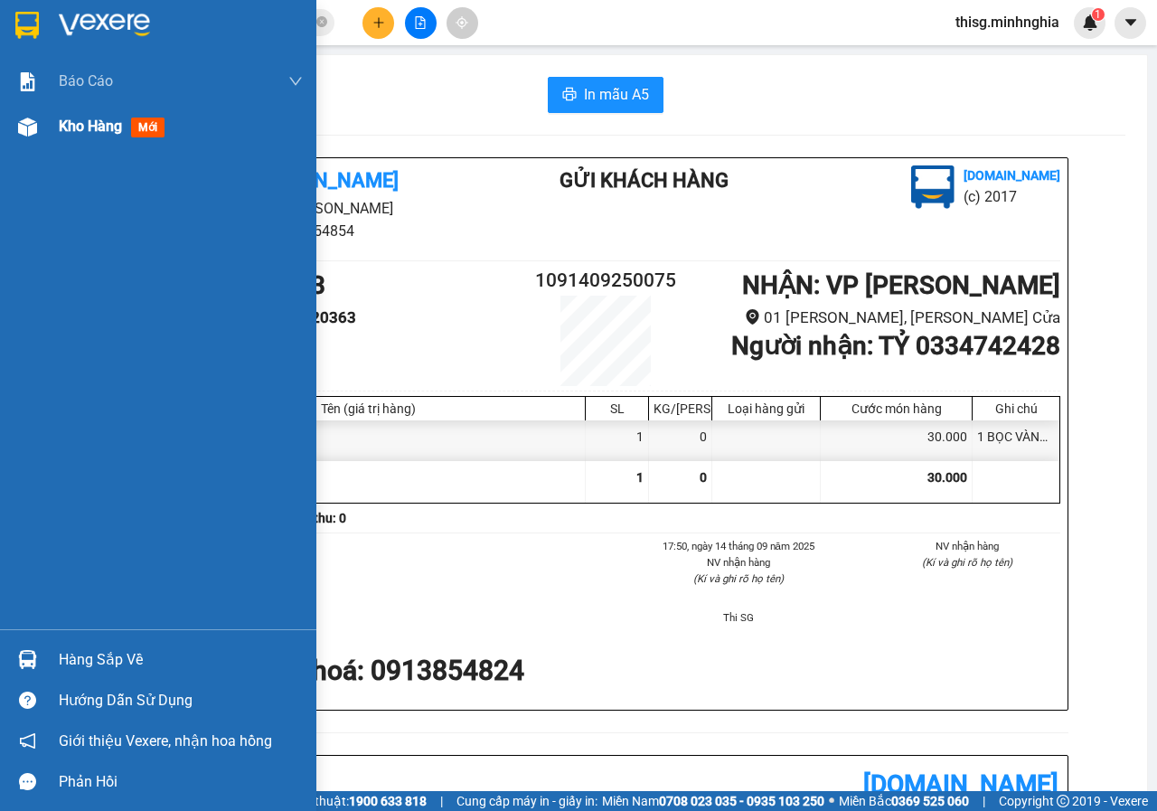
click at [61, 146] on div "Kho hàng mới" at bounding box center [181, 126] width 244 height 45
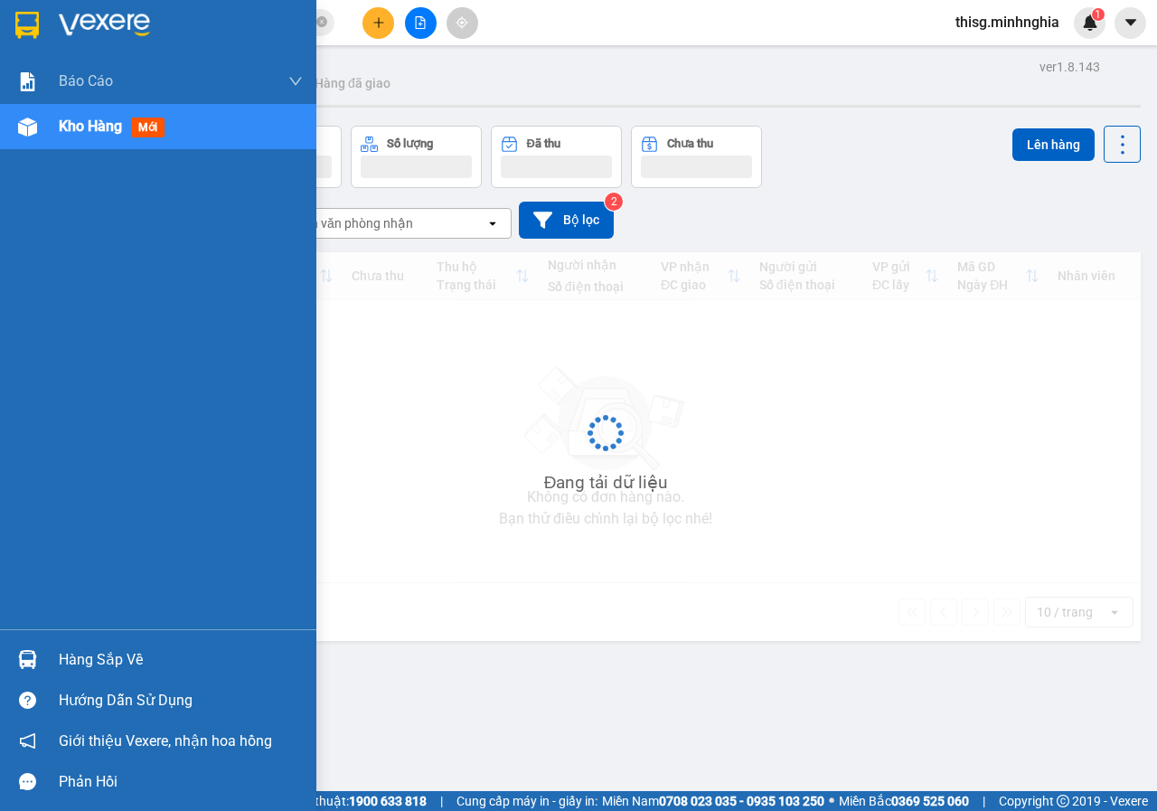
click at [64, 145] on div "Kho hàng mới" at bounding box center [181, 126] width 244 height 45
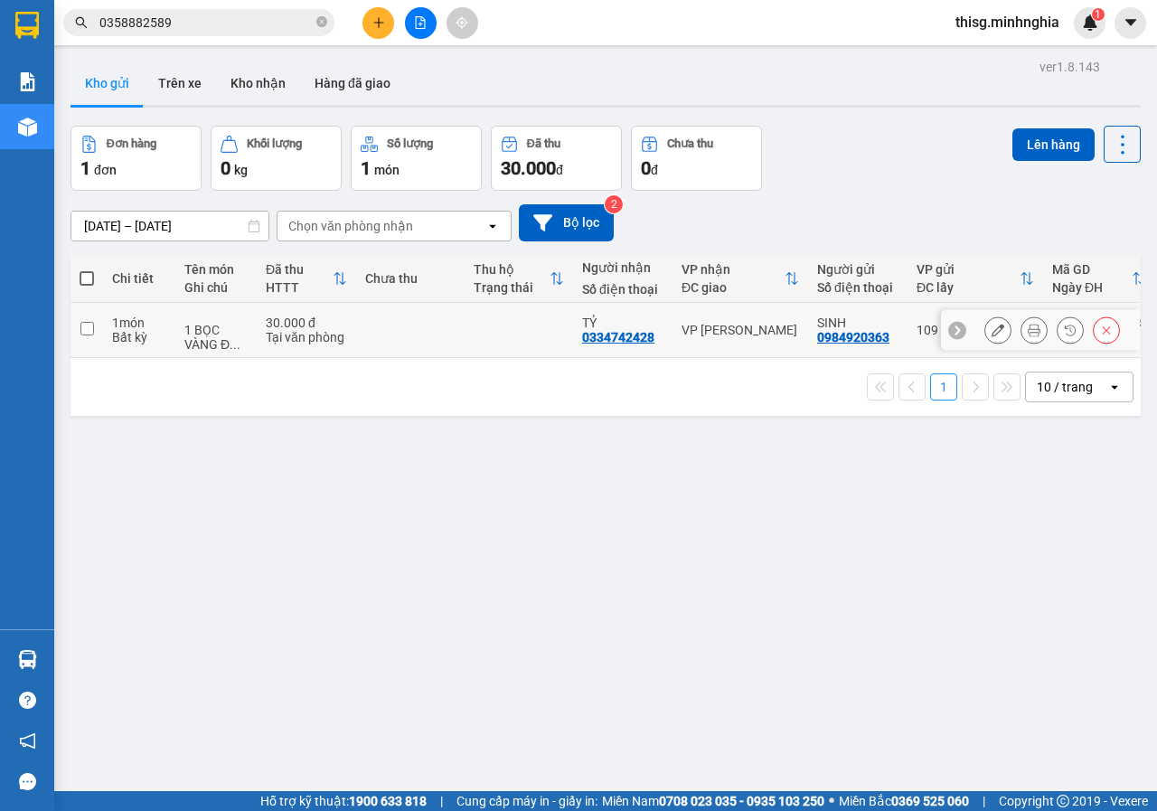
click at [761, 336] on div "VP [PERSON_NAME]" at bounding box center [741, 330] width 118 height 14
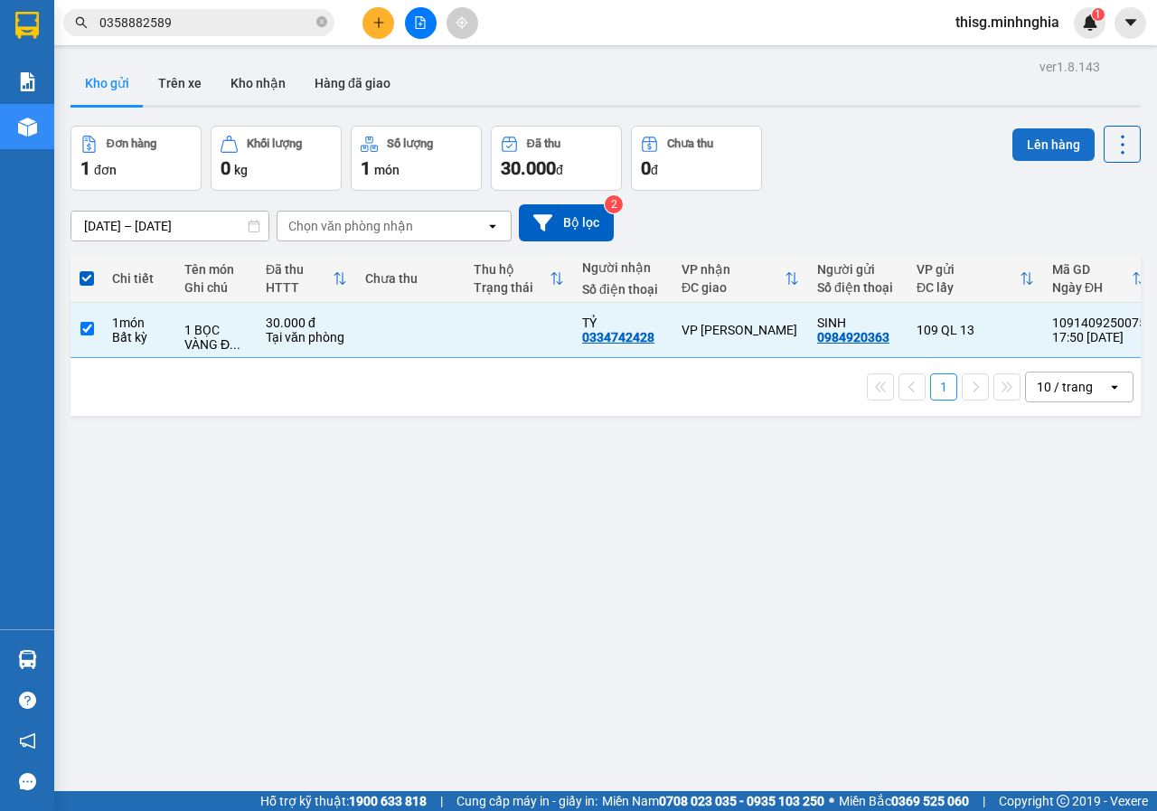
click at [1040, 140] on button "Lên hàng" at bounding box center [1054, 144] width 82 height 33
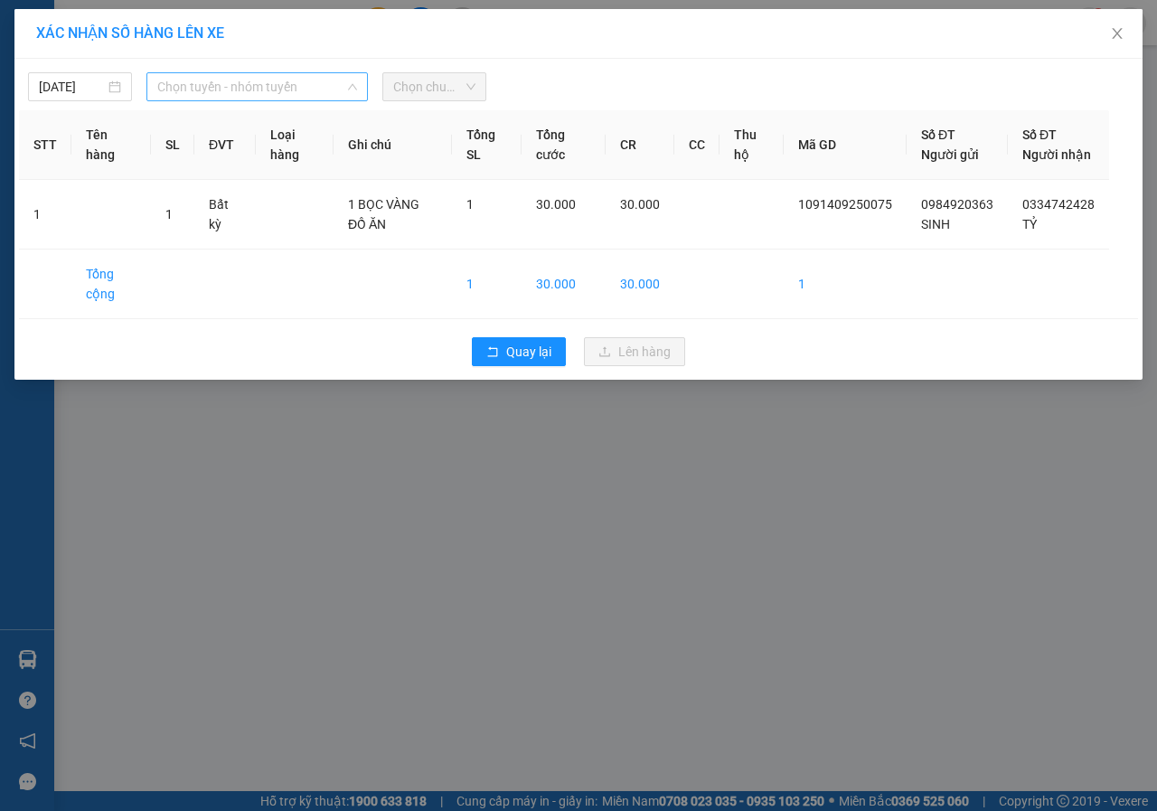
click at [307, 94] on span "Chọn tuyến - nhóm tuyến" at bounding box center [257, 86] width 200 height 27
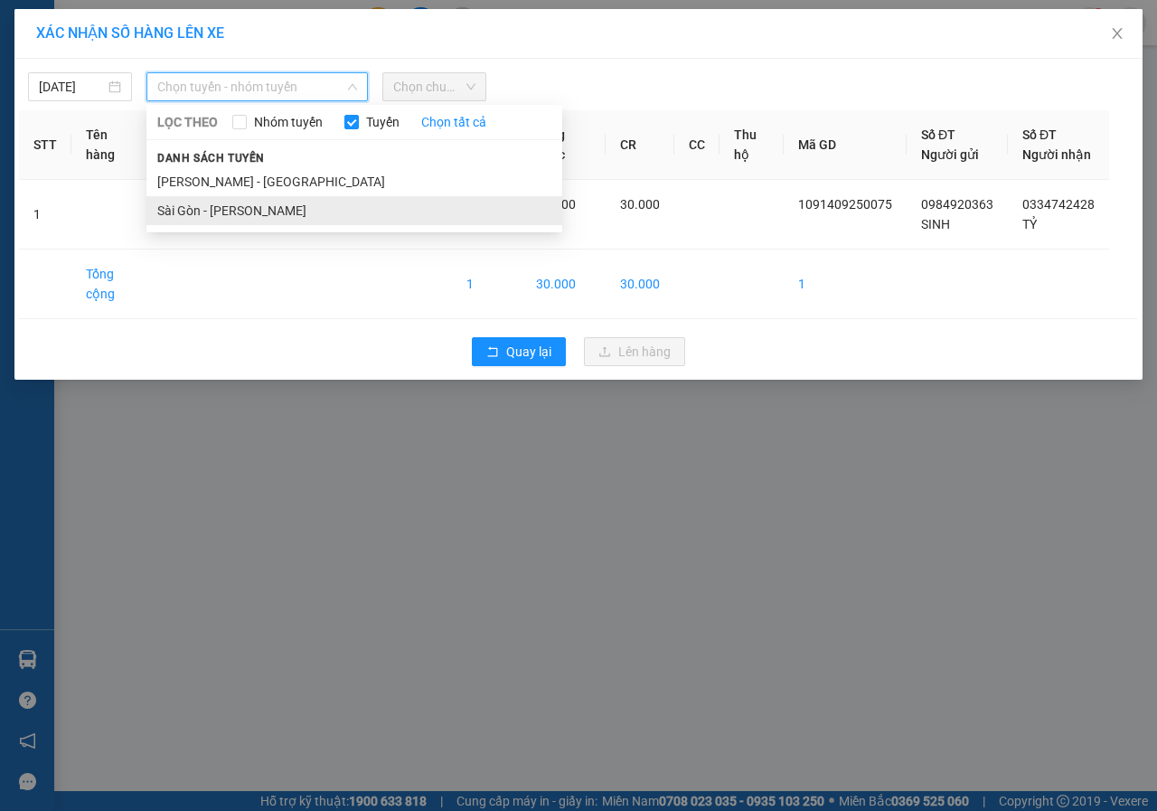
click at [257, 209] on li "Sài Gòn - [PERSON_NAME]" at bounding box center [354, 210] width 416 height 29
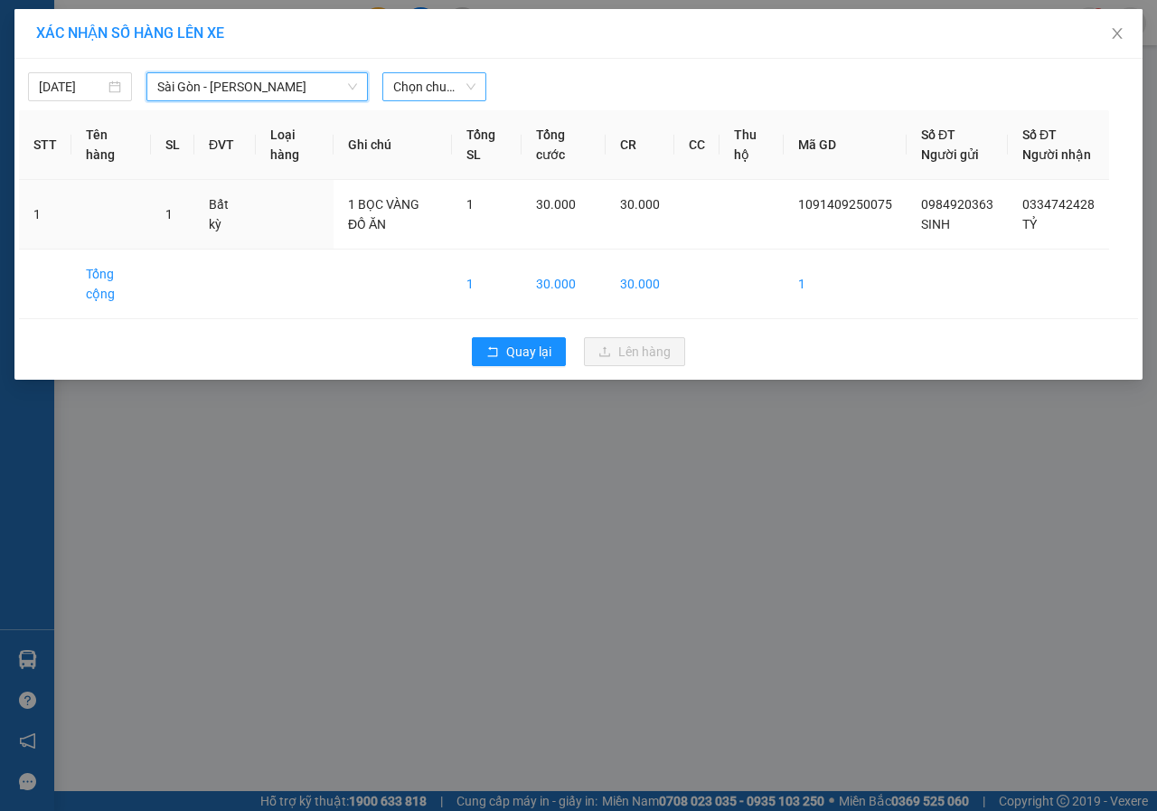
click at [418, 78] on span "Chọn chuyến" at bounding box center [434, 86] width 82 height 27
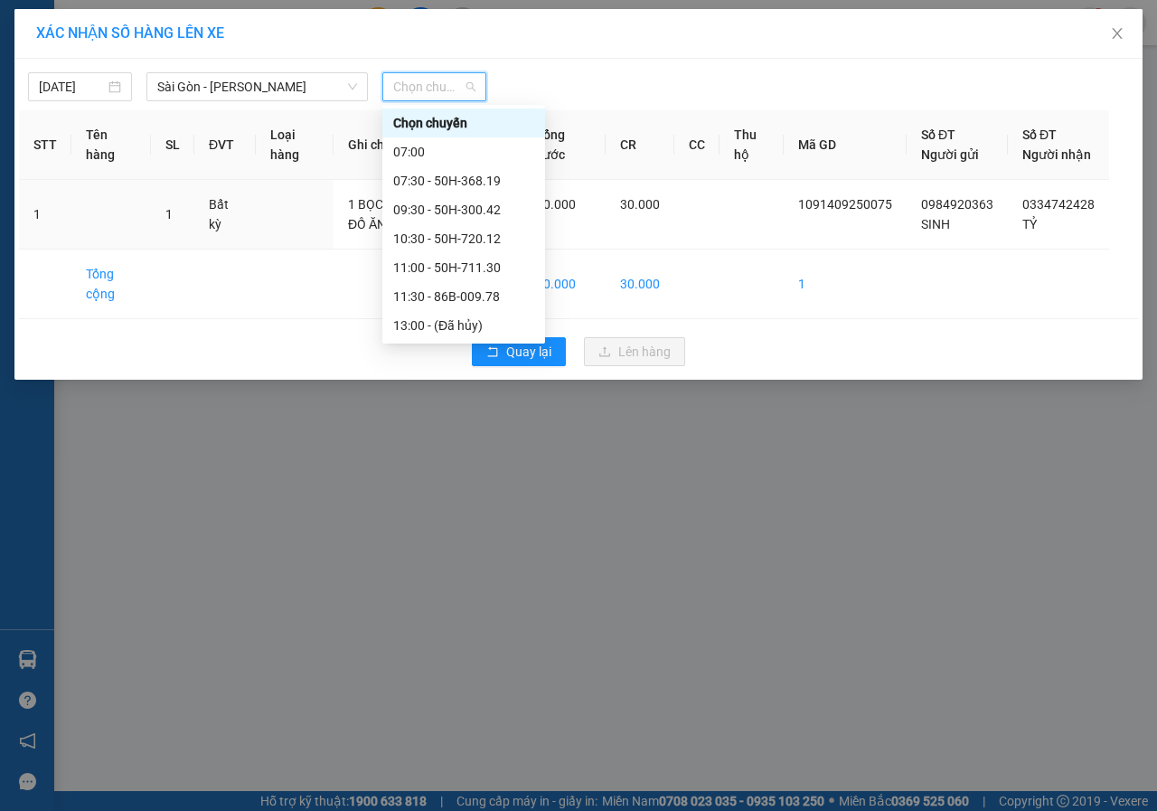
click at [426, 431] on div "21:00 - 86H-021.24" at bounding box center [463, 441] width 141 height 20
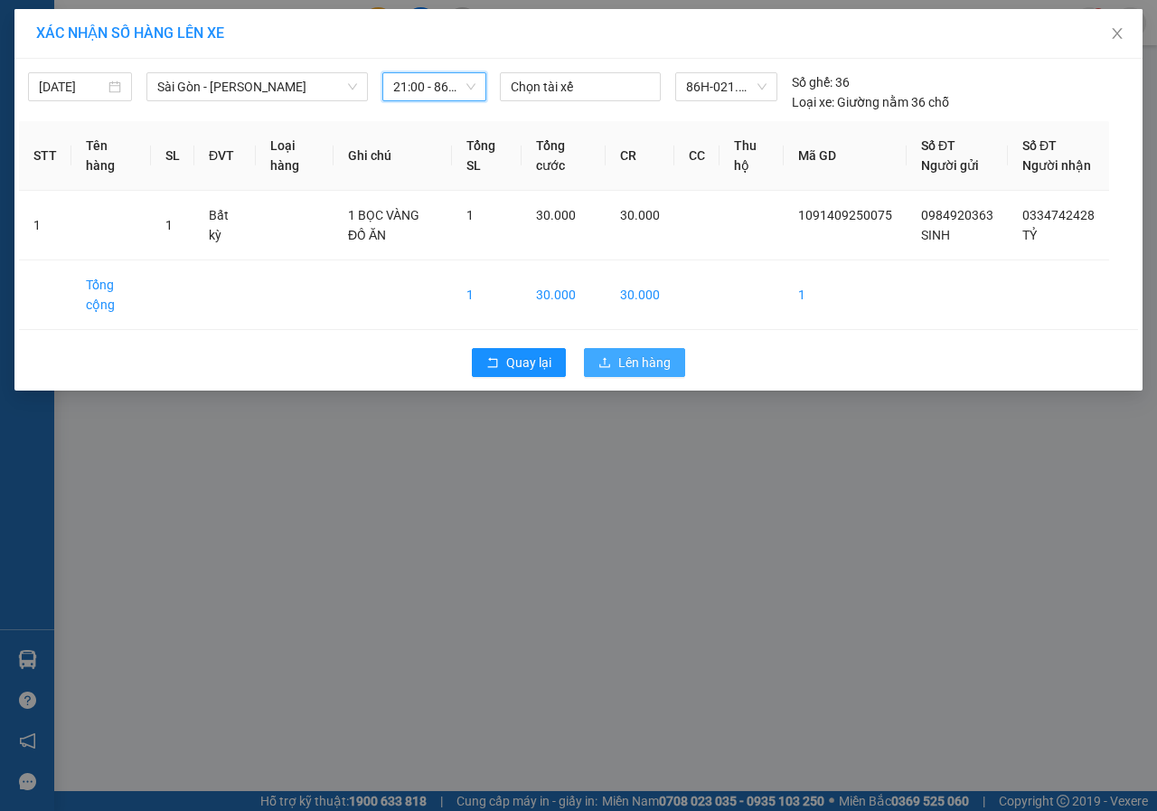
click at [652, 373] on span "Lên hàng" at bounding box center [644, 363] width 52 height 20
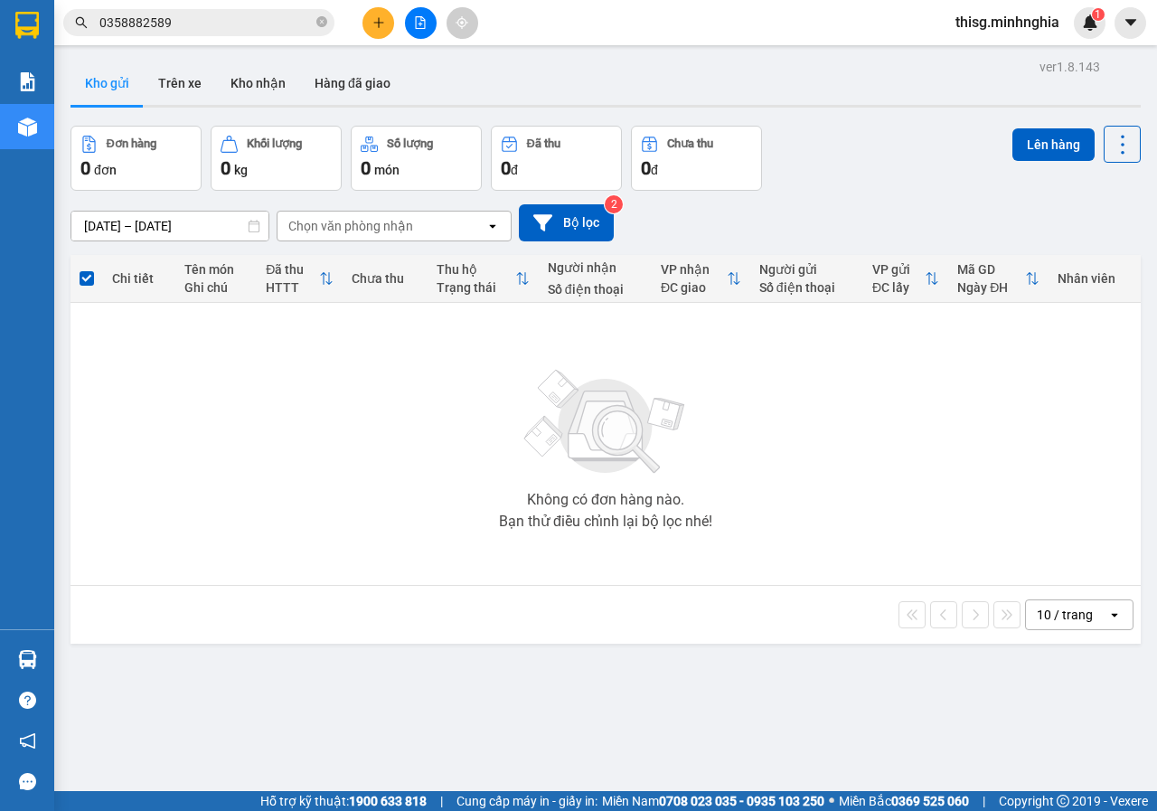
click at [373, 28] on icon "plus" at bounding box center [379, 22] width 13 height 13
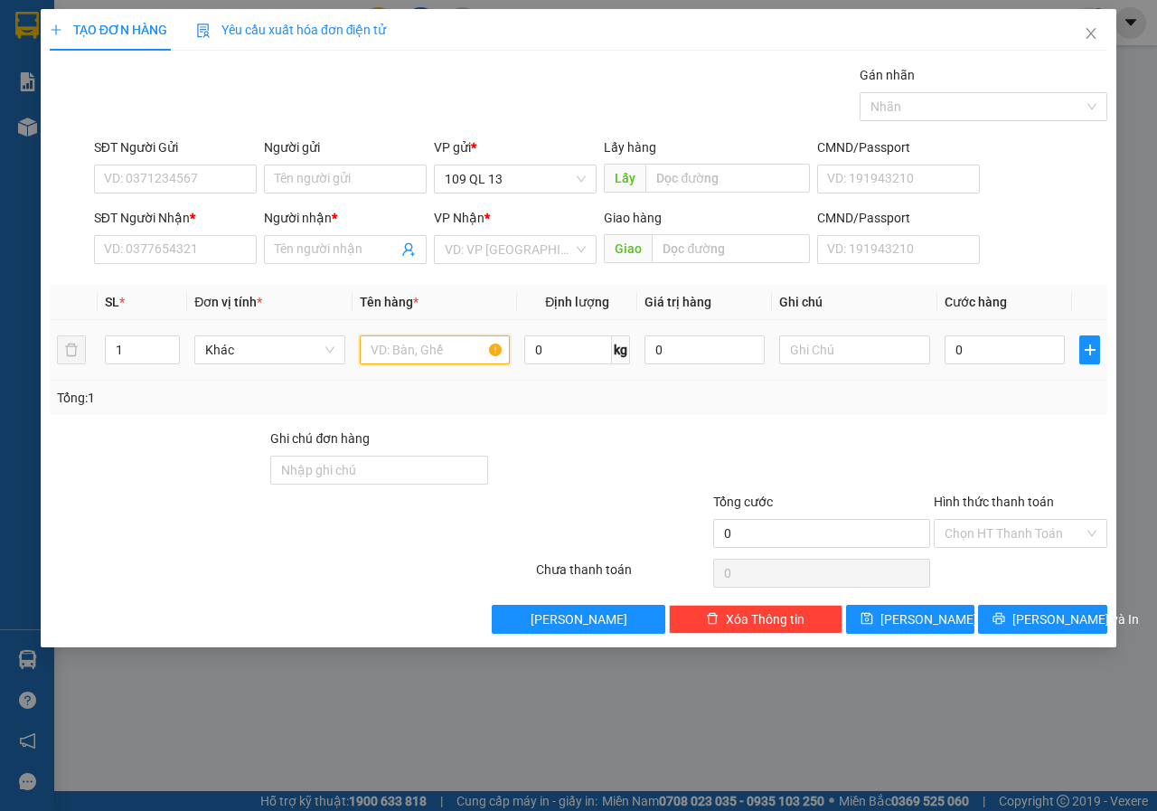
click at [456, 344] on input "text" at bounding box center [435, 349] width 151 height 29
click at [874, 371] on td at bounding box center [854, 350] width 165 height 61
click at [874, 357] on input "text" at bounding box center [854, 349] width 151 height 29
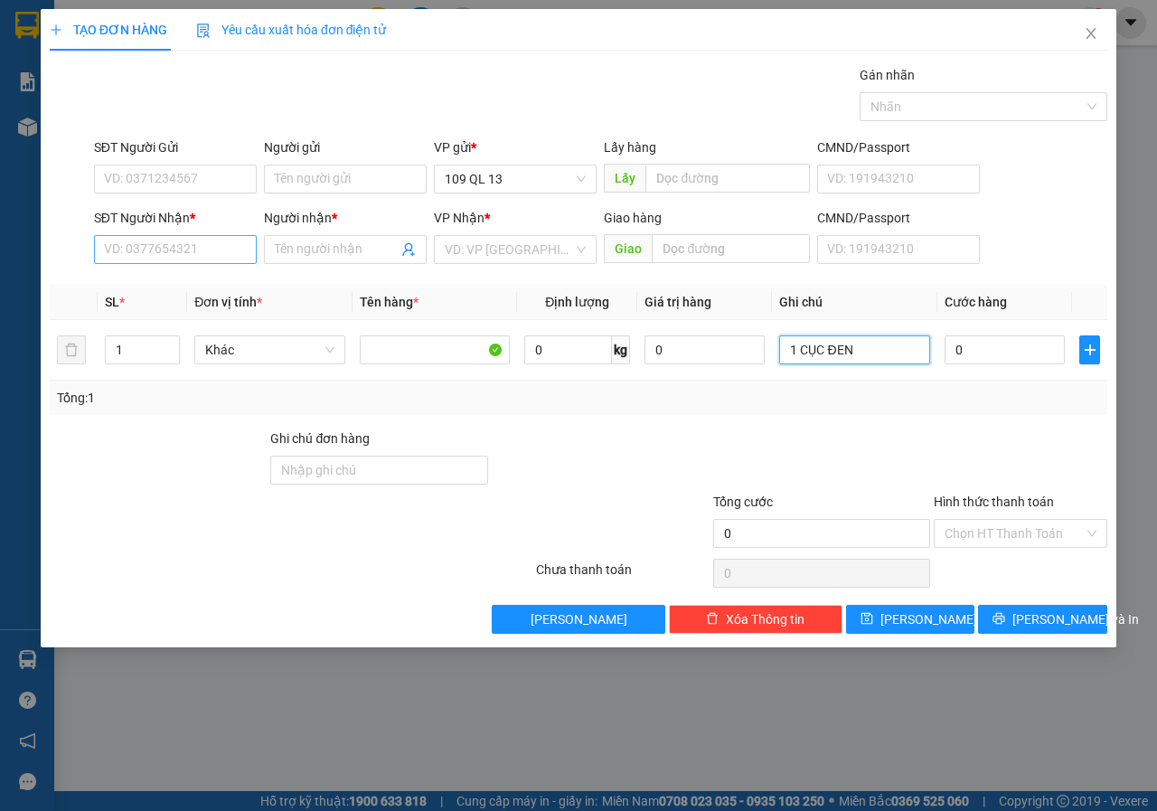
type input "1 CỤC ĐEN"
click at [194, 247] on input "SĐT Người Nhận *" at bounding box center [175, 249] width 163 height 29
type input "088867859"
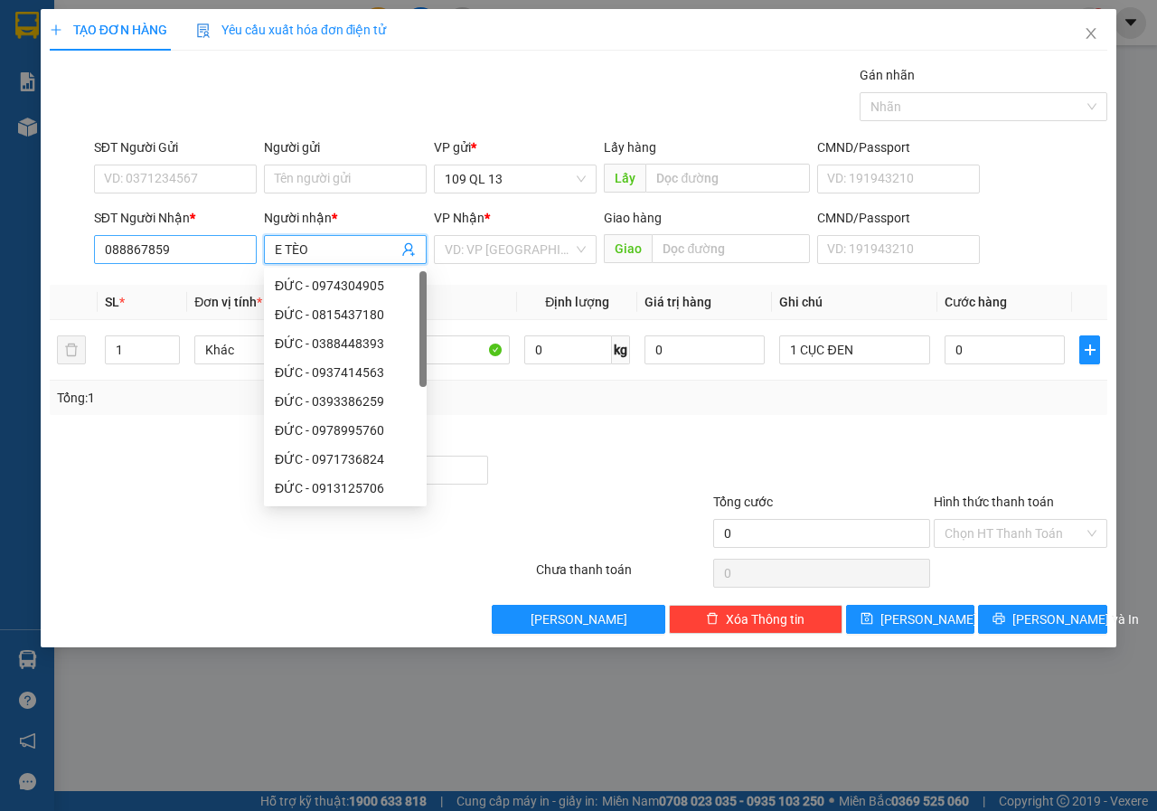
type input "E TÈO"
type input "V"
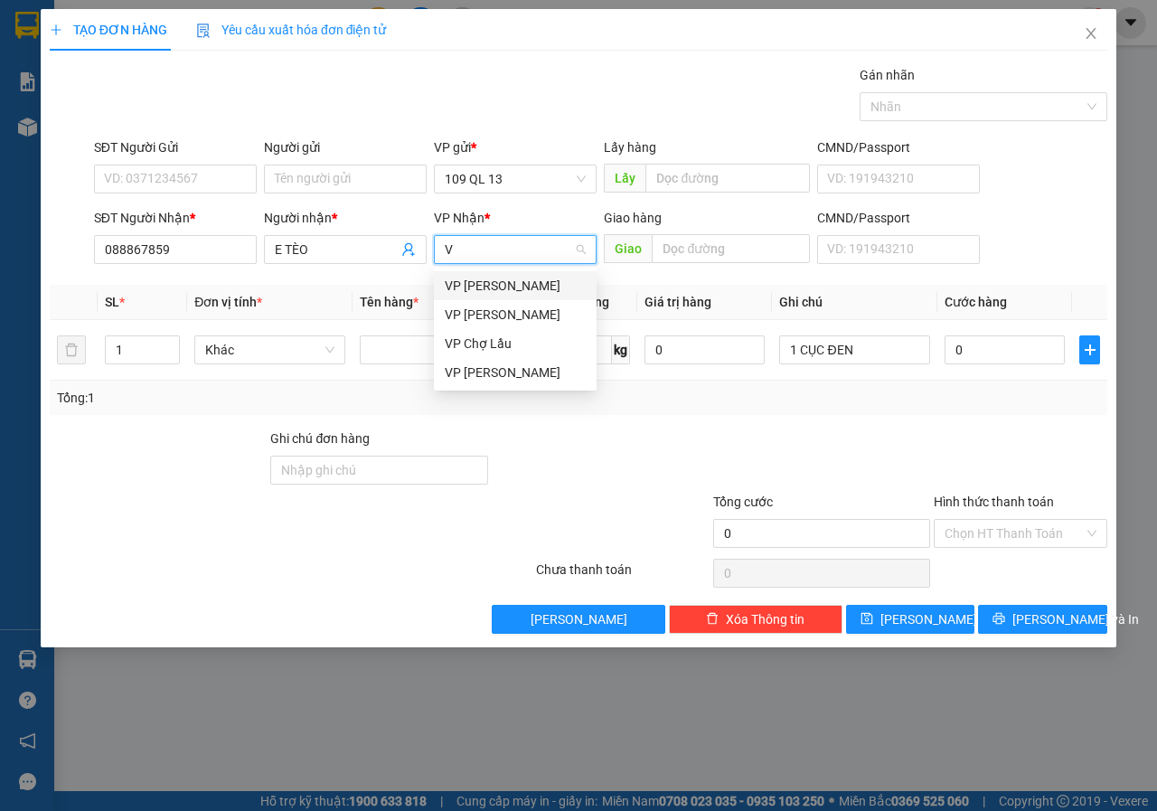
drag, startPoint x: 528, startPoint y: 279, endPoint x: 269, endPoint y: 207, distance: 269.4
click at [527, 279] on div "VP [PERSON_NAME]" at bounding box center [515, 286] width 141 height 20
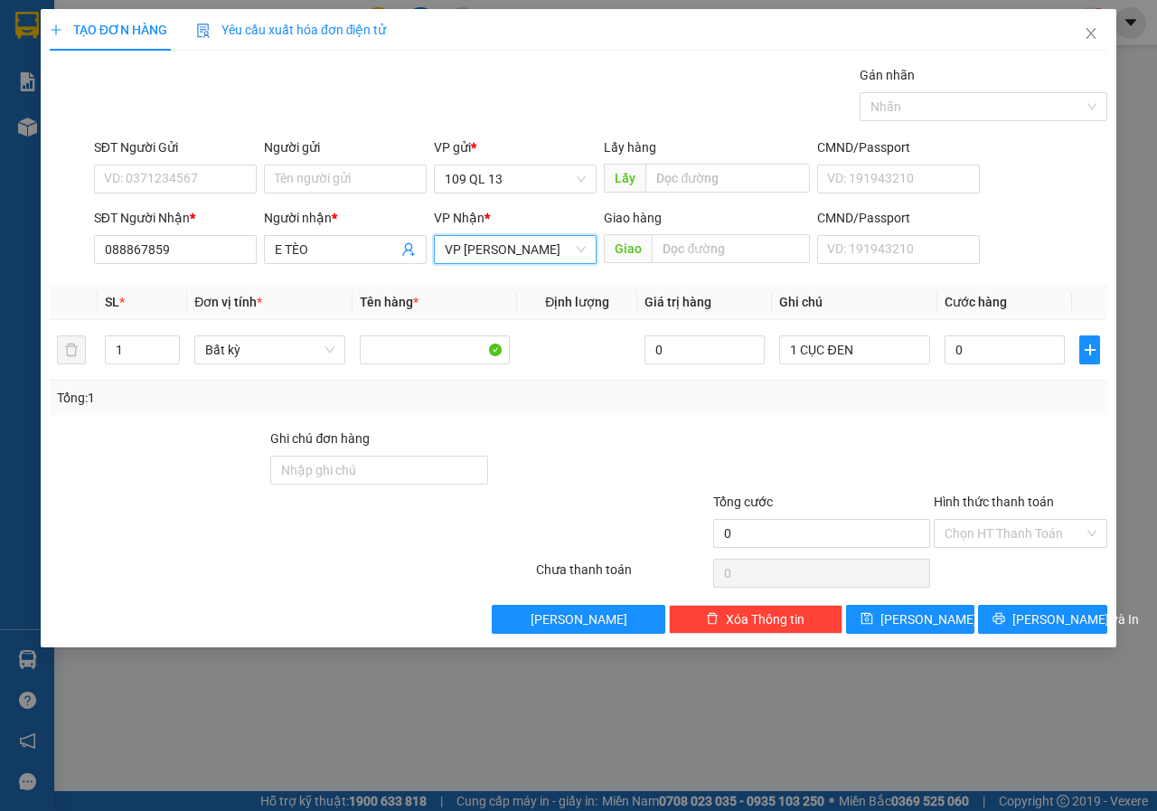
click at [184, 161] on div "SĐT Người Gửi" at bounding box center [175, 150] width 163 height 27
click at [179, 172] on input "SĐT Người Gửi" at bounding box center [175, 179] width 163 height 29
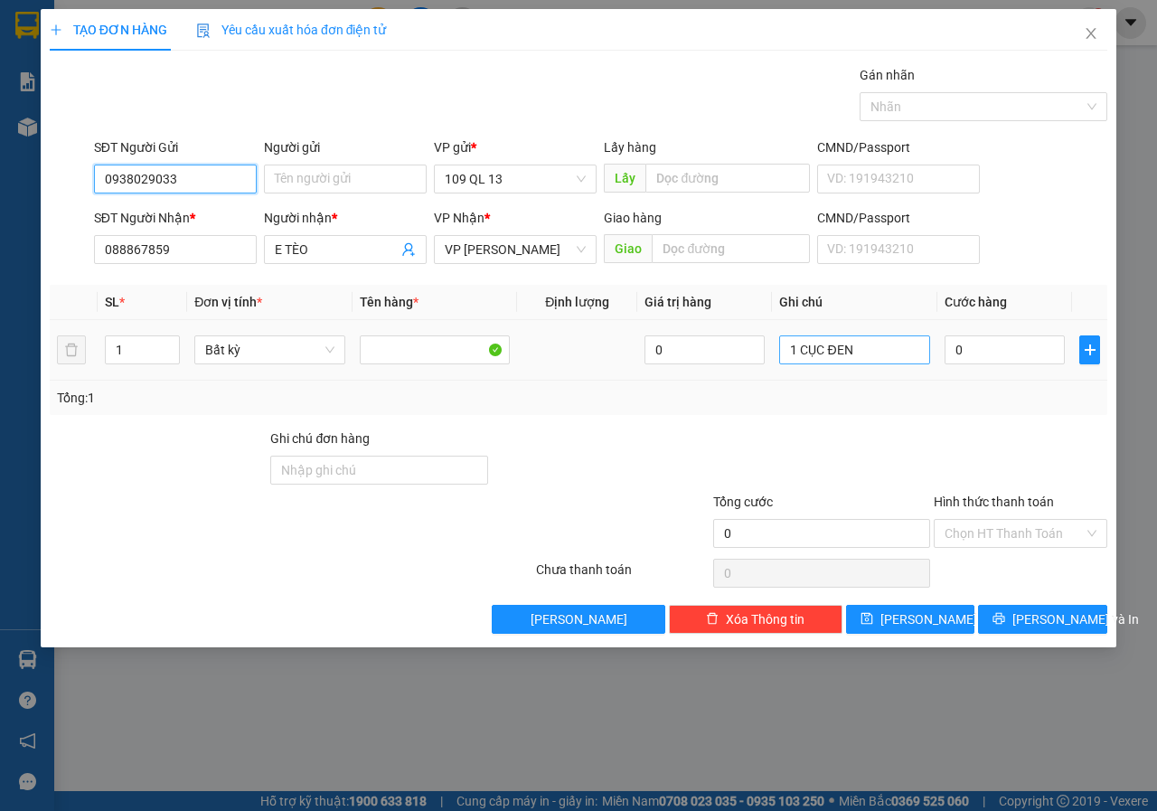
type input "0938029033"
click at [885, 335] on input "1 CỤC ĐEN" at bounding box center [854, 349] width 151 height 29
type input "1 CỤC ĐEN PK"
type input "3"
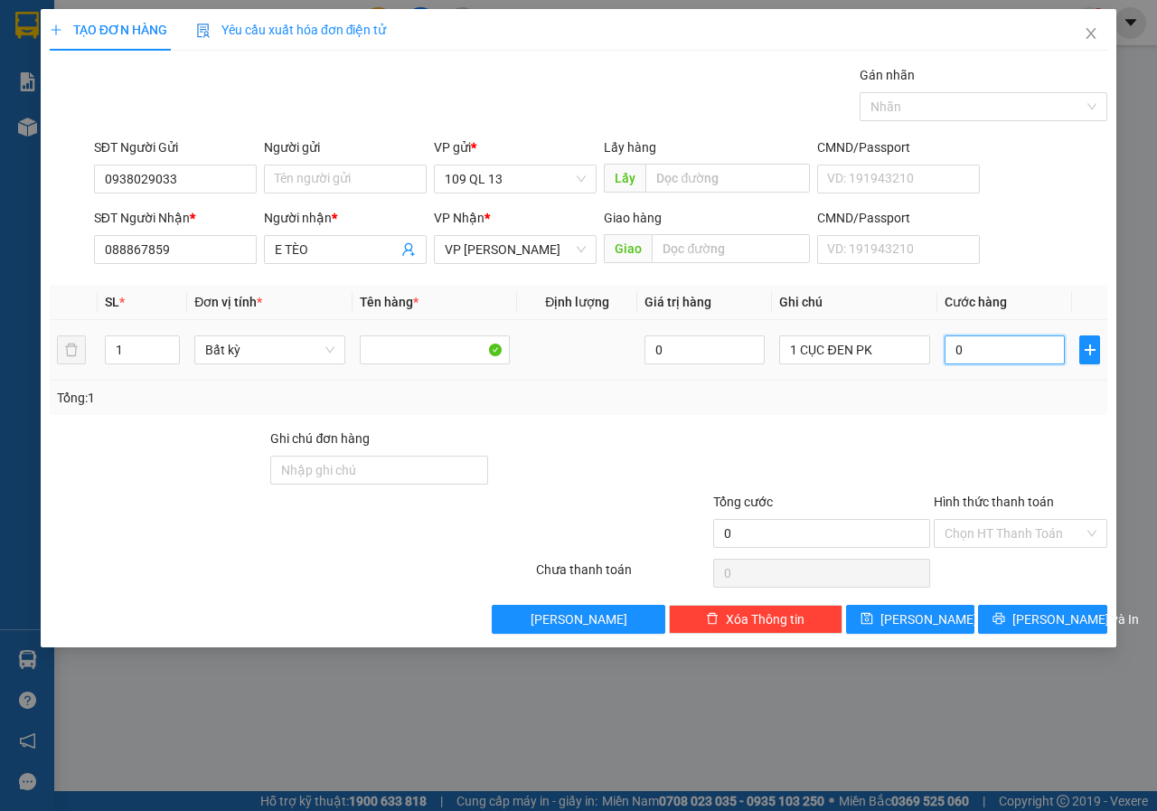
type input "3"
type input "30"
type input "30.000"
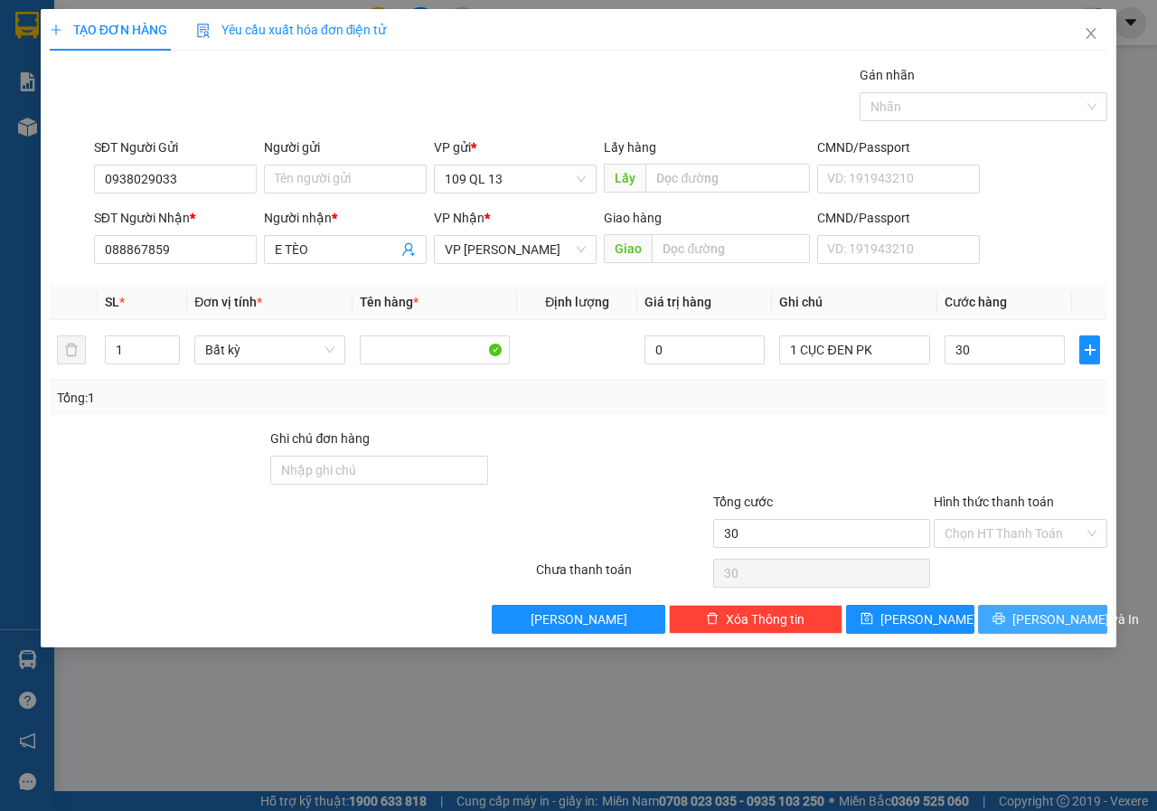
type input "30.000"
click at [1036, 618] on span "[PERSON_NAME] và In" at bounding box center [1076, 619] width 127 height 20
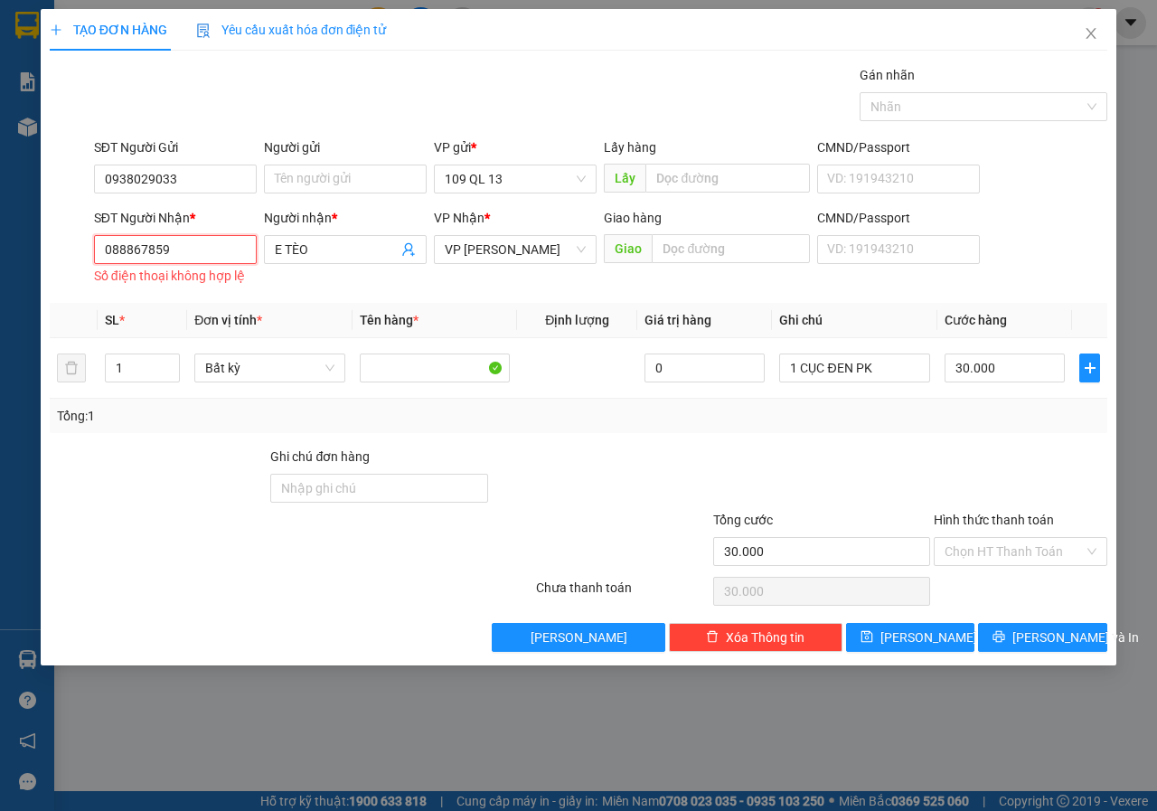
click at [163, 240] on input "088867859" at bounding box center [175, 249] width 163 height 29
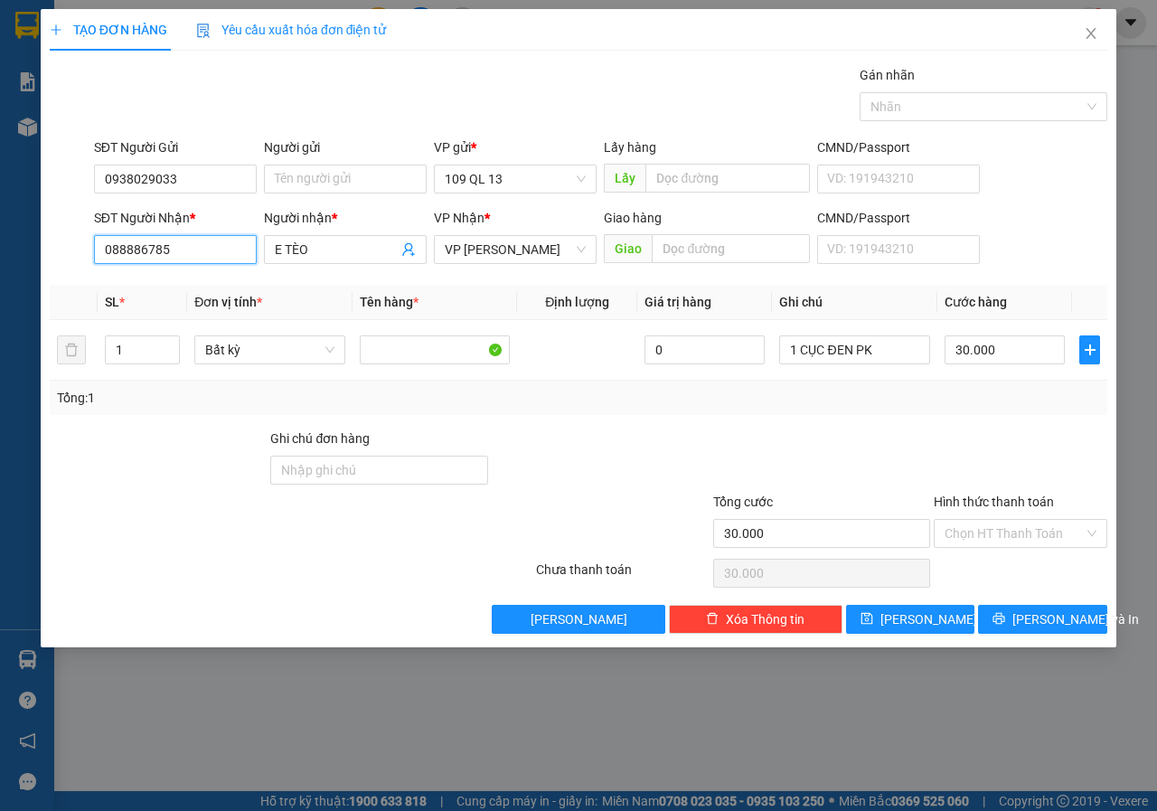
type input "0888867859"
click at [1053, 630] on button "[PERSON_NAME] và In" at bounding box center [1042, 619] width 129 height 29
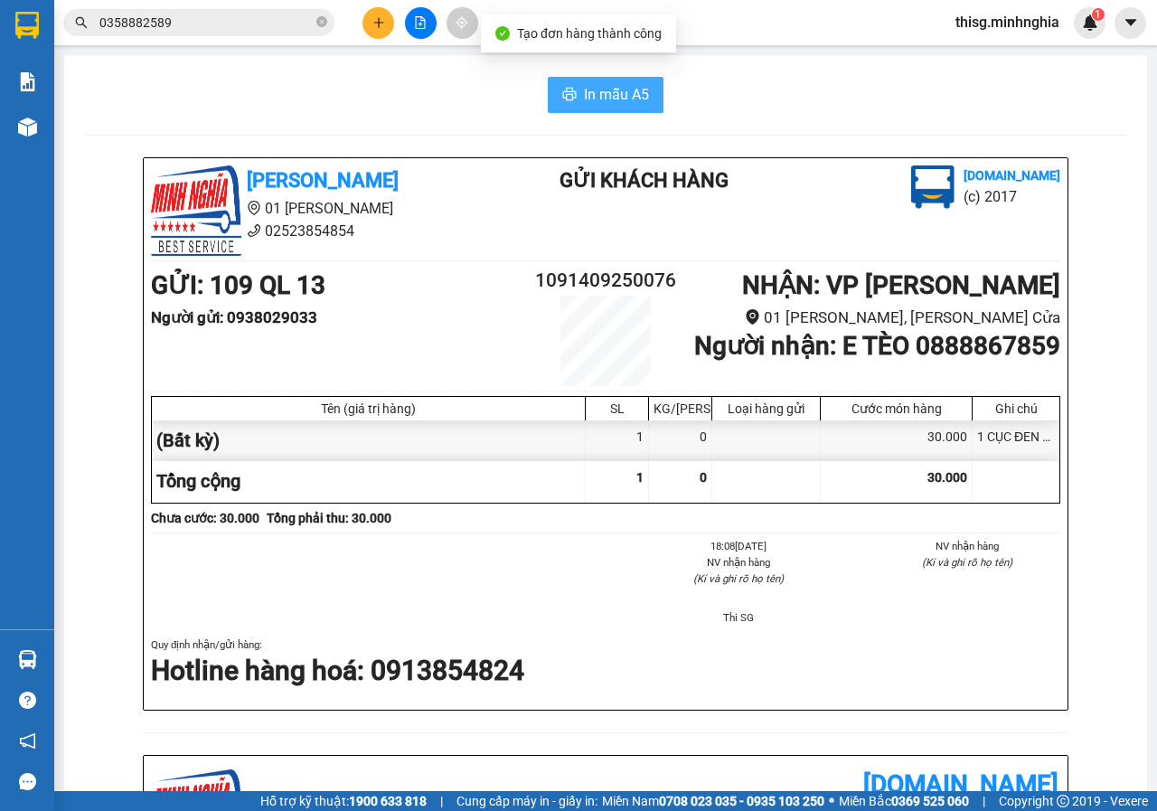
click at [611, 99] on span "In mẫu A5" at bounding box center [616, 94] width 65 height 23
click at [418, 37] on button at bounding box center [421, 23] width 32 height 32
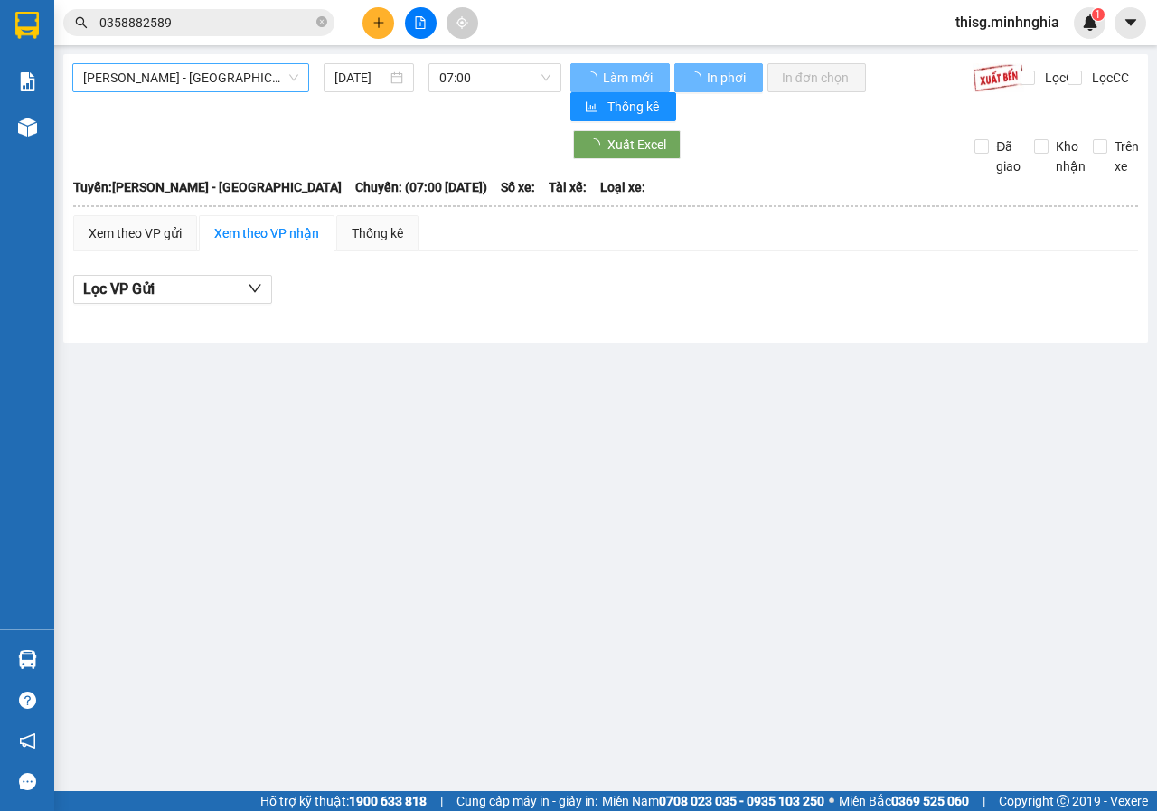
click at [235, 69] on span "[PERSON_NAME] - [GEOGRAPHIC_DATA]" at bounding box center [190, 77] width 215 height 27
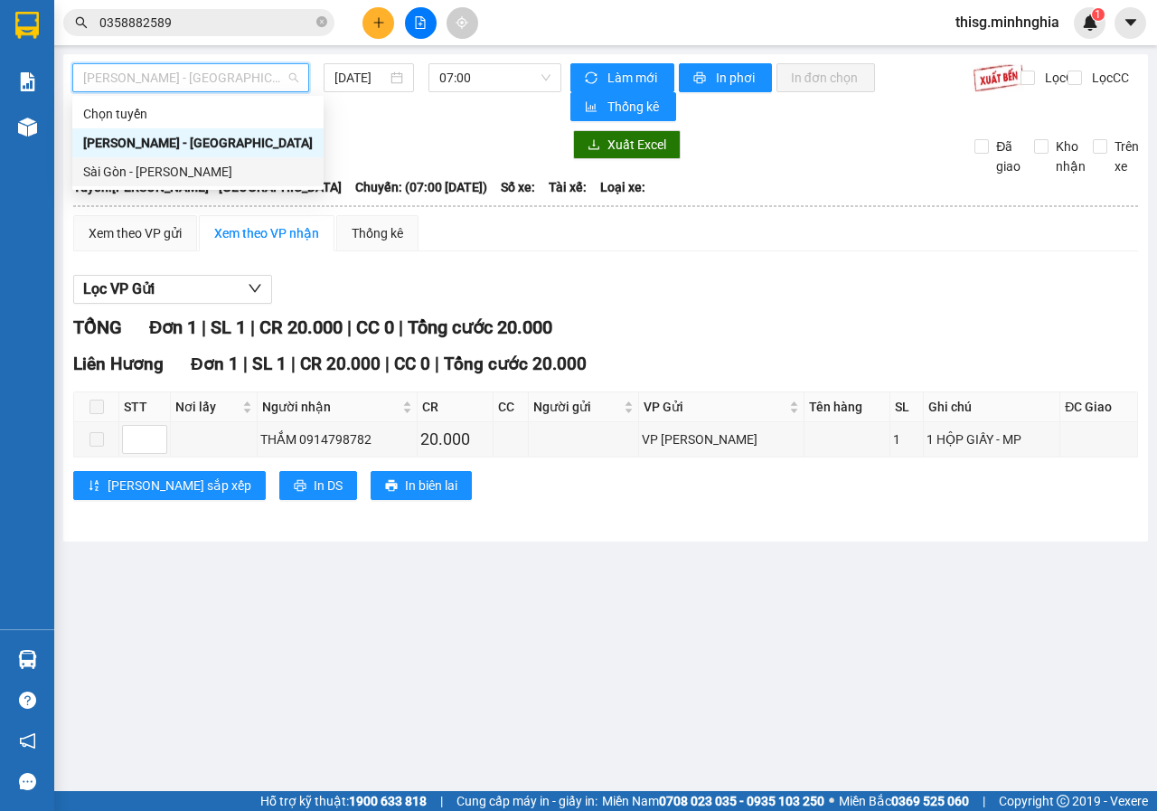
click at [180, 170] on div "Sài Gòn - [PERSON_NAME]" at bounding box center [198, 172] width 230 height 20
type input "[DATE]"
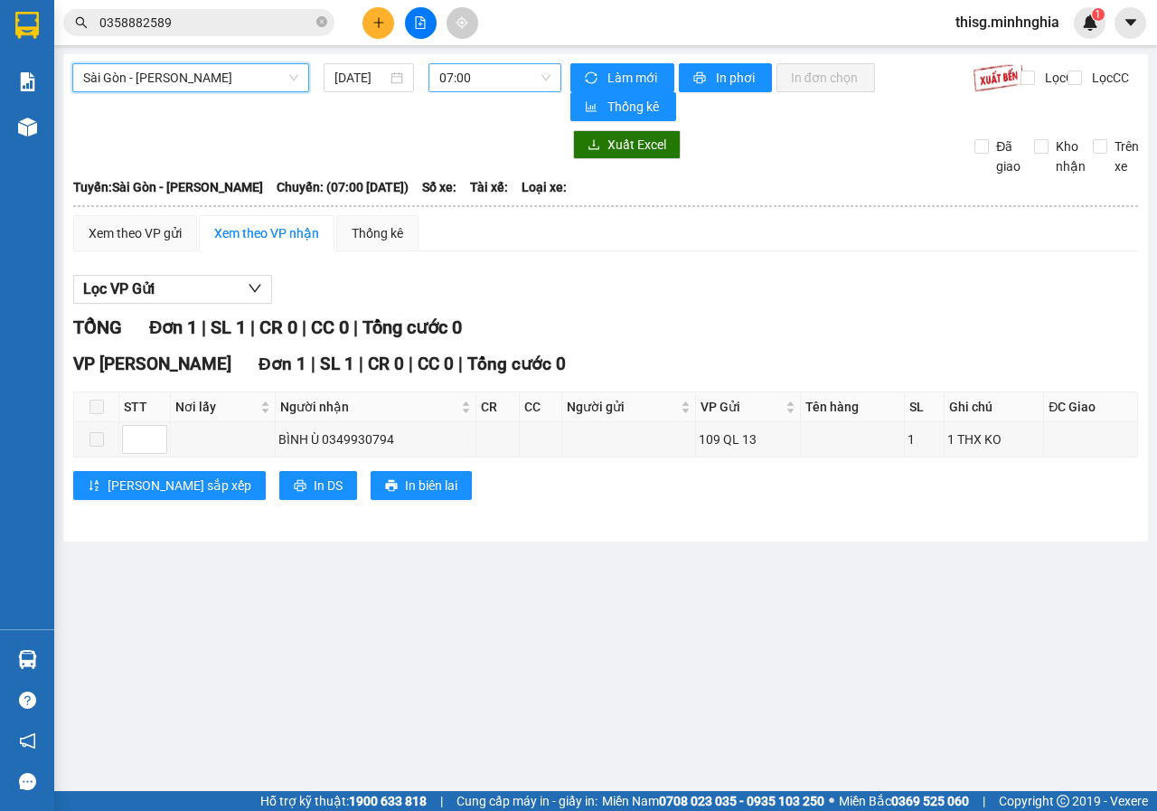
click at [484, 82] on span "07:00" at bounding box center [494, 77] width 110 height 27
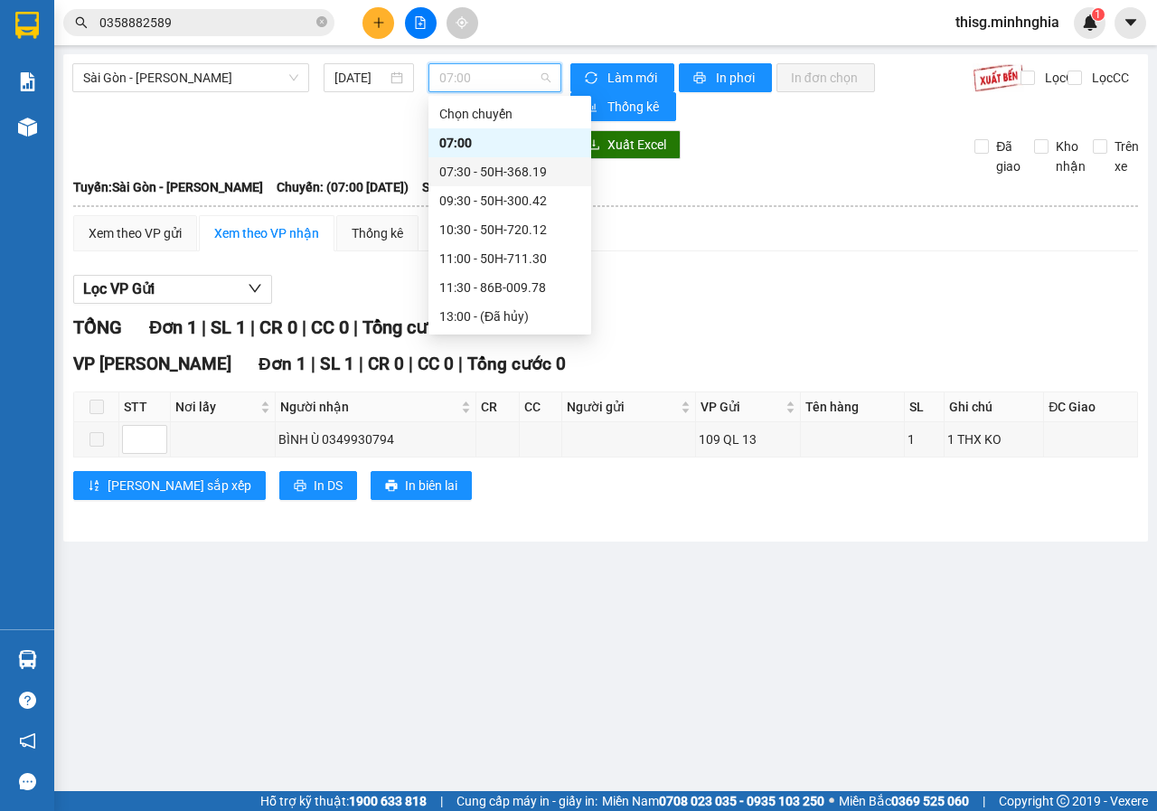
click at [469, 166] on div "07:30 - 50H-368.19" at bounding box center [509, 172] width 141 height 20
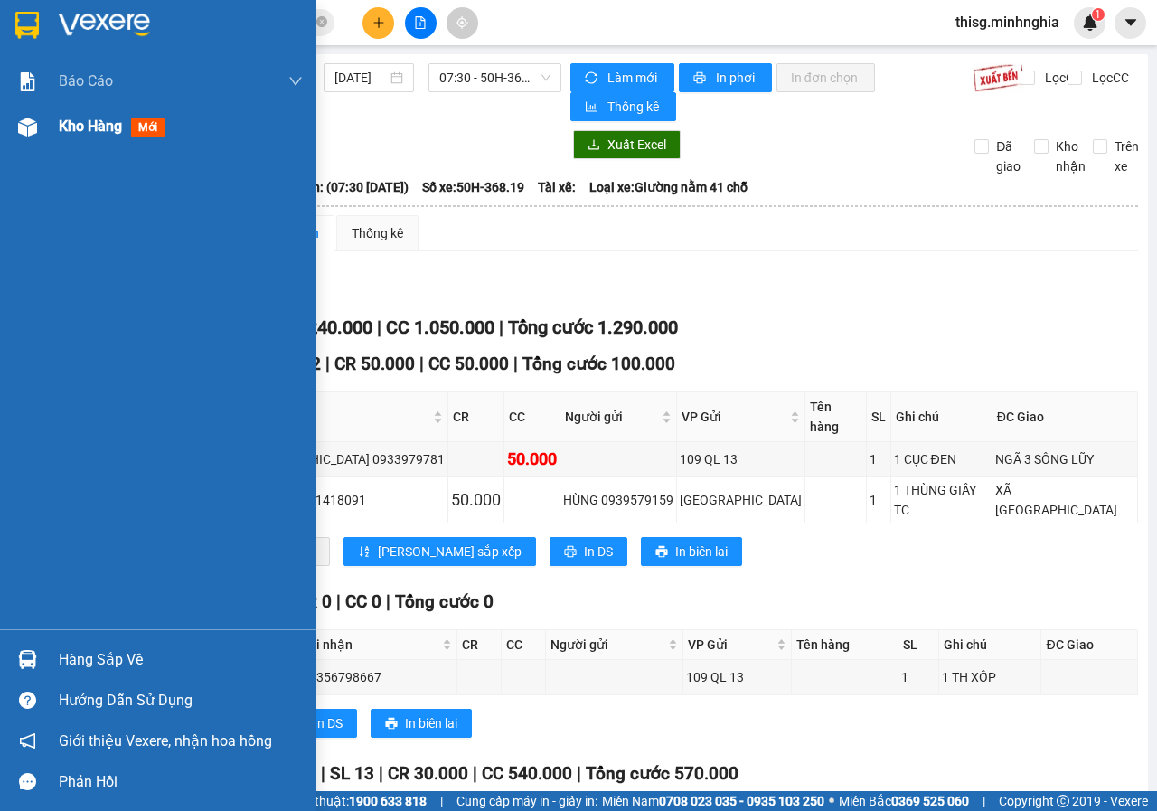
click at [107, 128] on span "Kho hàng" at bounding box center [90, 126] width 63 height 17
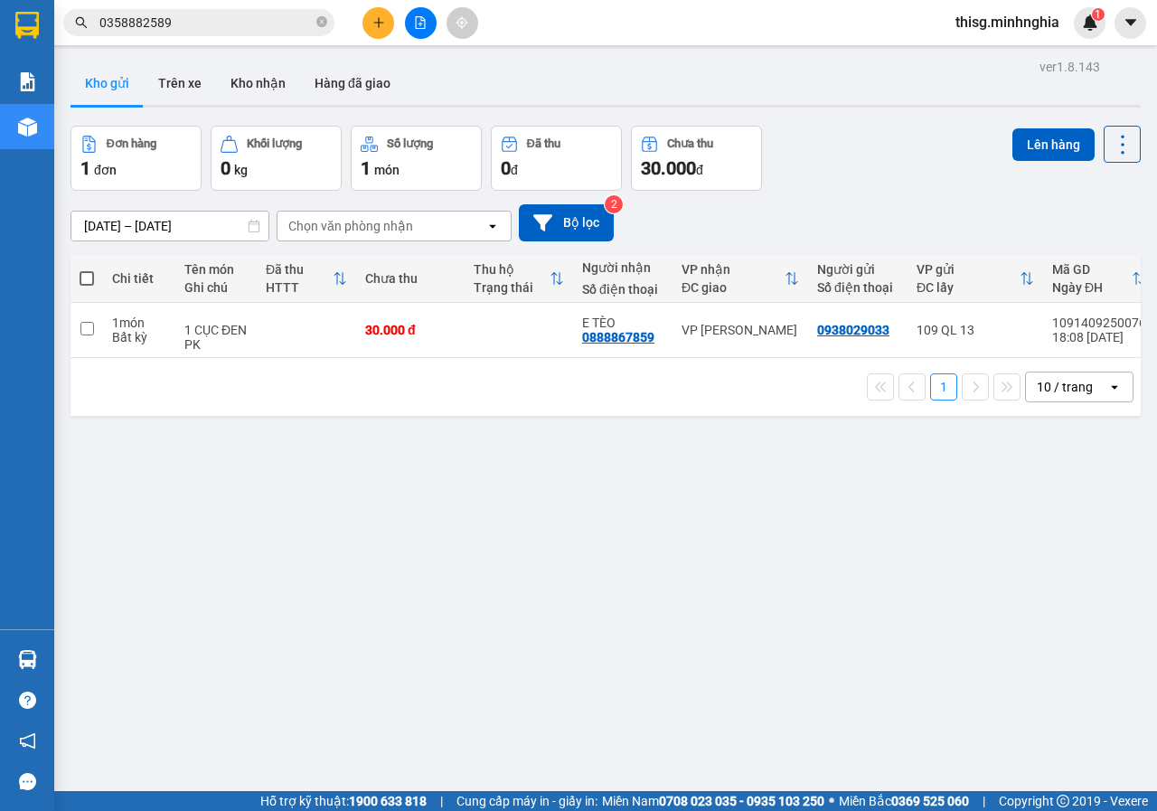
click at [904, 168] on div "Đơn hàng 1 đơn Khối lượng 0 kg Số lượng 1 món Đã thu 0 đ Chưa thu 30.000 đ Lên …" at bounding box center [606, 158] width 1070 height 65
click at [856, 193] on div "[DATE] – [DATE] Press the down arrow key to interact with the calendar and sele…" at bounding box center [606, 223] width 1070 height 64
